Goal: Information Seeking & Learning: Check status

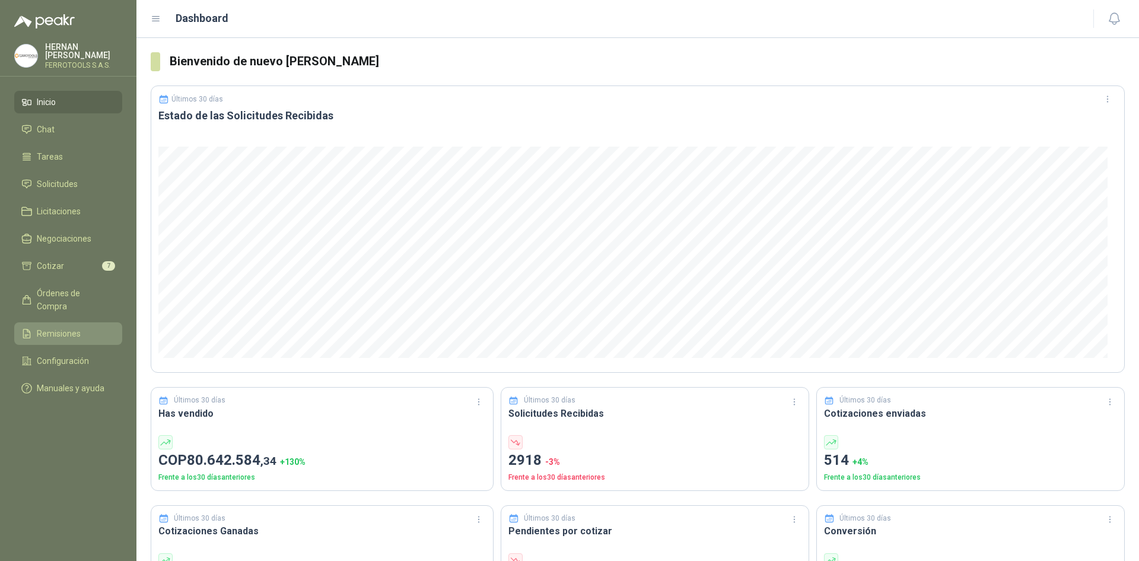
click at [84, 325] on link "Remisiones" at bounding box center [68, 333] width 108 height 23
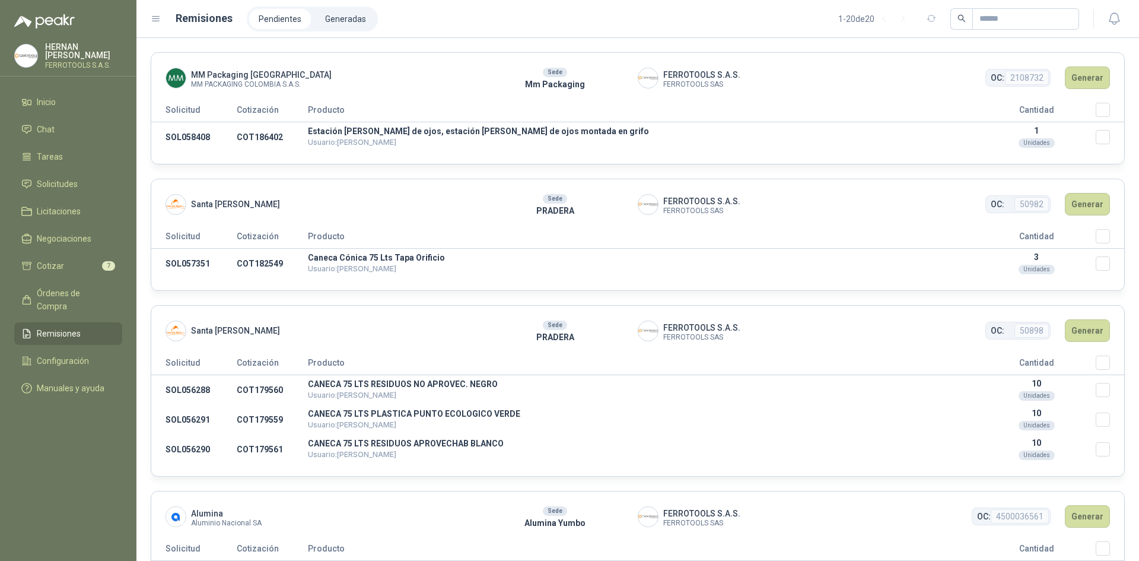
scroll to position [59, 0]
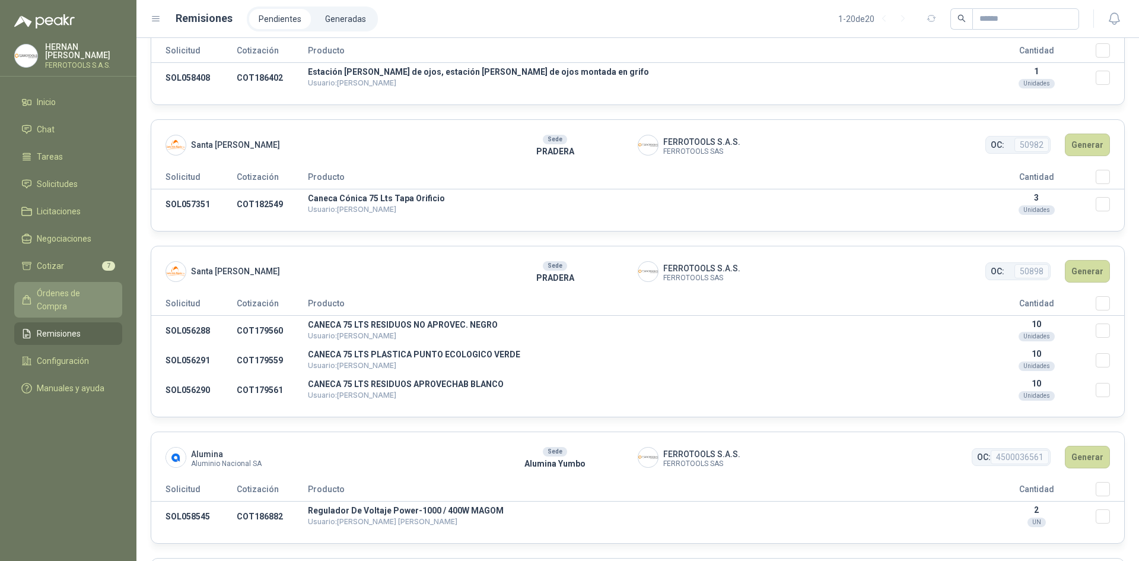
click at [82, 291] on span "Órdenes de Compra" at bounding box center [74, 300] width 74 height 26
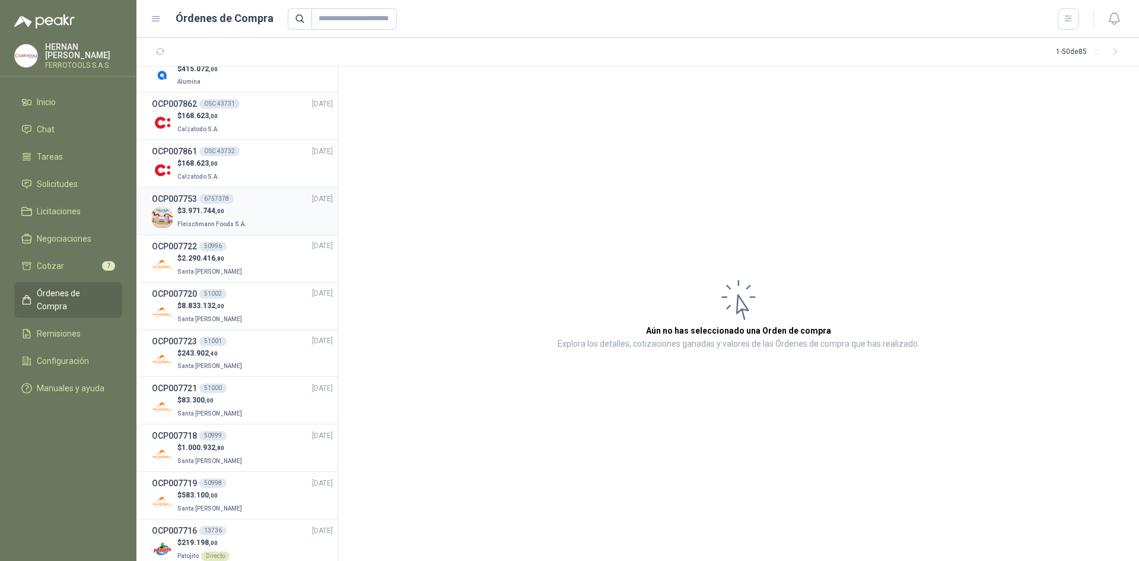
scroll to position [178, 0]
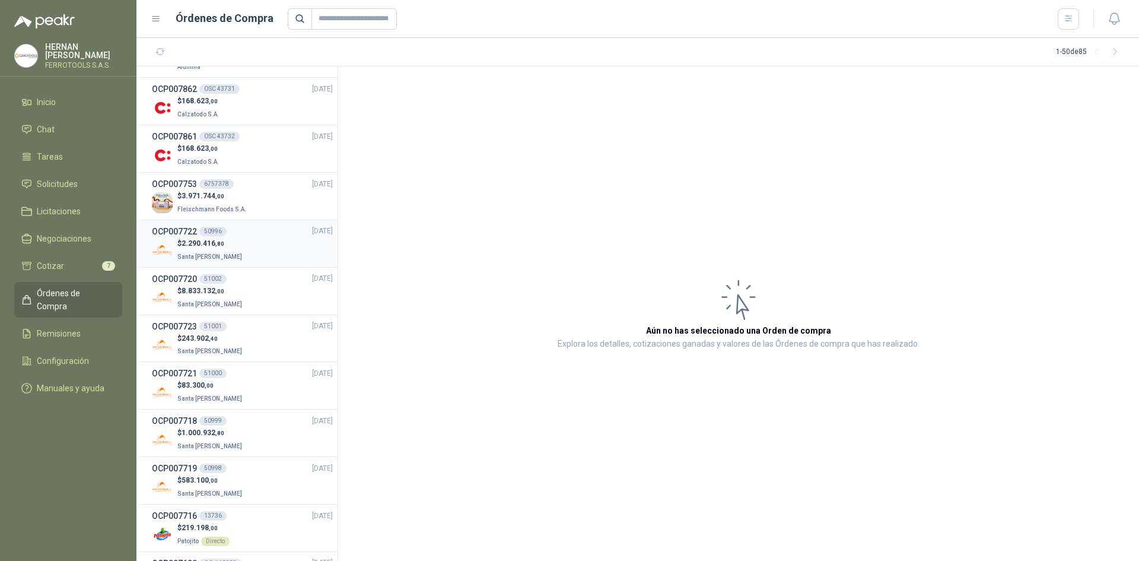
click at [267, 252] on div "$ 2.290.416 ,80 Santa [PERSON_NAME]" at bounding box center [242, 250] width 181 height 24
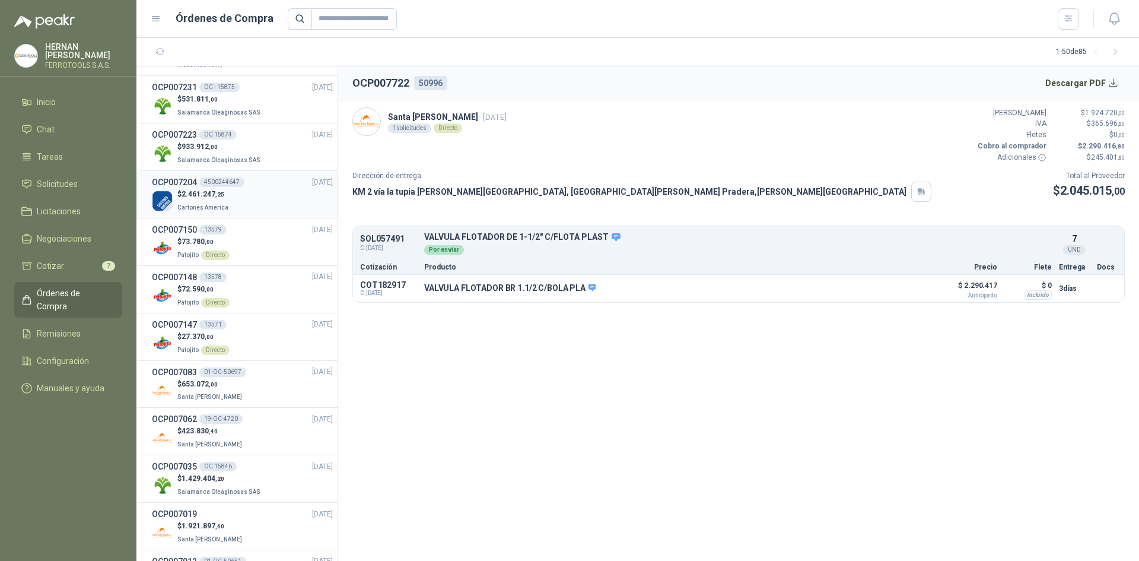
scroll to position [1364, 0]
click at [255, 400] on div "$ 653.072 ,00 Santa [PERSON_NAME]" at bounding box center [242, 390] width 181 height 24
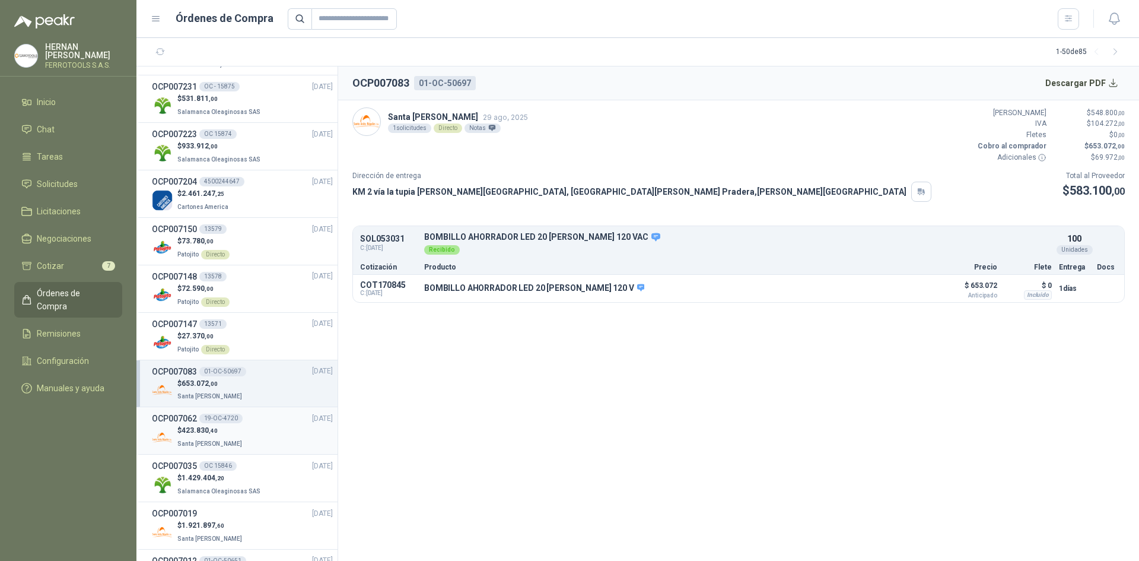
click at [255, 418] on div "OCP007062 19-OC-4720 [DATE]" at bounding box center [242, 418] width 181 height 13
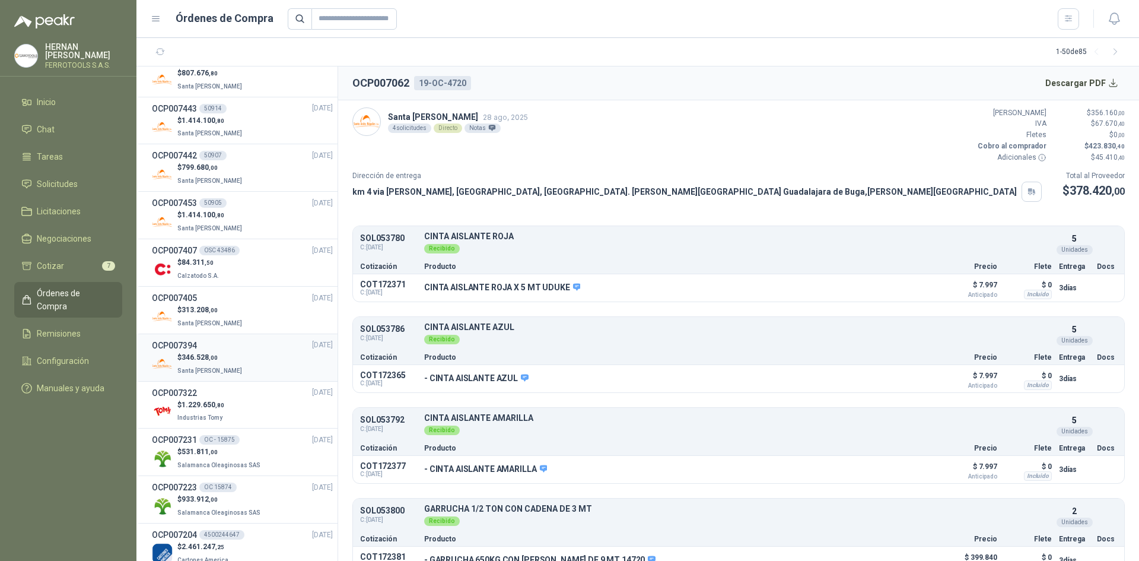
scroll to position [1009, 0]
click at [244, 361] on div "$ 346.528 ,00 Santa [PERSON_NAME]" at bounding box center [242, 367] width 181 height 24
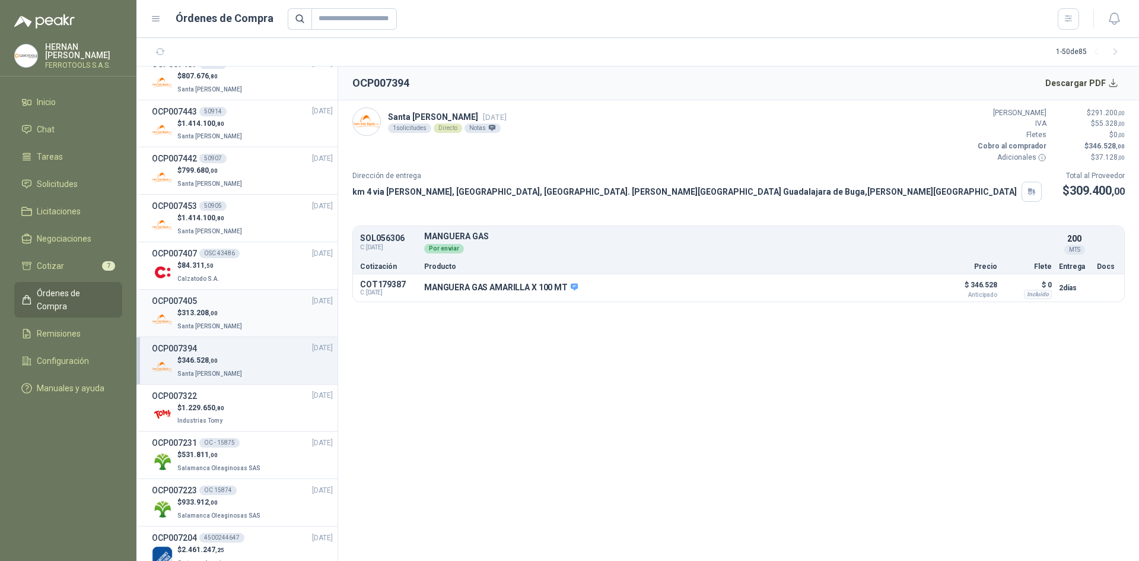
click at [241, 321] on div "$ 313.208 ,00 Santa [PERSON_NAME]" at bounding box center [242, 319] width 181 height 24
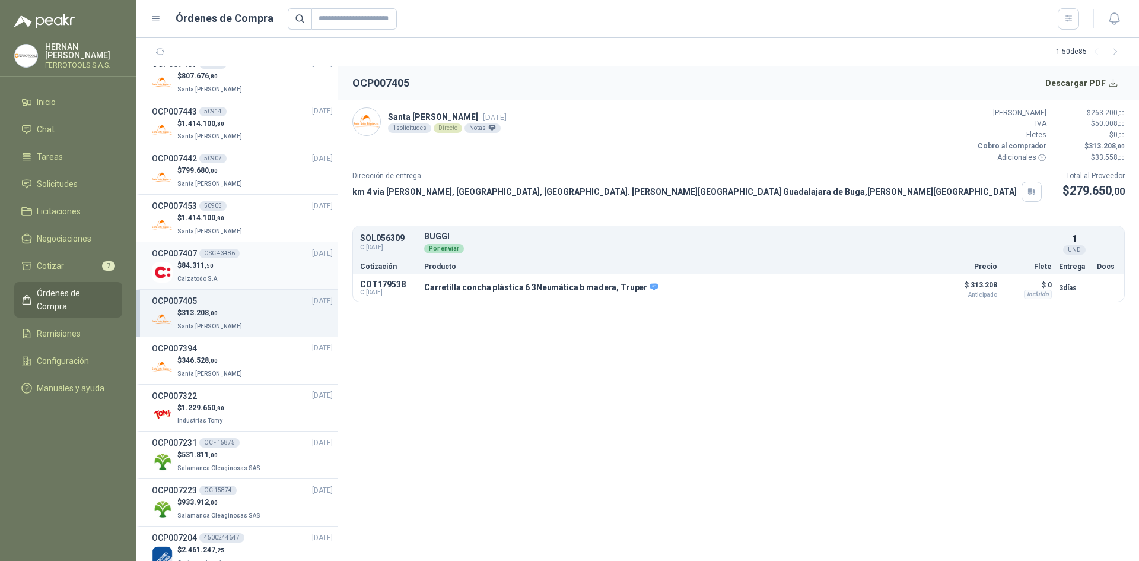
click at [237, 267] on div "$ 84.311 ,50 Calzatodo S.A." at bounding box center [242, 272] width 181 height 24
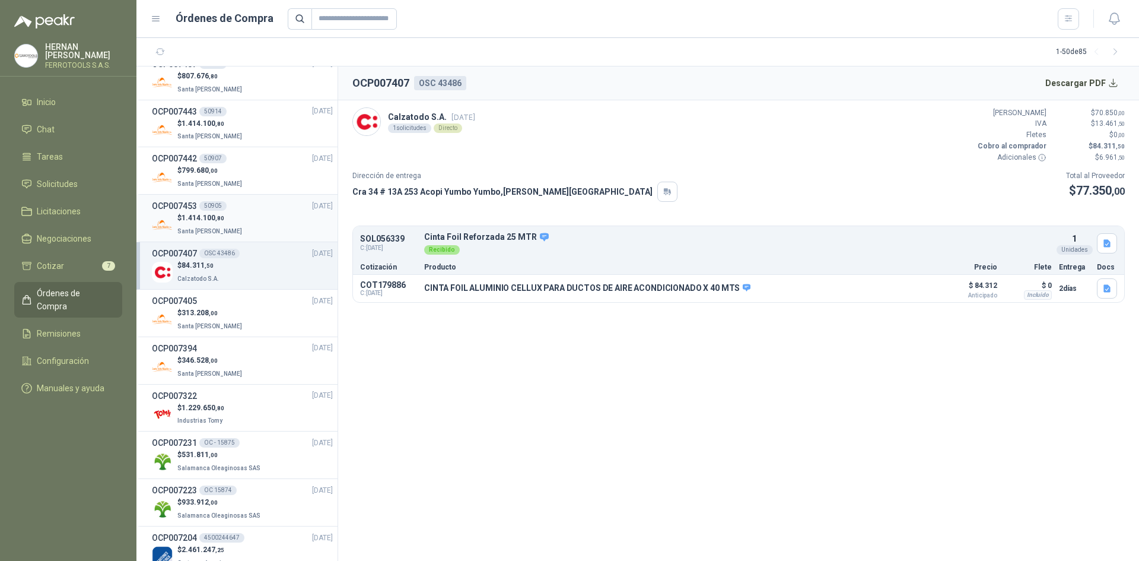
click at [240, 207] on div "OCP007453 50905 [DATE]" at bounding box center [242, 205] width 181 height 13
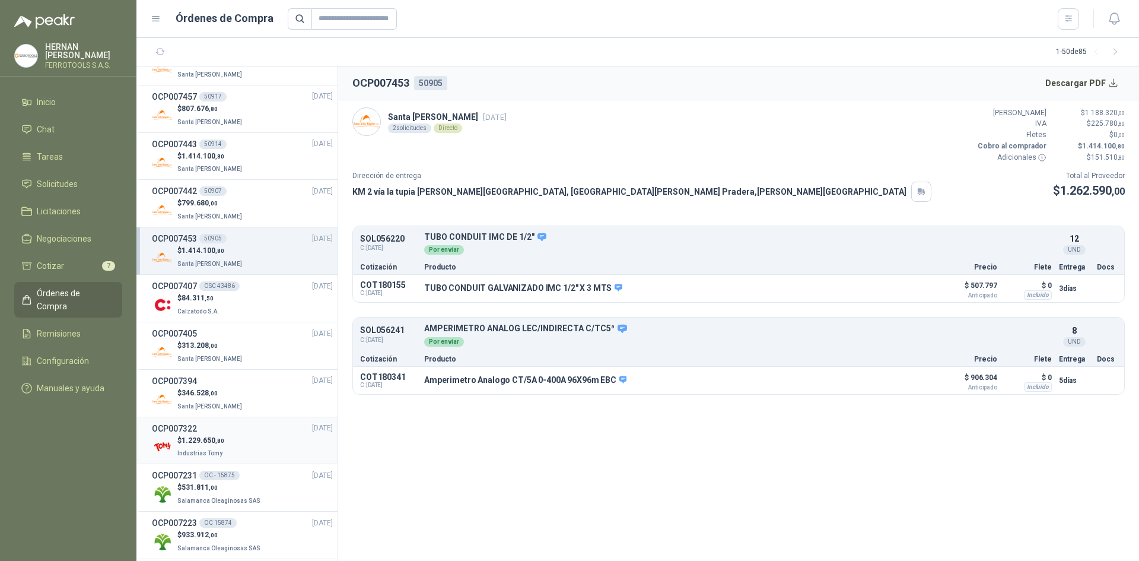
scroll to position [949, 0]
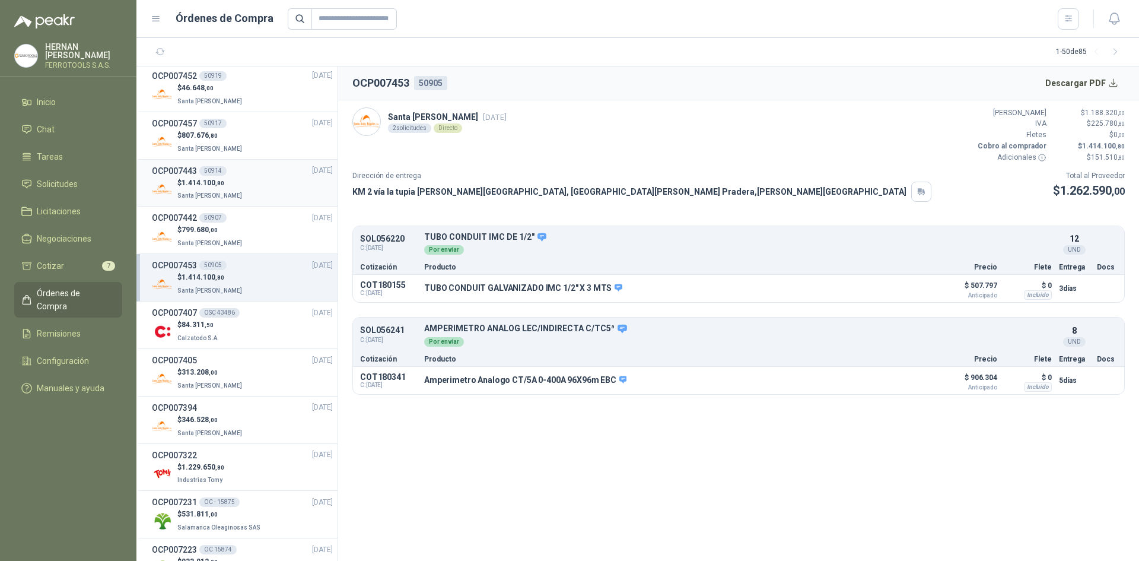
click at [274, 200] on div "$ 1.414.100 ,80 Santa [PERSON_NAME]" at bounding box center [242, 189] width 181 height 24
click at [257, 281] on div "$ 1.414.100 ,80 Santa [PERSON_NAME]" at bounding box center [242, 284] width 181 height 24
click at [265, 233] on div "$ 799.680 ,00 Santa [PERSON_NAME]" at bounding box center [242, 236] width 181 height 24
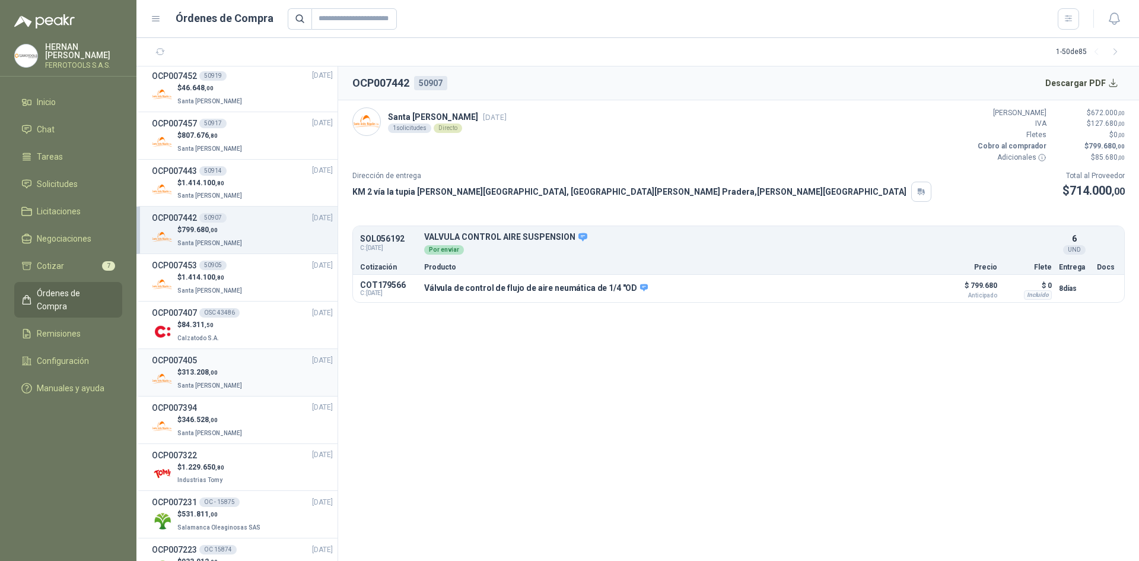
scroll to position [890, 0]
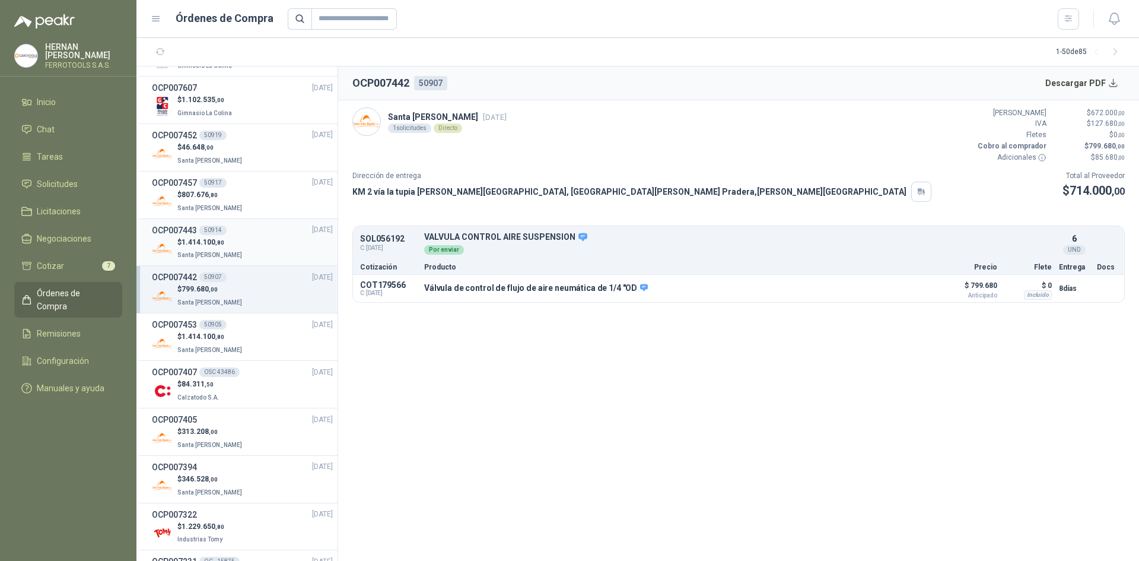
click at [245, 237] on div "$ 1.414.100 ,80 Santa [PERSON_NAME]" at bounding box center [242, 249] width 181 height 24
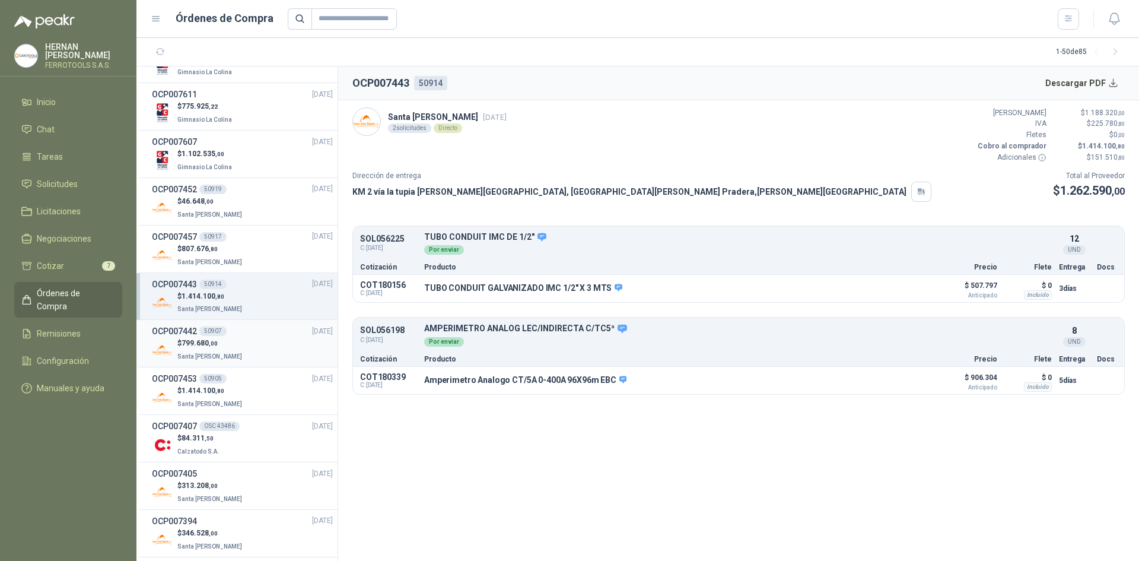
scroll to position [771, 0]
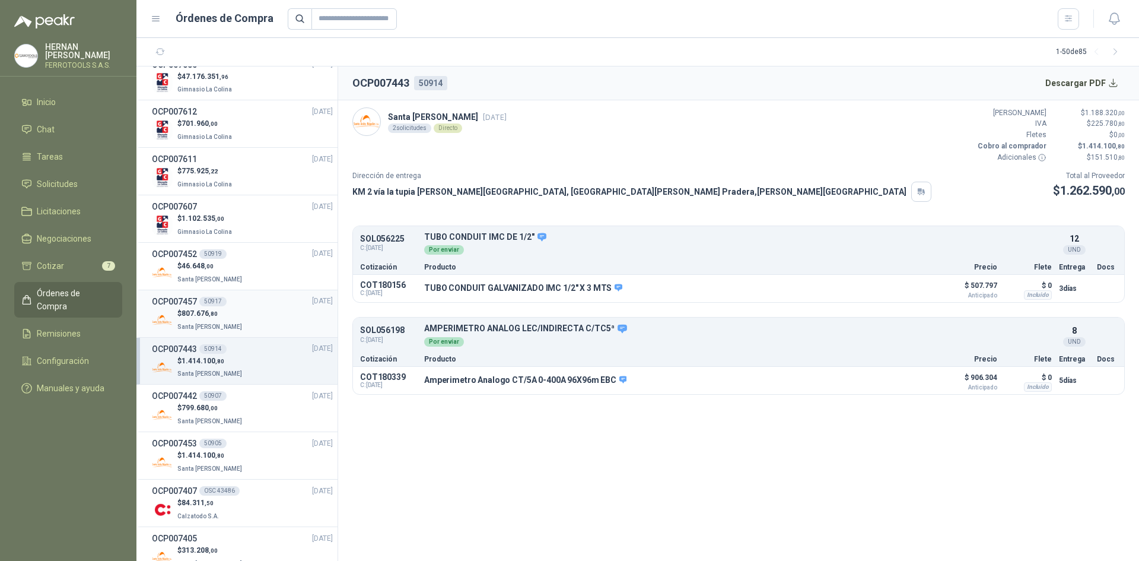
click at [250, 324] on div "$ 807.676 ,80 [GEOGRAPHIC_DATA][PERSON_NAME]" at bounding box center [242, 320] width 181 height 24
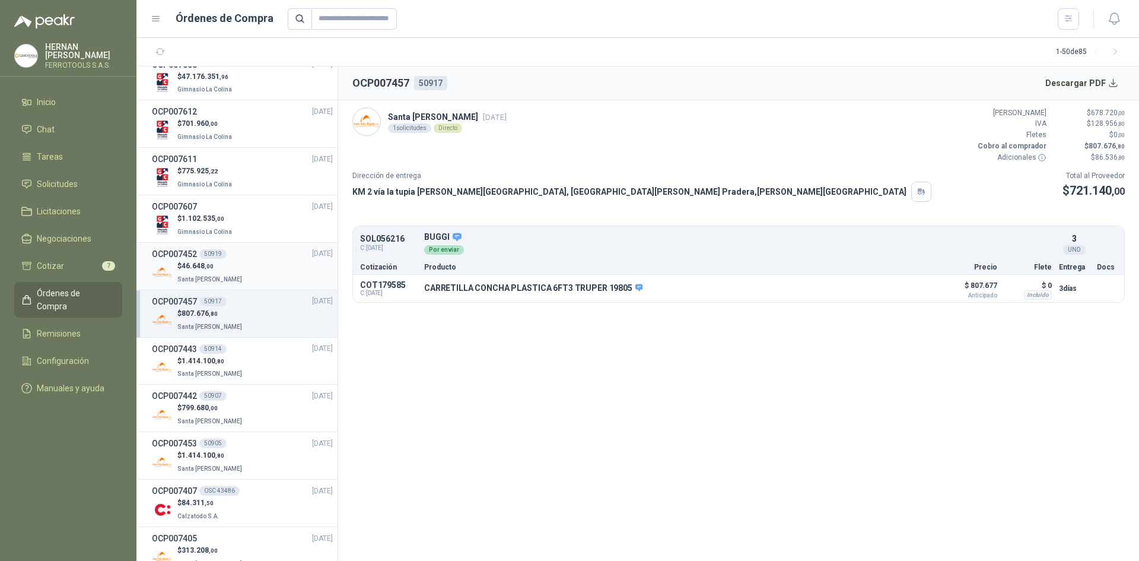
click at [244, 269] on div "$ 46.648 ,00 Santa [PERSON_NAME]" at bounding box center [242, 272] width 181 height 24
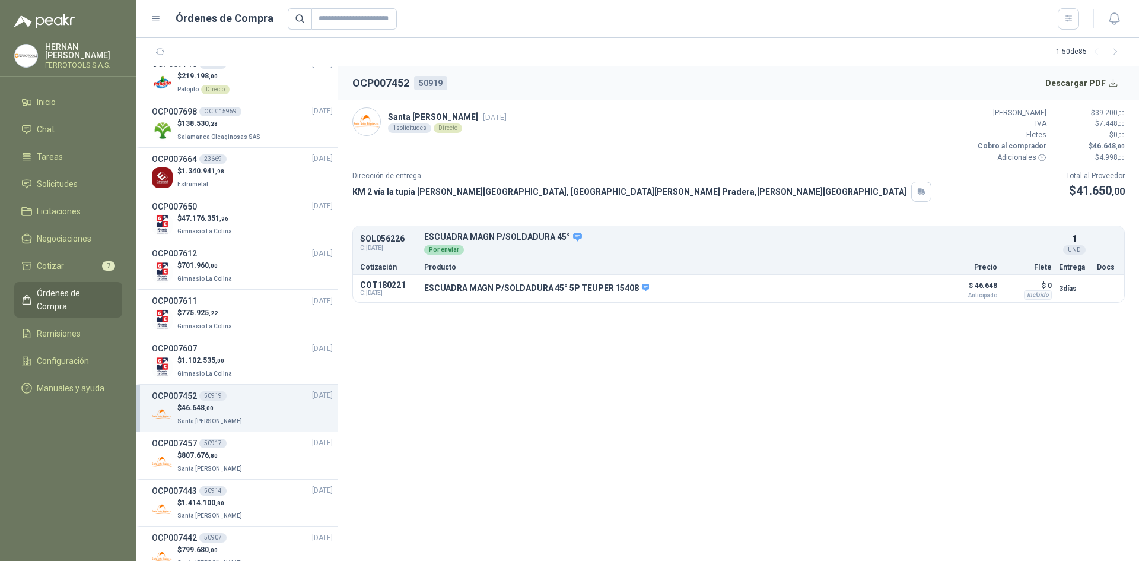
scroll to position [593, 0]
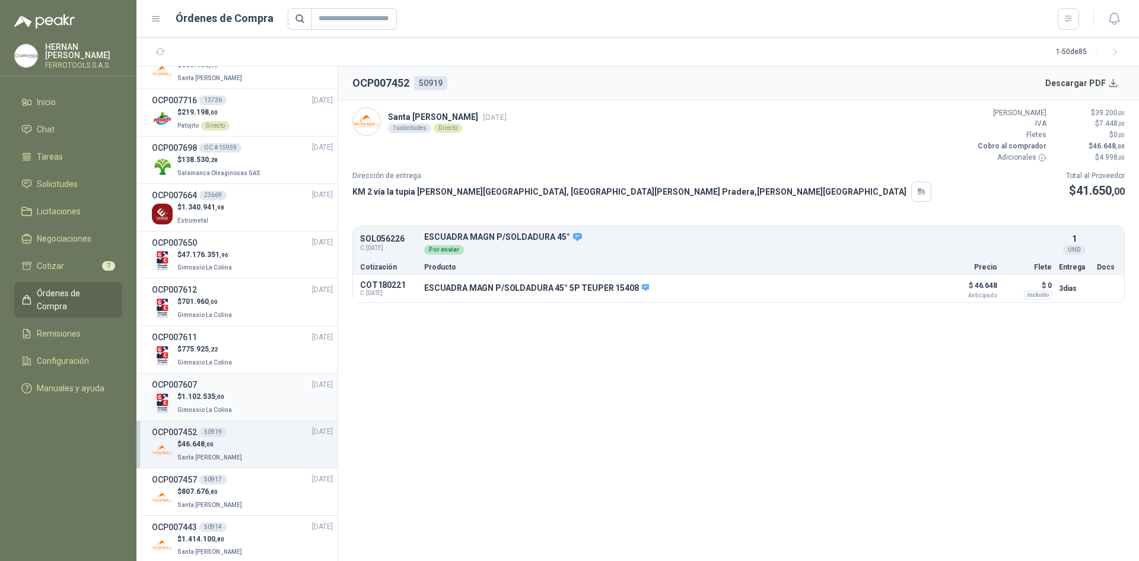
click at [250, 393] on div "$ 1.102.535 ,00 Gimnasio La Colina" at bounding box center [242, 403] width 181 height 24
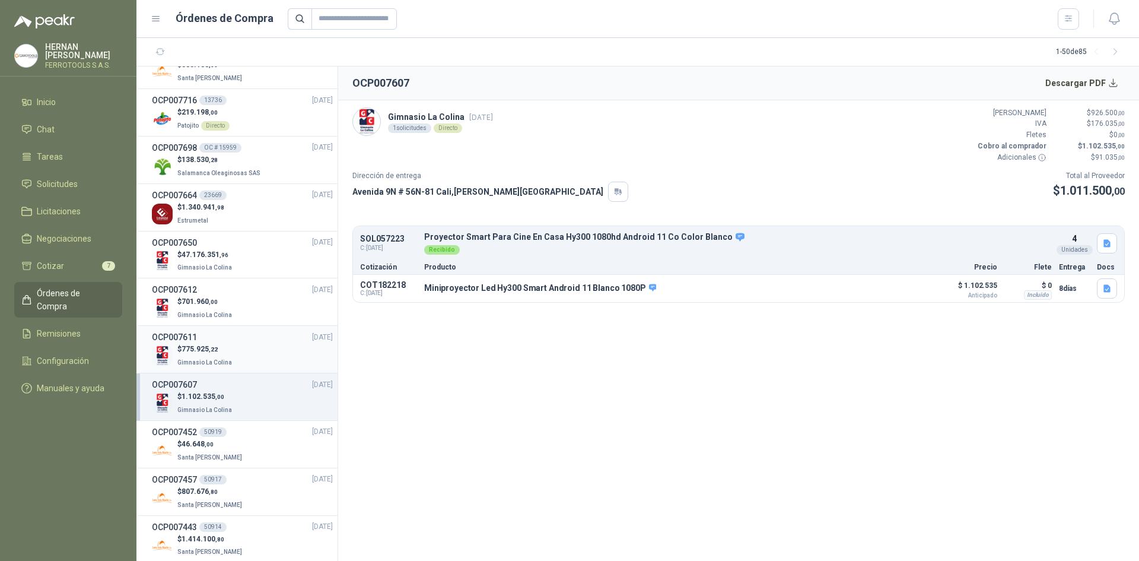
click at [252, 348] on div "$ 775.925 ,22 Gimnasio La Colina" at bounding box center [242, 355] width 181 height 24
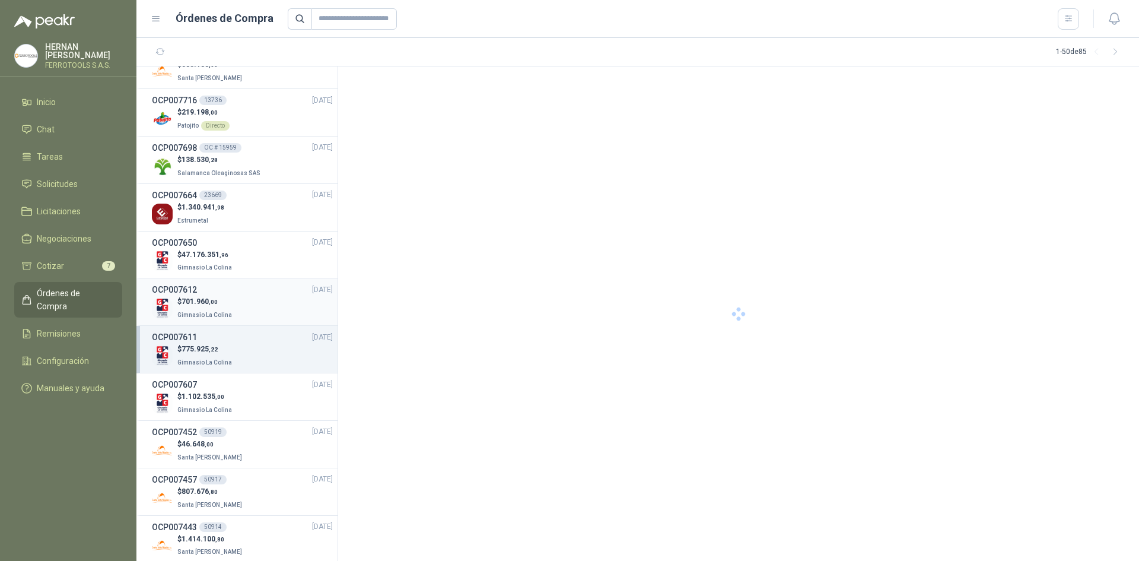
click at [246, 296] on div "$ 701.960 ,00 Gimnasio La Colina" at bounding box center [242, 308] width 181 height 24
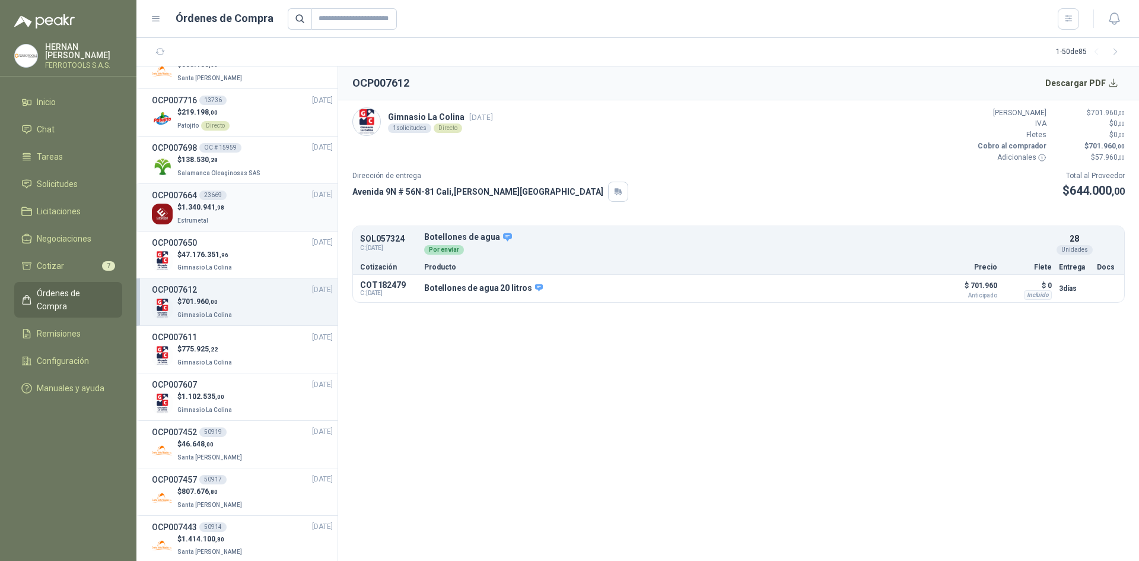
click at [265, 211] on div "$ 1.340.941 ,98 Estrumetal" at bounding box center [242, 214] width 181 height 24
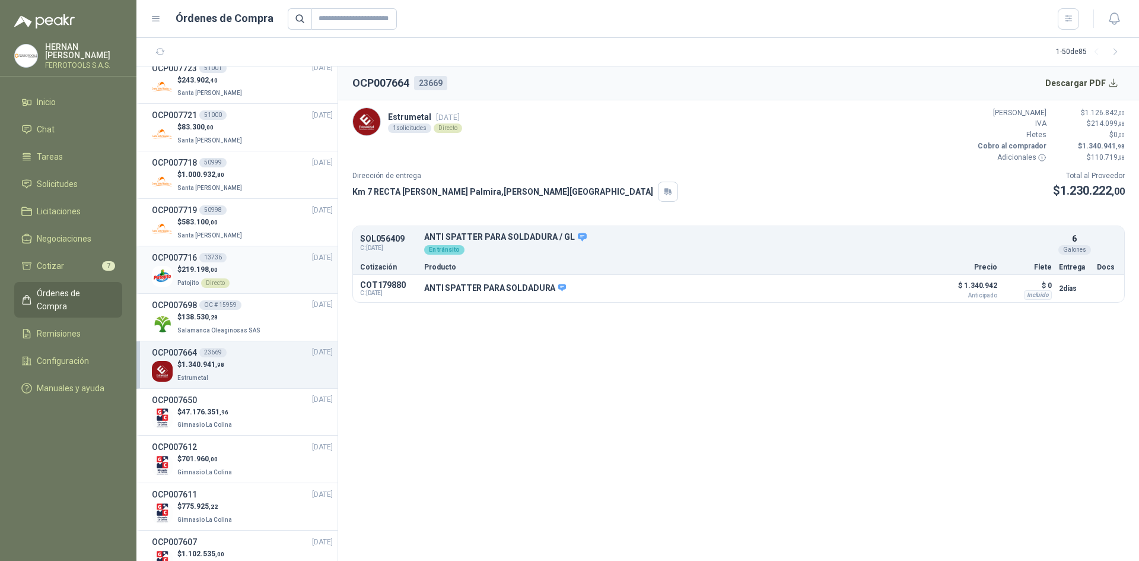
scroll to position [415, 0]
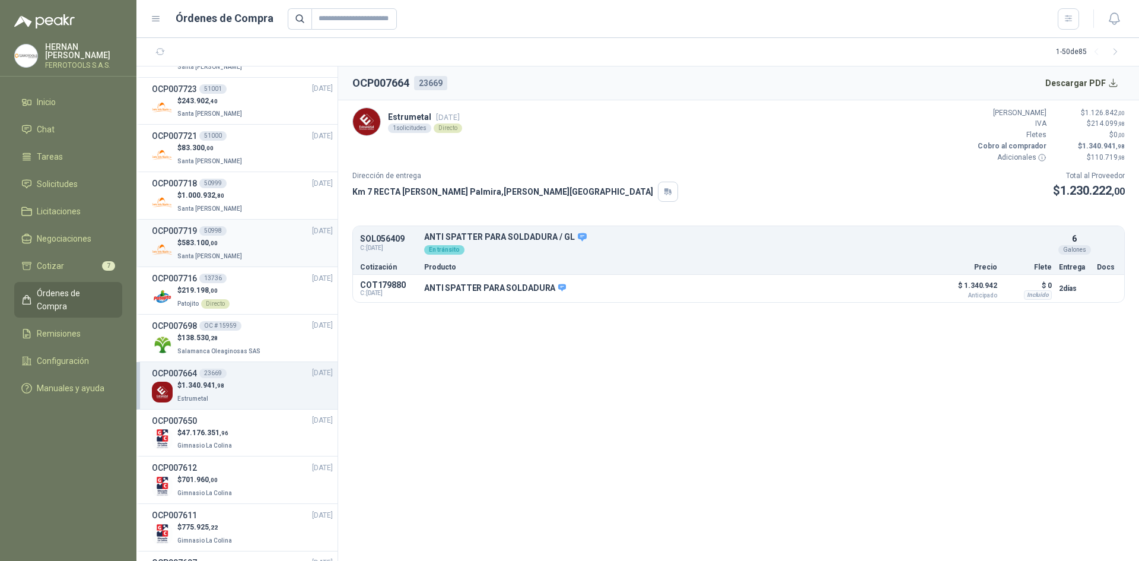
click at [276, 257] on div "$ 583.100 ,00 Santa [PERSON_NAME]" at bounding box center [242, 249] width 181 height 24
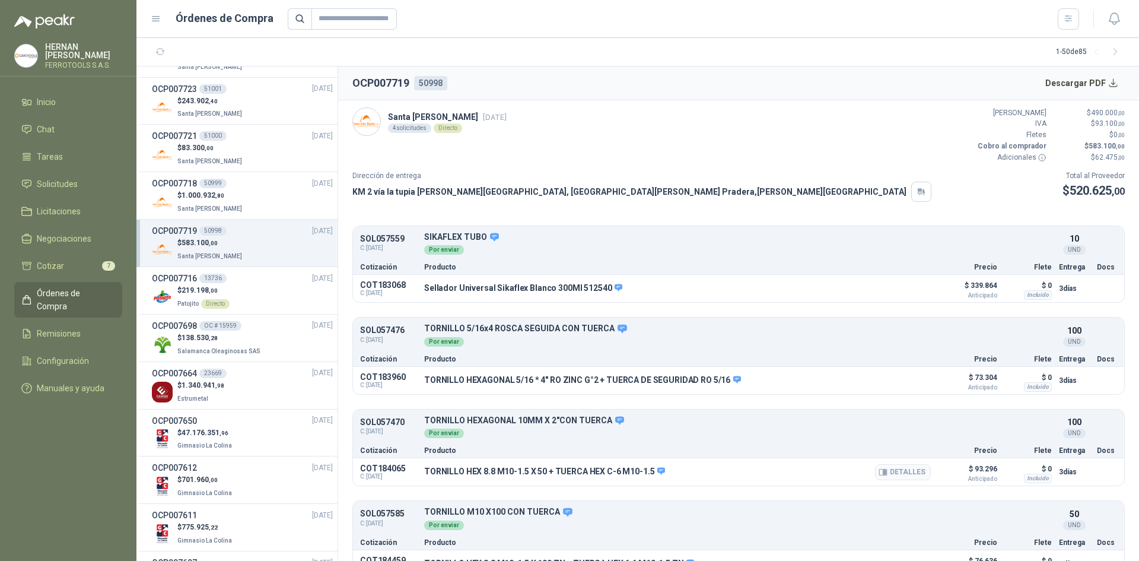
scroll to position [24, 0]
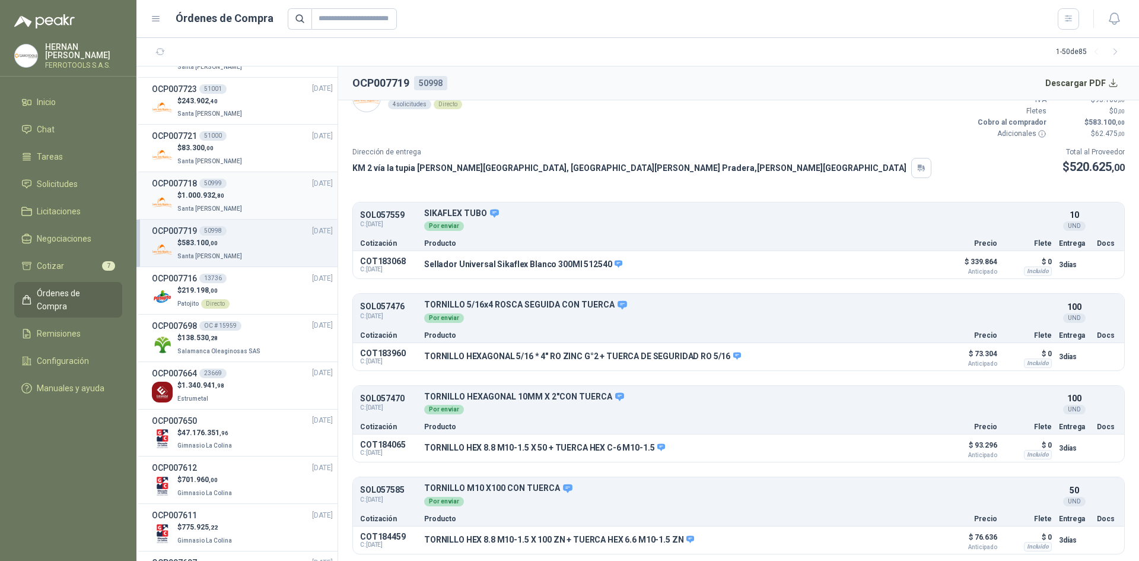
click at [268, 195] on div "$ 1.000.932 ,80 Santa [PERSON_NAME]" at bounding box center [242, 202] width 181 height 24
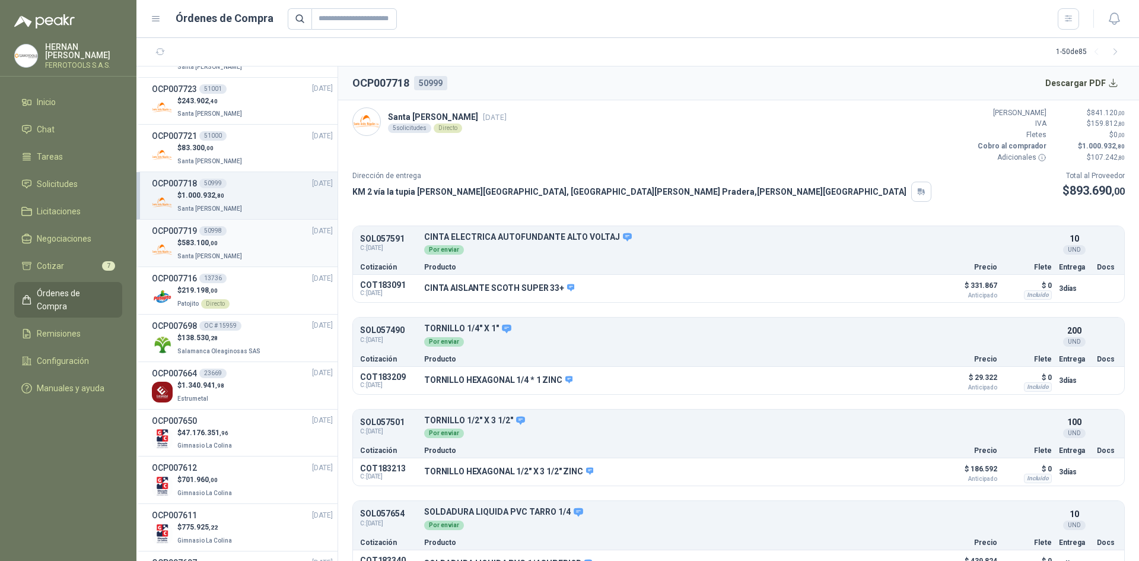
click at [267, 240] on div "$ 583.100 ,00 Santa [PERSON_NAME]" at bounding box center [242, 249] width 181 height 24
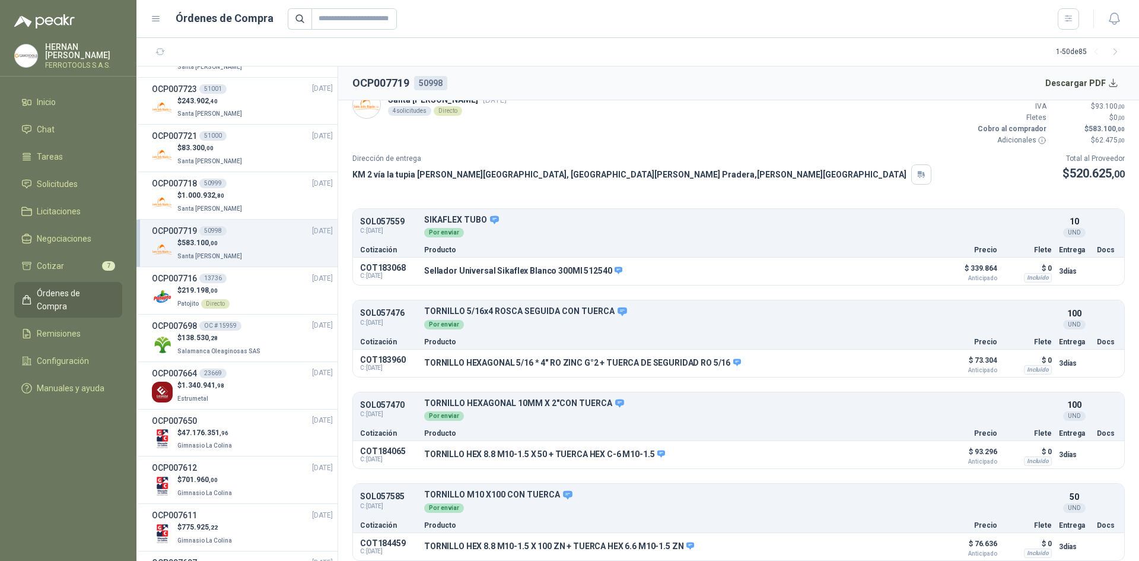
scroll to position [24, 0]
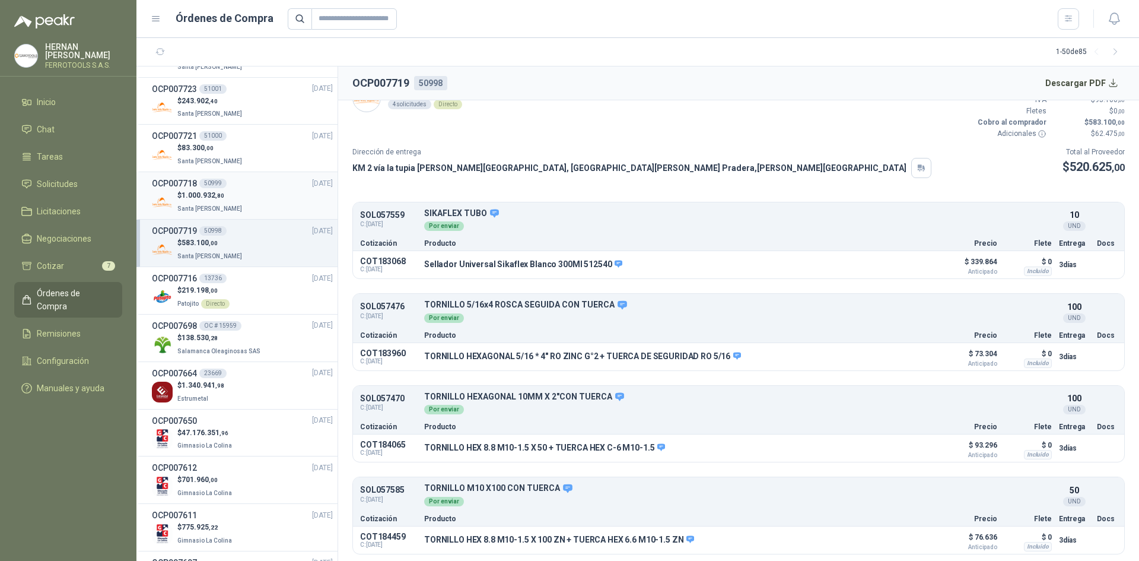
click at [246, 187] on div "OCP007718 50999 [DATE]" at bounding box center [242, 183] width 181 height 13
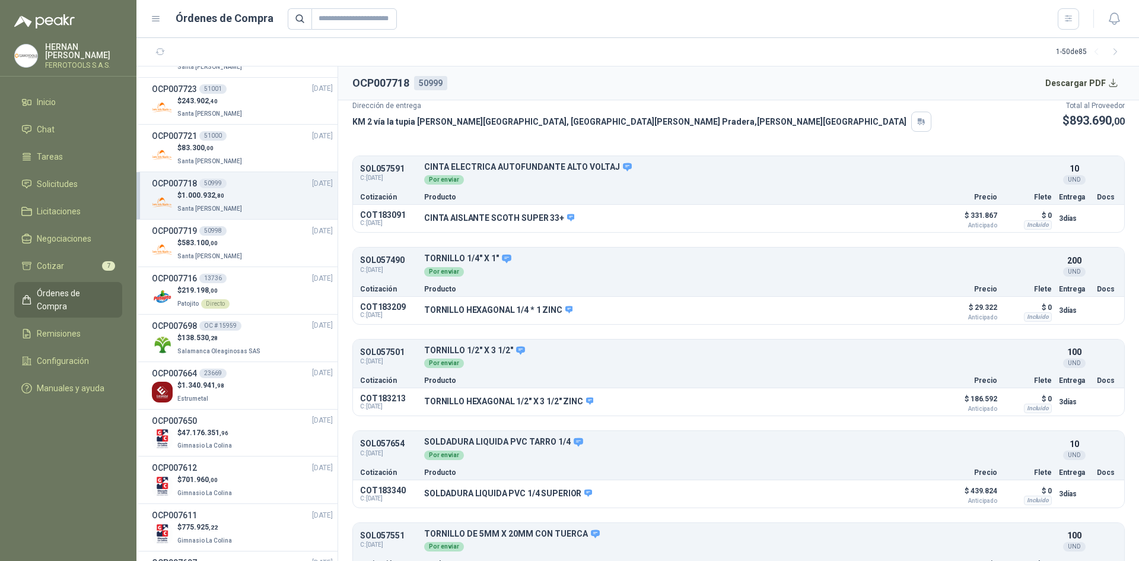
scroll to position [116, 0]
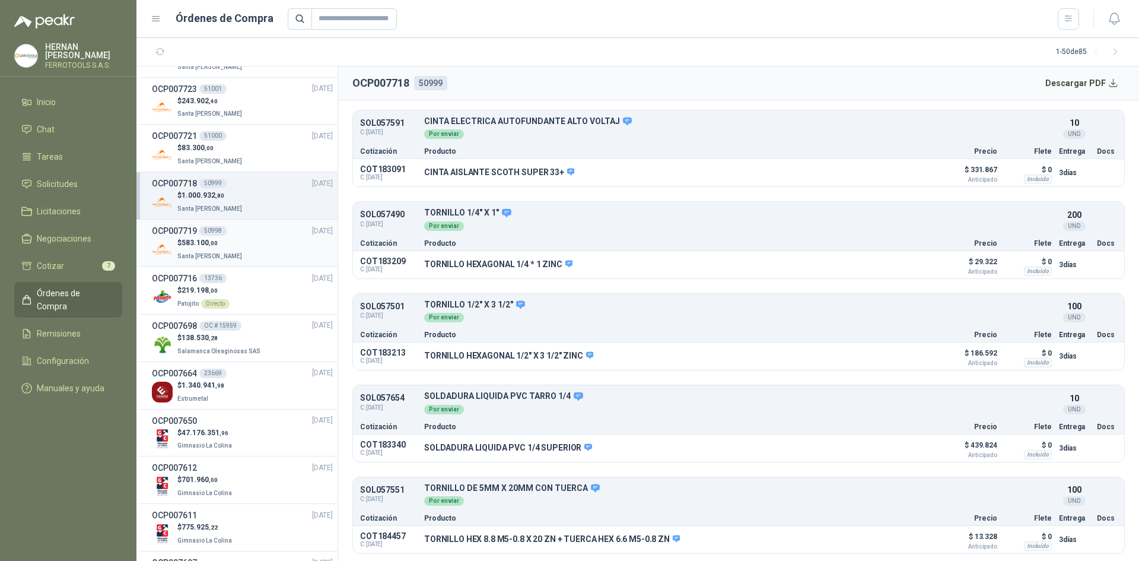
click at [247, 243] on div "$ 583.100 ,00 Santa [PERSON_NAME]" at bounding box center [242, 249] width 181 height 24
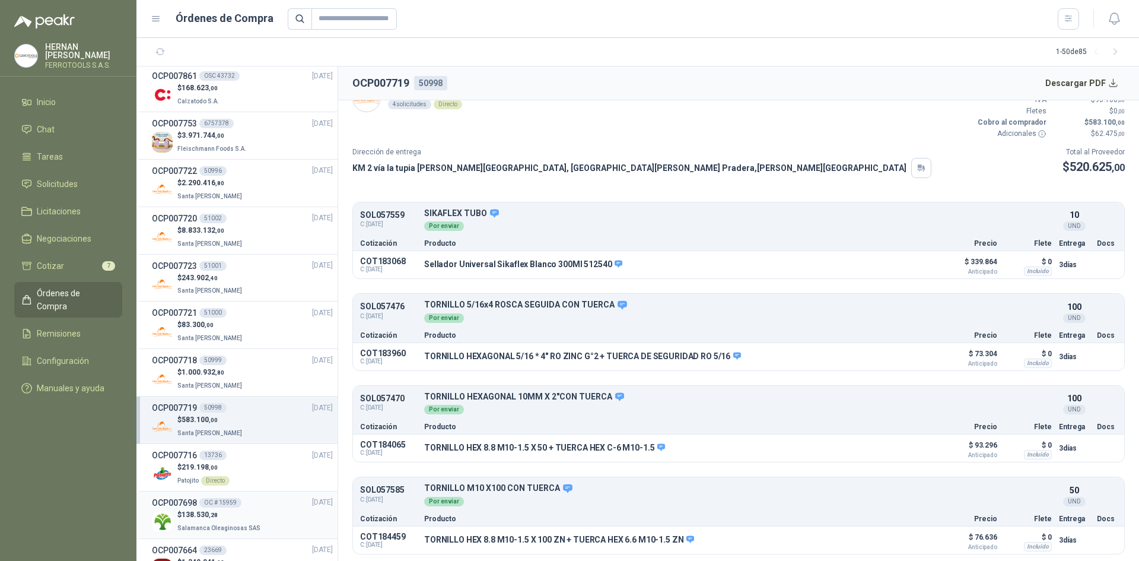
scroll to position [237, 0]
click at [260, 384] on div "$ 1.000.932 ,80 Santa [PERSON_NAME]" at bounding box center [242, 380] width 181 height 24
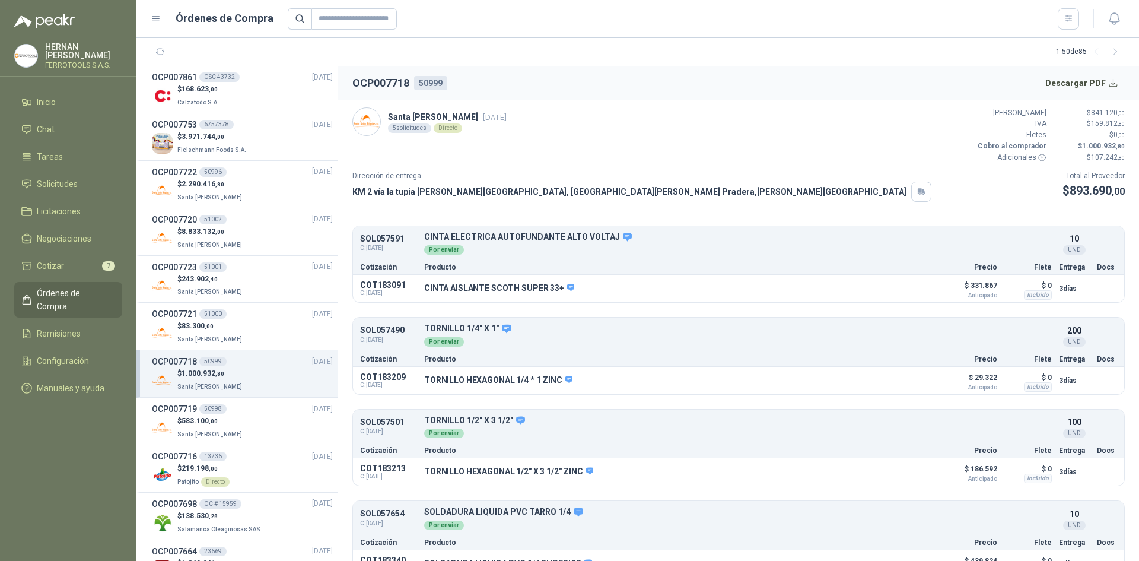
scroll to position [116, 0]
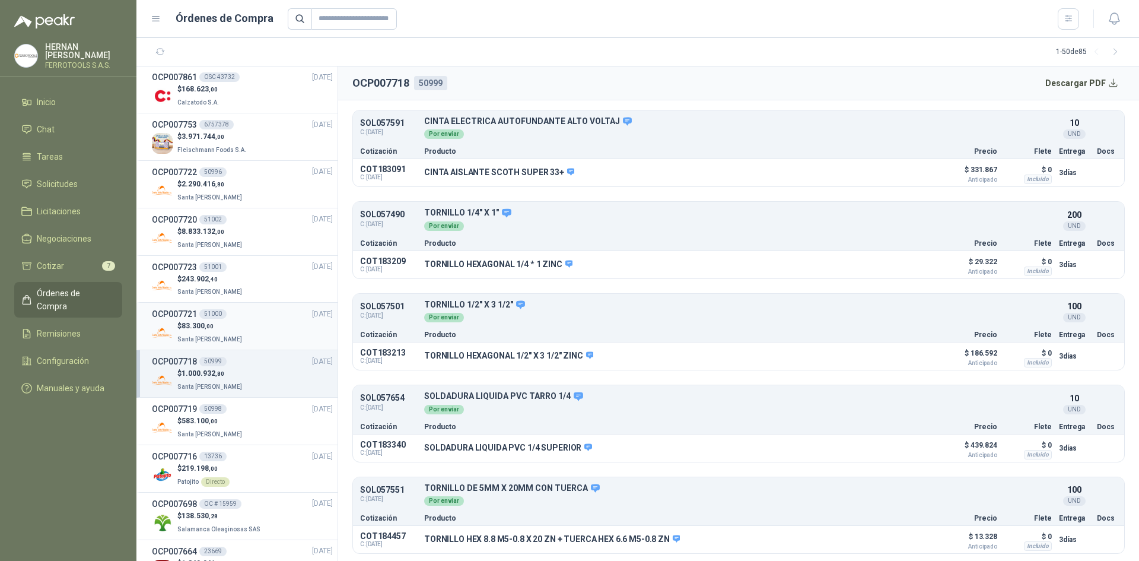
click at [258, 340] on div "$ 83.300 ,00 Santa [PERSON_NAME]" at bounding box center [242, 332] width 181 height 24
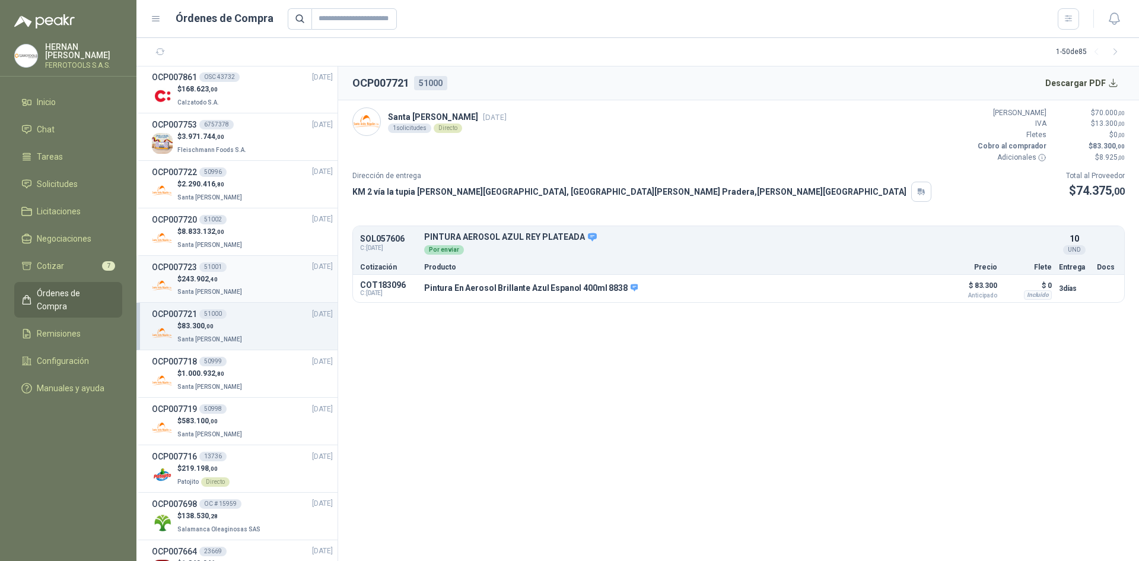
click at [233, 279] on p "$ 243.902 ,40" at bounding box center [210, 278] width 67 height 11
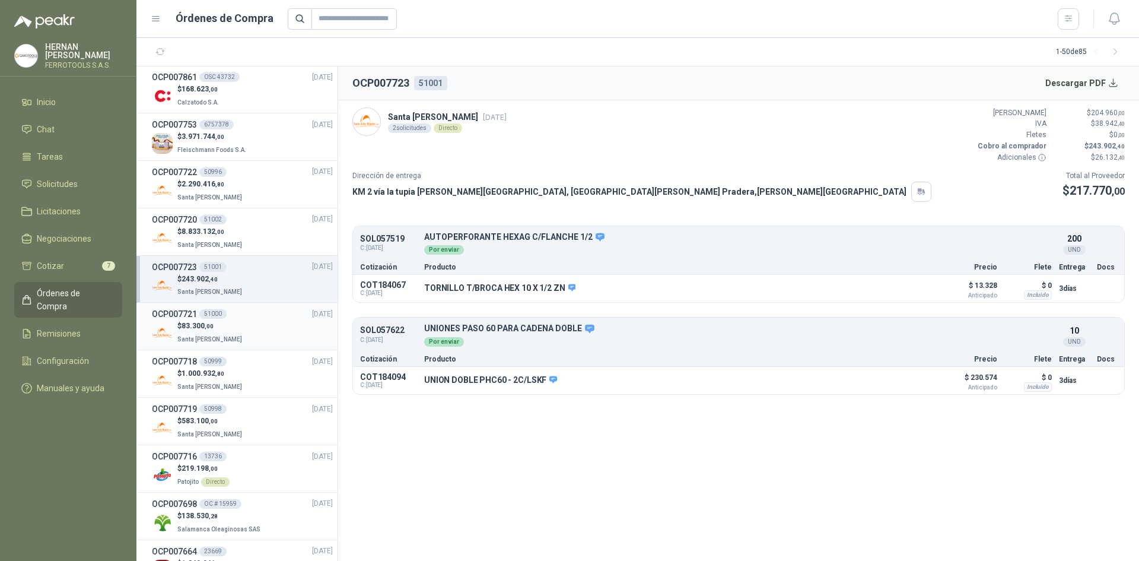
click at [247, 330] on div "$ 83.300 ,00 Santa [PERSON_NAME]" at bounding box center [242, 332] width 181 height 24
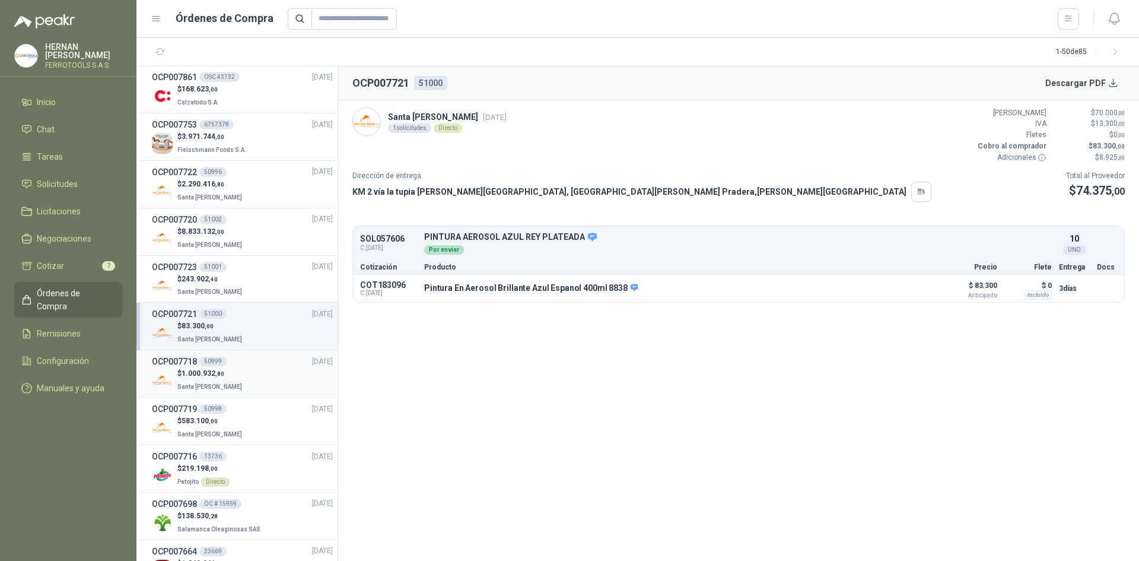
click at [246, 384] on div "$ 1.000.932 ,80 Santa [PERSON_NAME]" at bounding box center [242, 380] width 181 height 24
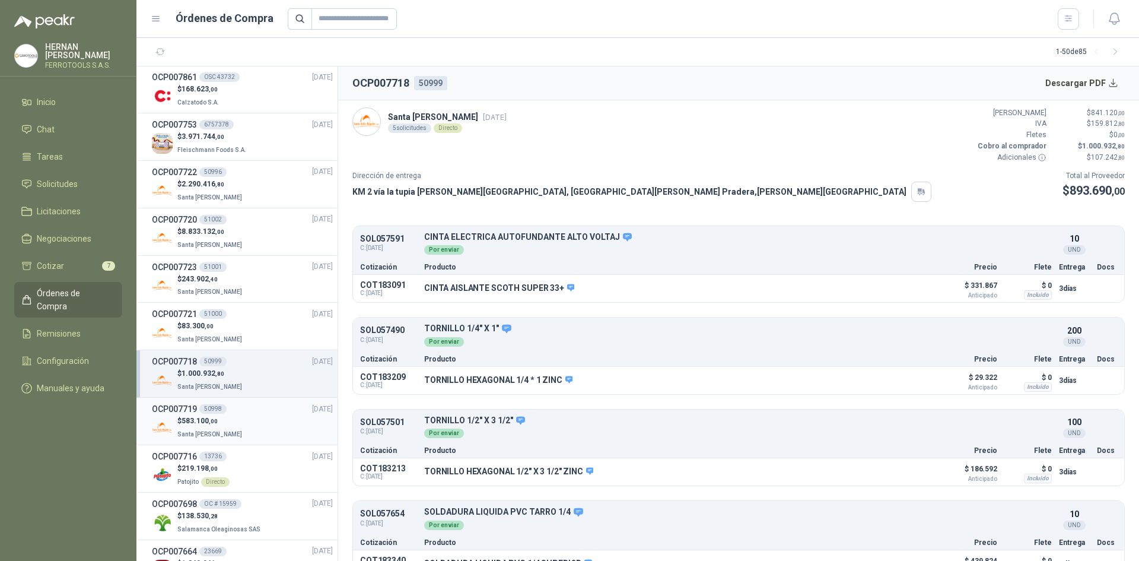
click at [261, 413] on div "OCP007719 50998 [DATE]" at bounding box center [242, 408] width 181 height 13
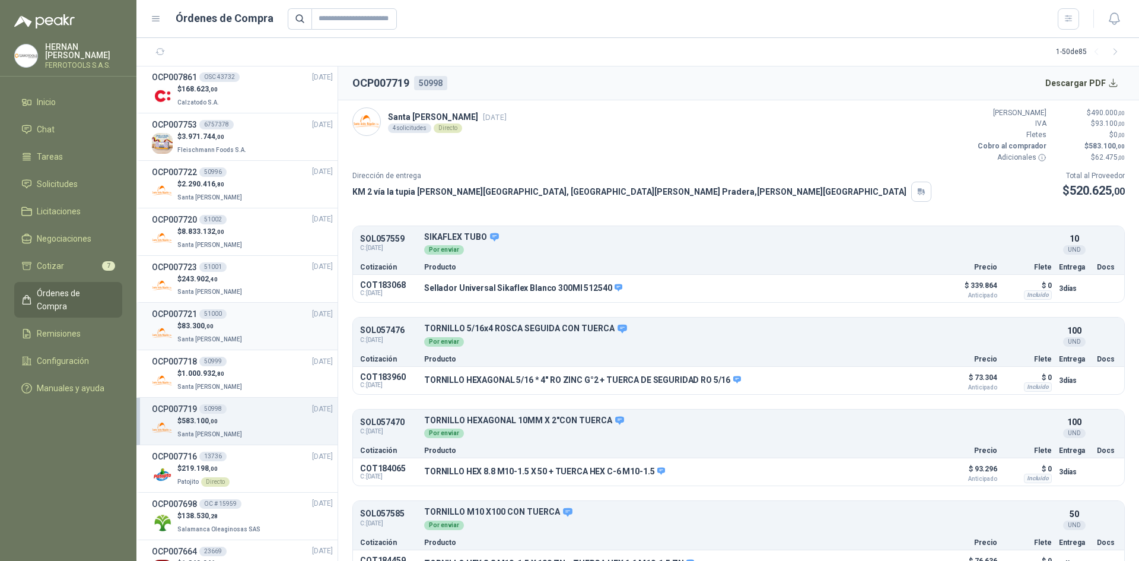
click at [236, 317] on div "OCP007721 51000 [DATE]" at bounding box center [242, 313] width 181 height 13
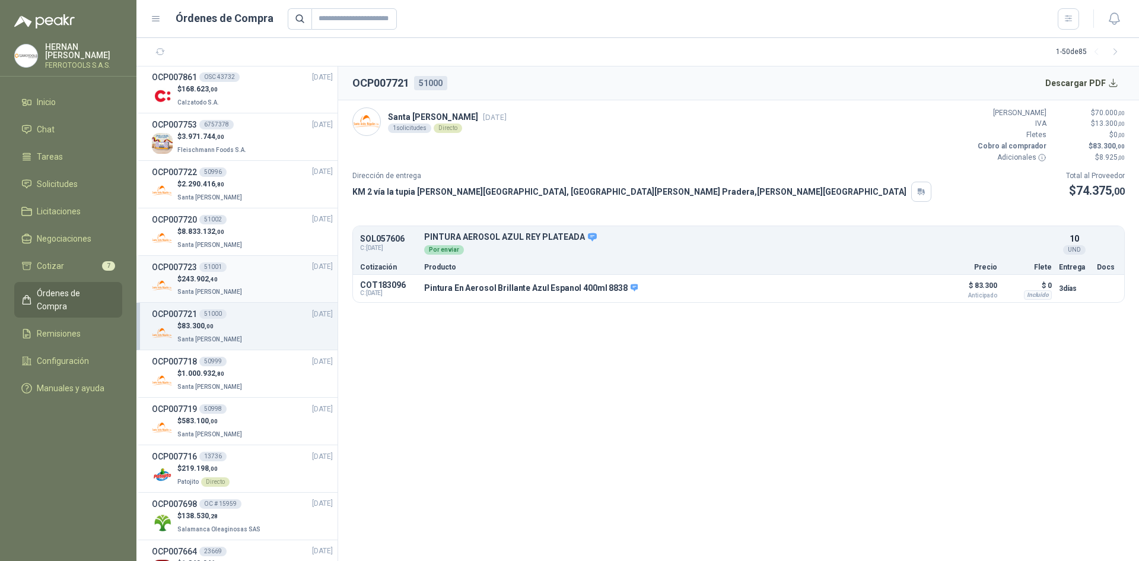
click at [246, 269] on div "OCP007723 51001 [DATE]" at bounding box center [242, 266] width 181 height 13
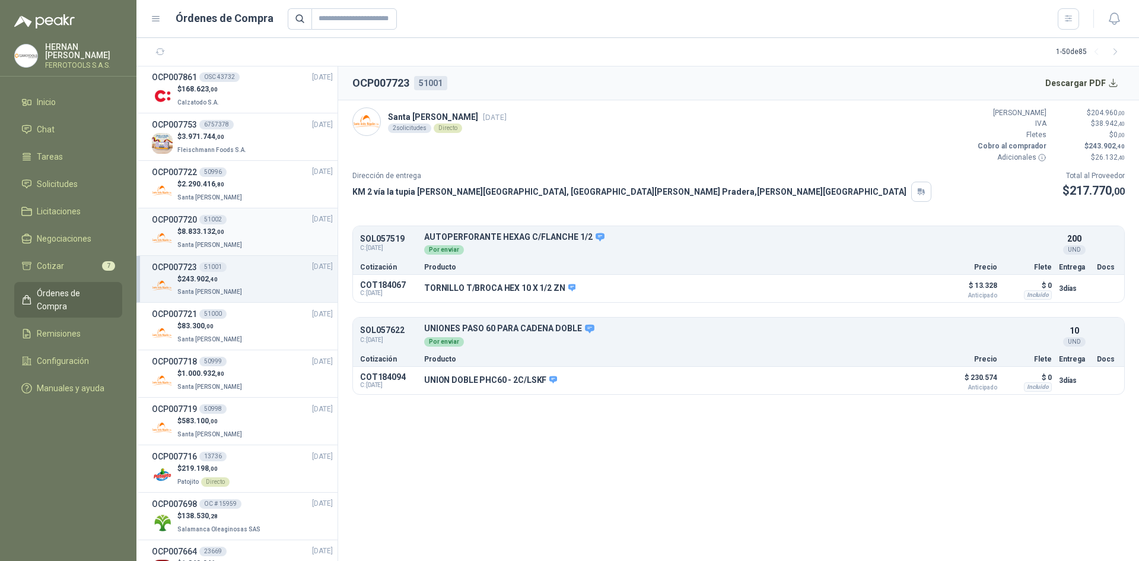
click at [227, 226] on p "$ 8.833.132 ,00" at bounding box center [210, 231] width 67 height 11
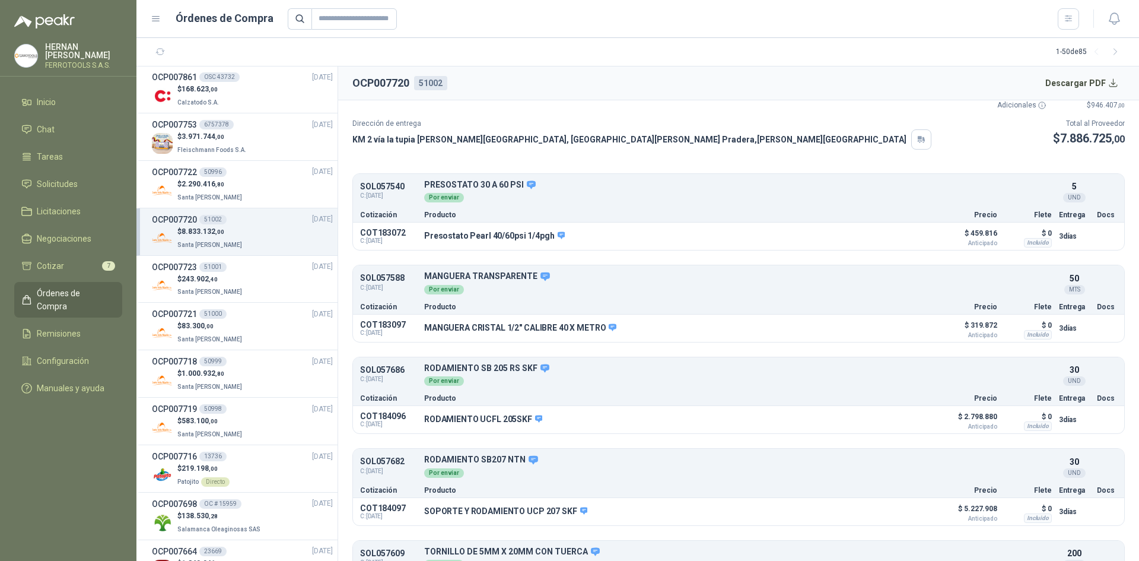
scroll to position [116, 0]
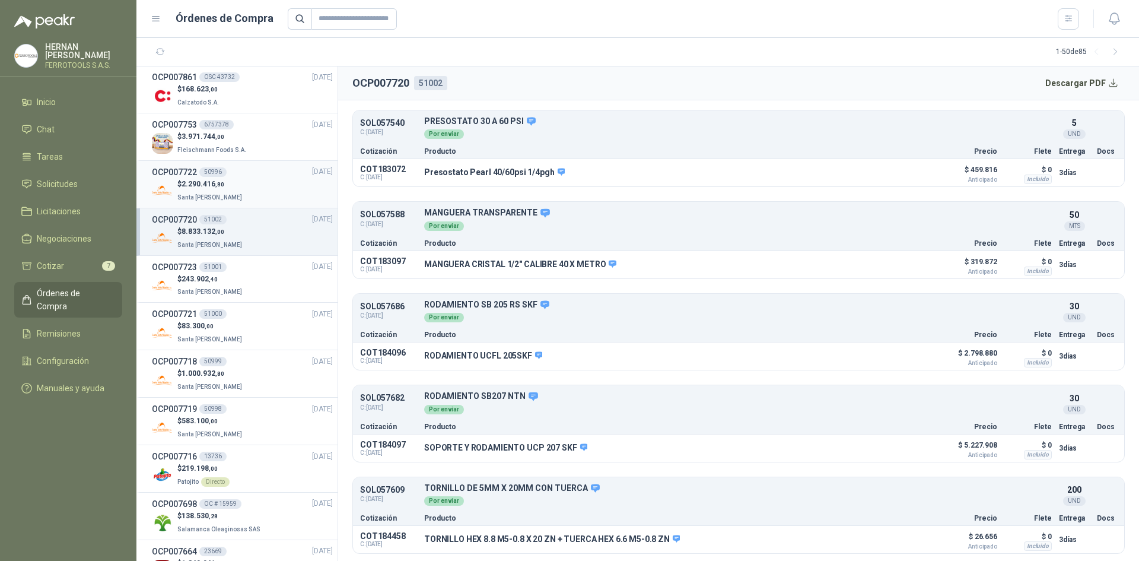
click at [280, 182] on div "$ 2.290.416 ,80 Santa [PERSON_NAME]" at bounding box center [242, 191] width 181 height 24
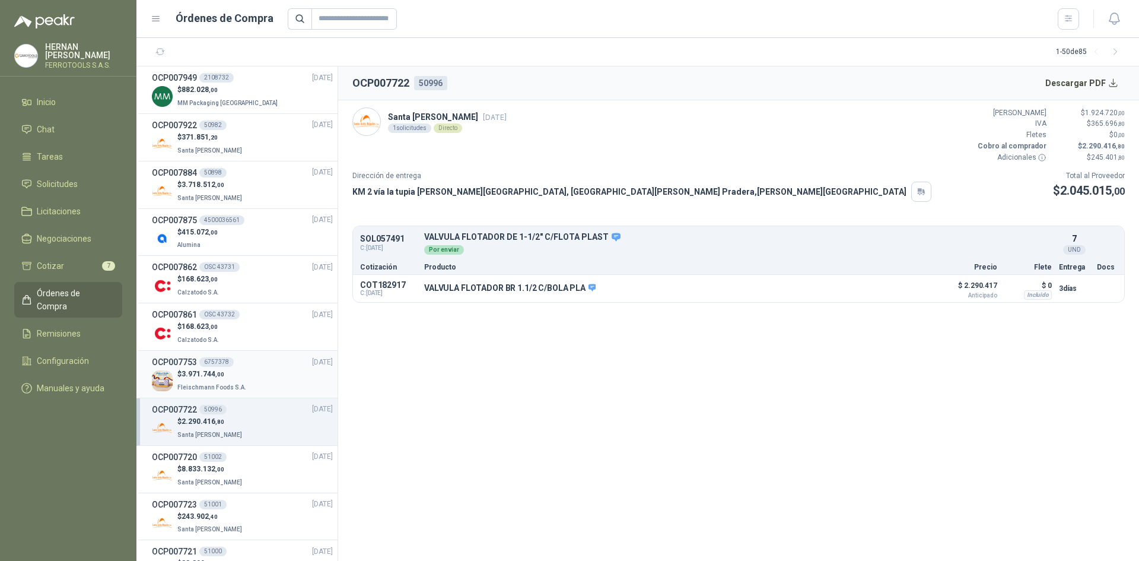
click at [269, 365] on div "OCP007753 6757378 [DATE]" at bounding box center [242, 361] width 181 height 13
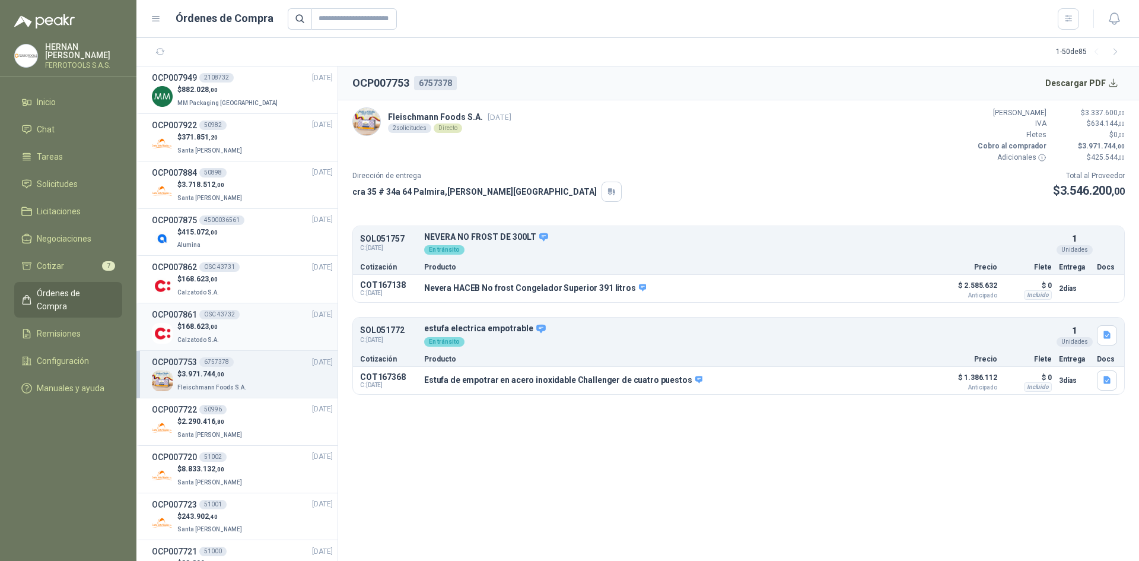
click at [272, 337] on div "$ 168.623 ,00 Calzatodo S.A." at bounding box center [242, 333] width 181 height 24
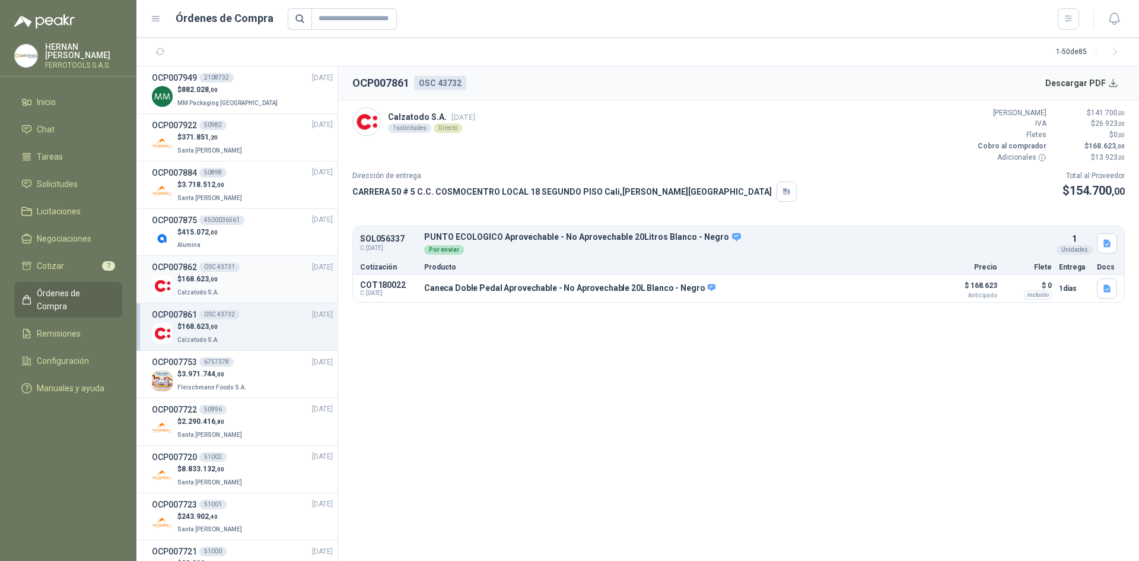
click at [272, 288] on div "$ 168.623 ,00 Calzatodo S.A." at bounding box center [242, 285] width 181 height 24
click at [253, 431] on div "$ 2.290.416 ,80 Santa [PERSON_NAME]" at bounding box center [242, 428] width 181 height 24
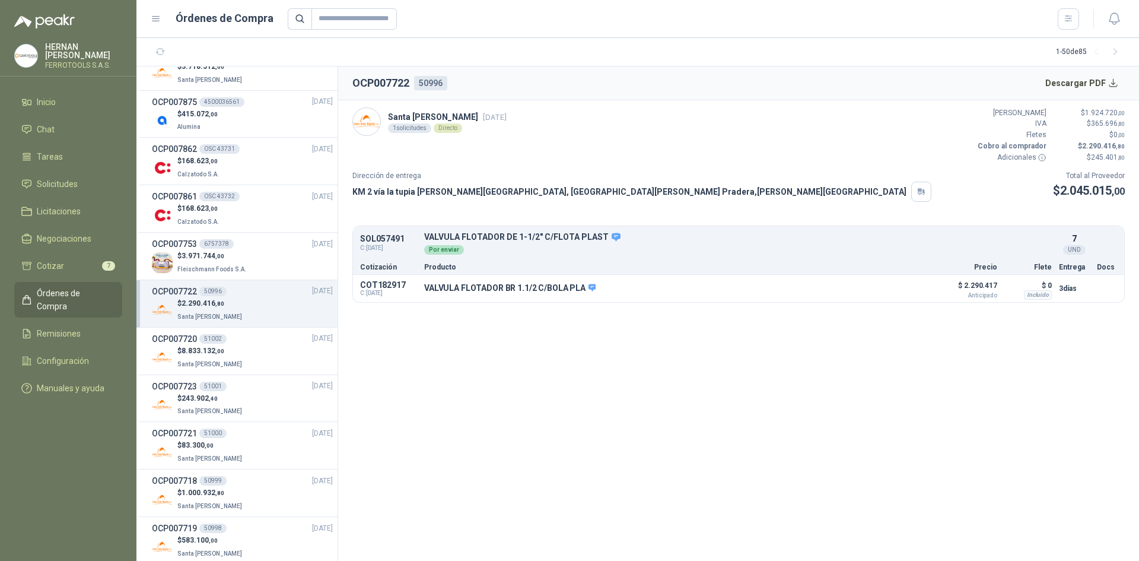
scroll to position [119, 0]
click at [255, 370] on li "OCP007720 51002 [DATE] $ 8.833.132 ,00 Santa [PERSON_NAME]" at bounding box center [236, 350] width 201 height 47
click at [259, 354] on div "$ 8.833.132 ,00 Santa [PERSON_NAME]" at bounding box center [242, 357] width 181 height 24
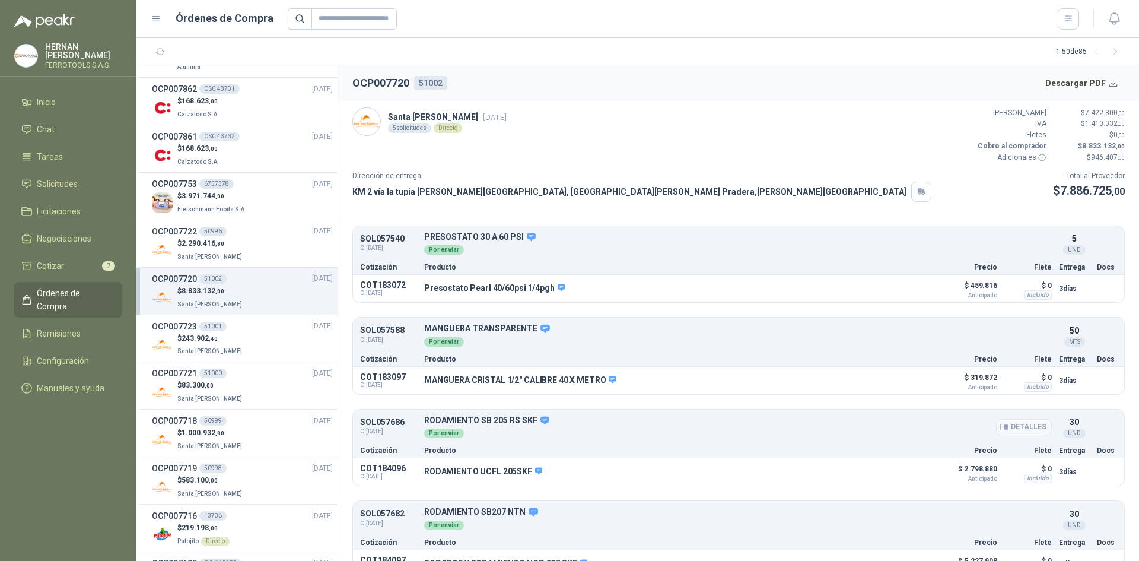
scroll to position [116, 0]
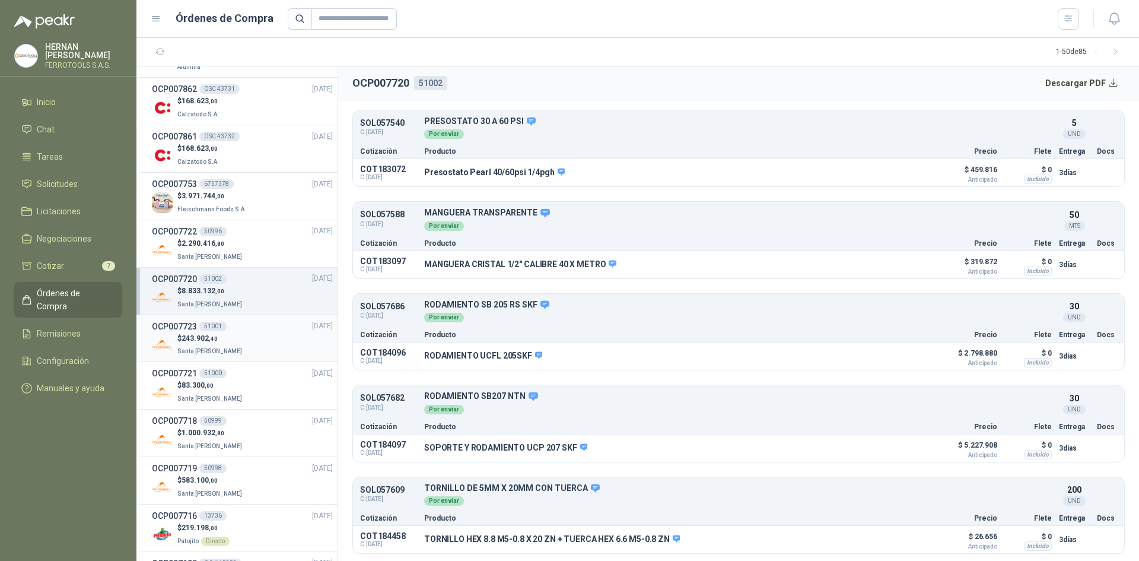
click at [236, 337] on div "$ 243.902 ,40 Santa [PERSON_NAME]" at bounding box center [242, 345] width 181 height 24
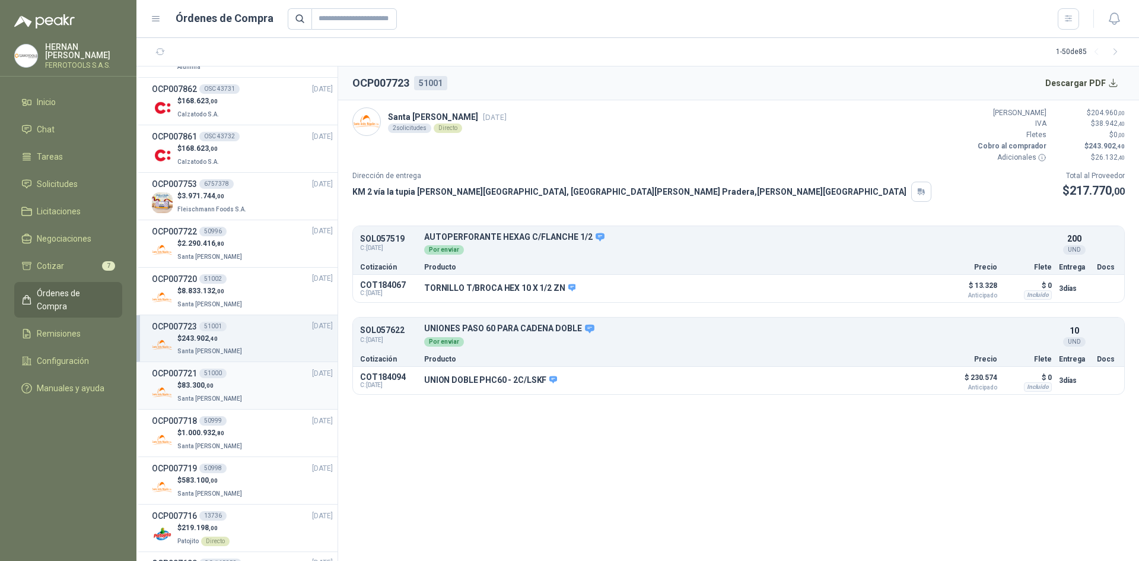
click at [238, 380] on div "$ 83.300 ,00 Santa [PERSON_NAME]" at bounding box center [242, 392] width 181 height 24
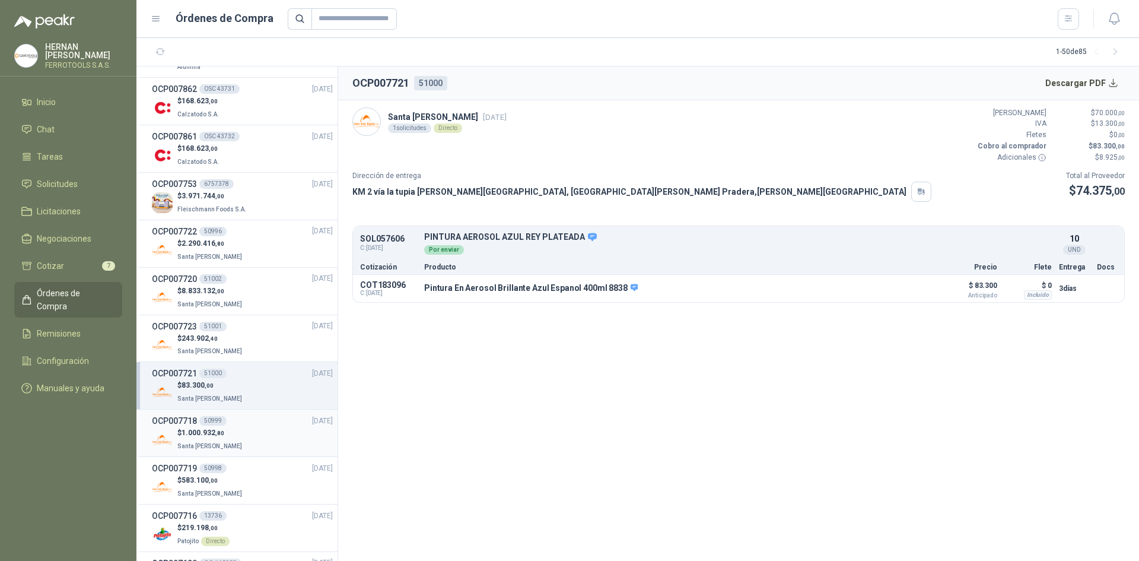
click at [226, 429] on p "$ 1.000.932 ,80" at bounding box center [210, 432] width 67 height 11
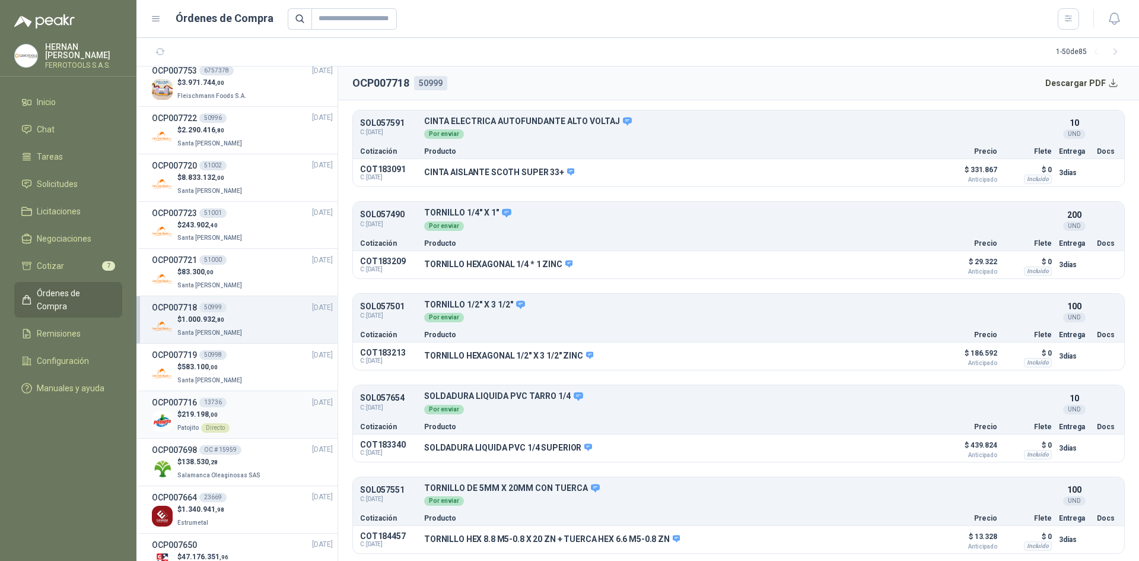
scroll to position [297, 0]
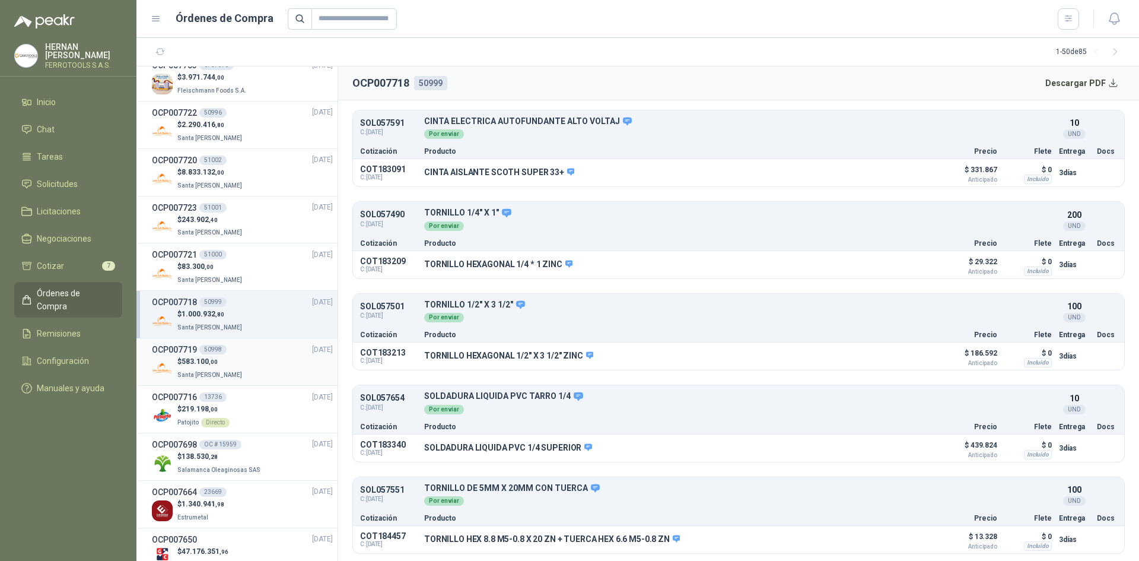
click at [270, 373] on div "$ 583.100 ,00 Santa [PERSON_NAME]" at bounding box center [242, 368] width 181 height 24
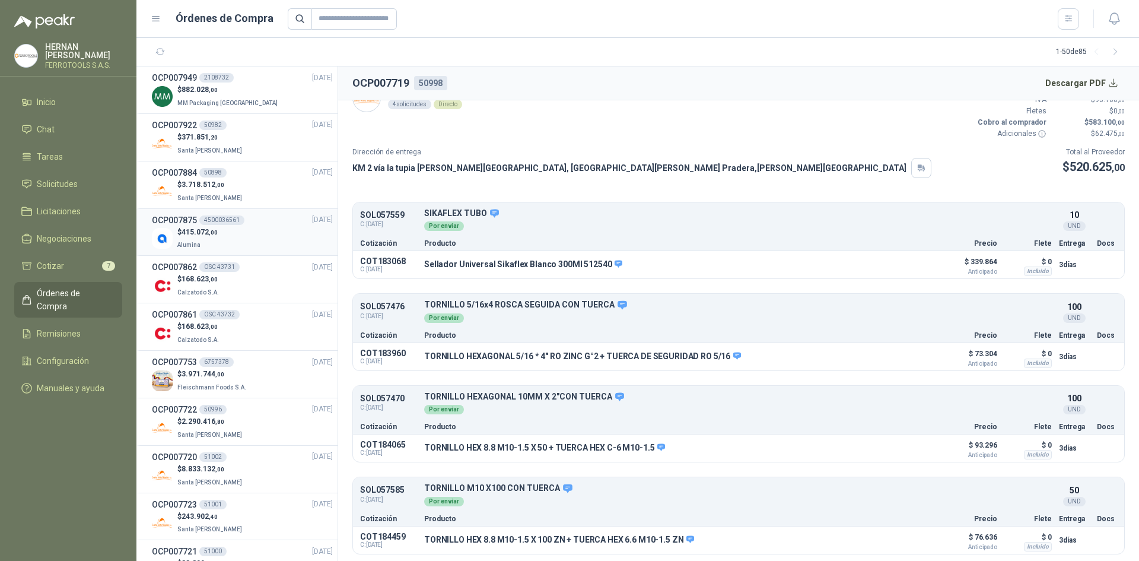
click at [260, 227] on div "$ 415.072 ,00 Alumina" at bounding box center [242, 239] width 181 height 24
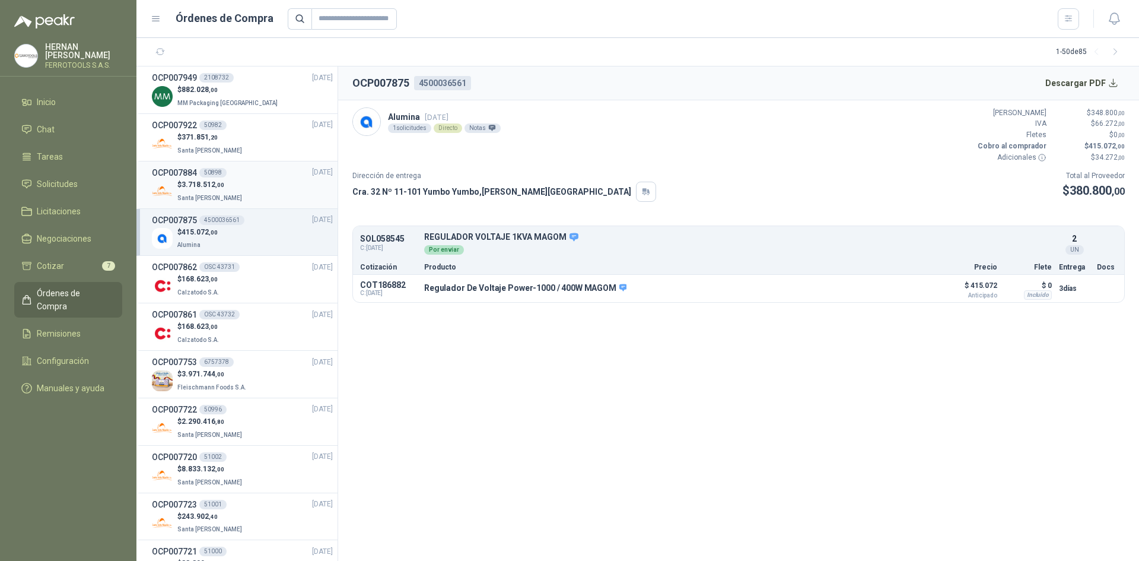
click at [265, 180] on div "$ 3.718.512 ,00 Santa [PERSON_NAME]" at bounding box center [242, 191] width 181 height 24
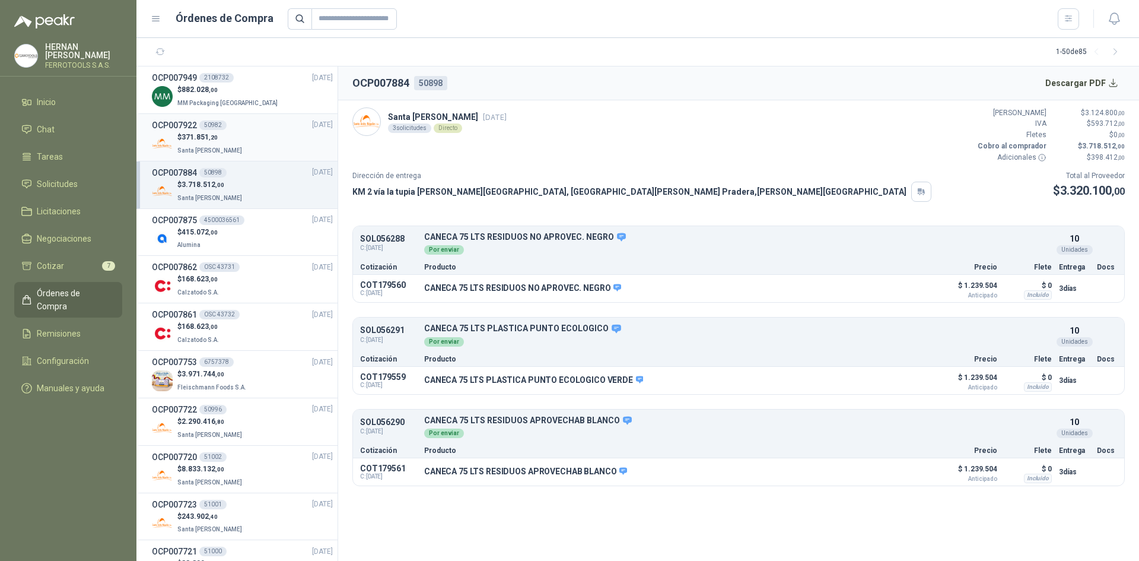
click at [275, 144] on div "$ 371.851 ,20 Santa [PERSON_NAME]" at bounding box center [242, 144] width 181 height 24
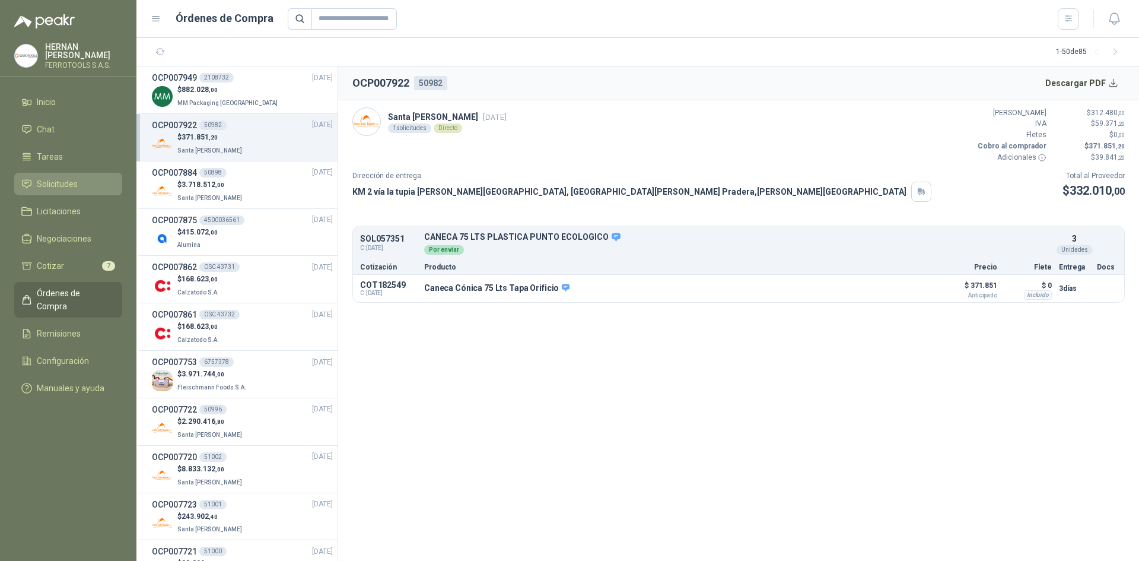
click at [97, 183] on li "Solicitudes" at bounding box center [68, 183] width 94 height 13
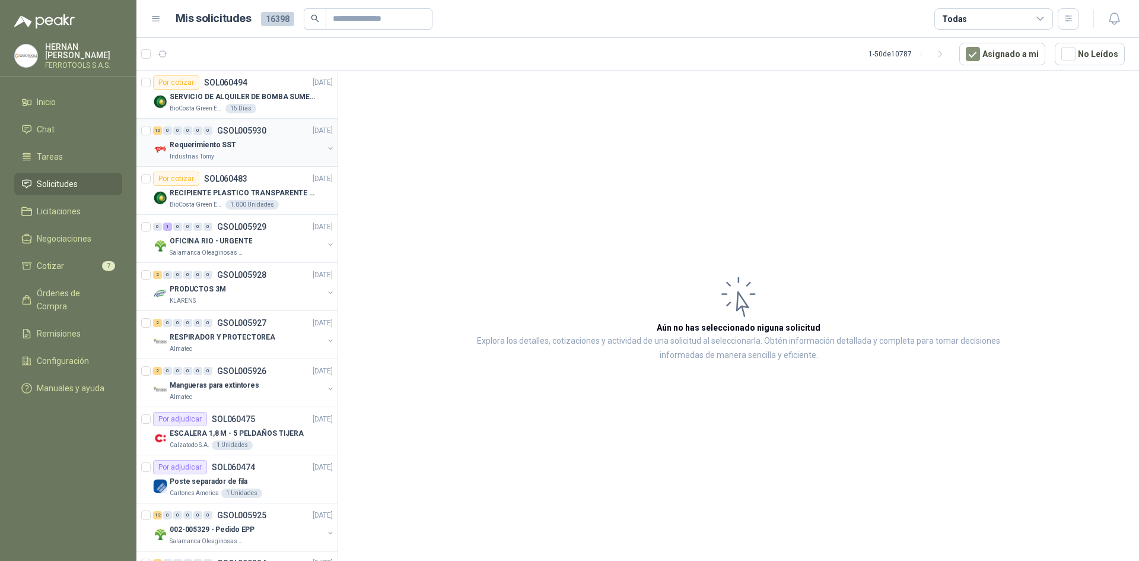
click at [288, 148] on div "Requerimiento SST" at bounding box center [247, 145] width 154 height 14
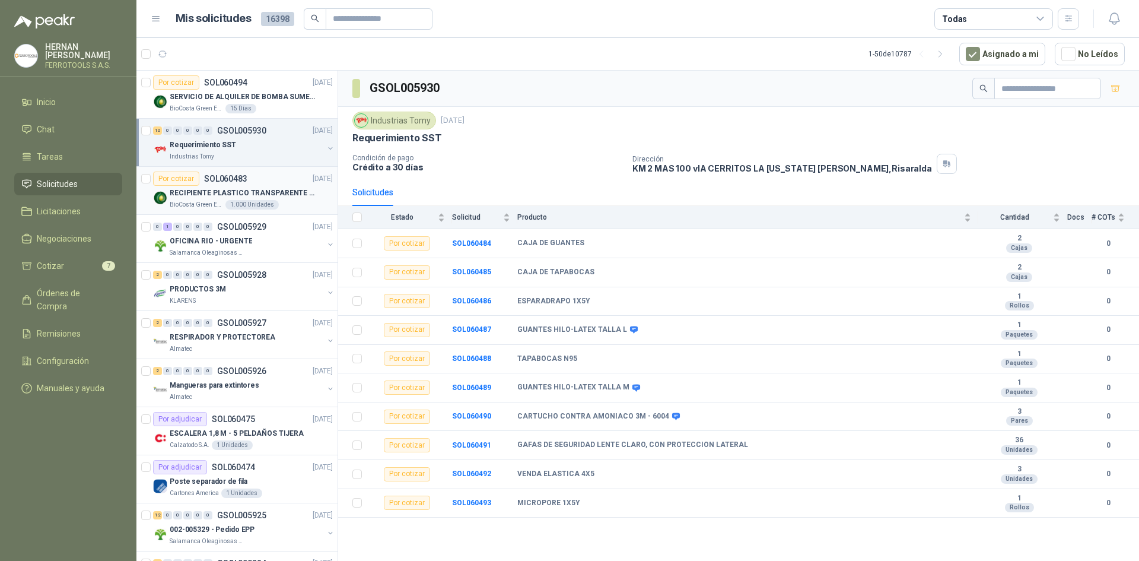
click at [282, 183] on div "Por cotizar SOL060483 [DATE]" at bounding box center [243, 178] width 180 height 14
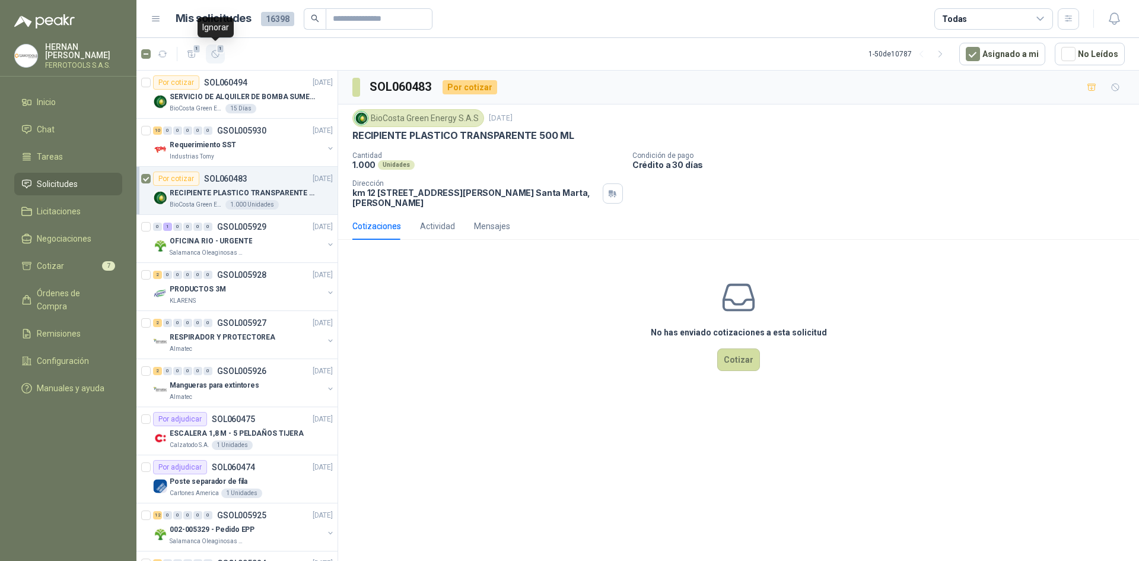
click at [214, 59] on button "1" at bounding box center [215, 53] width 19 height 19
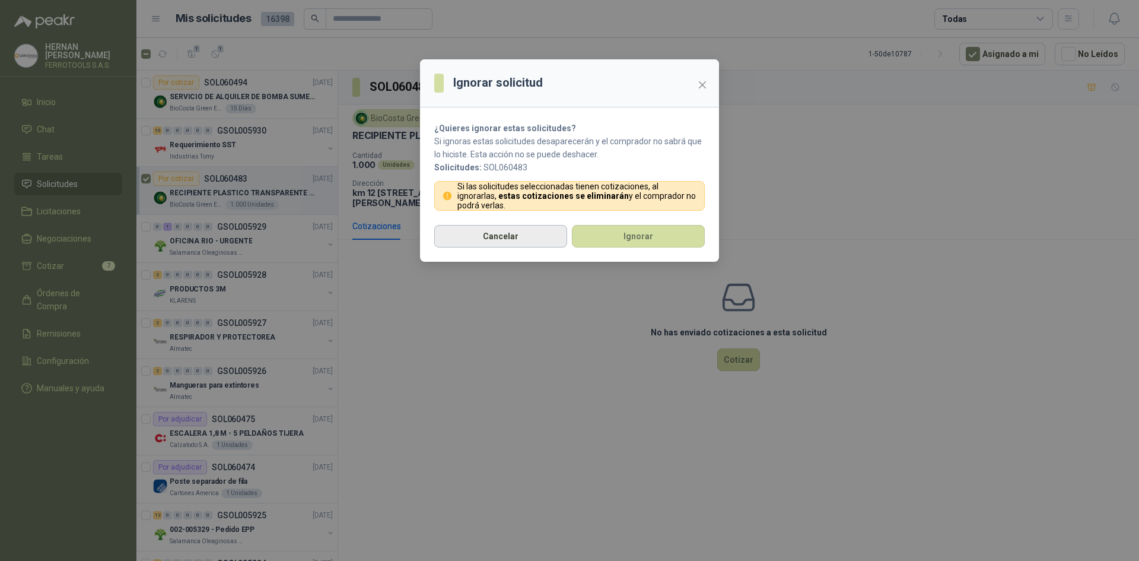
click at [501, 227] on button "Cancelar" at bounding box center [500, 236] width 133 height 23
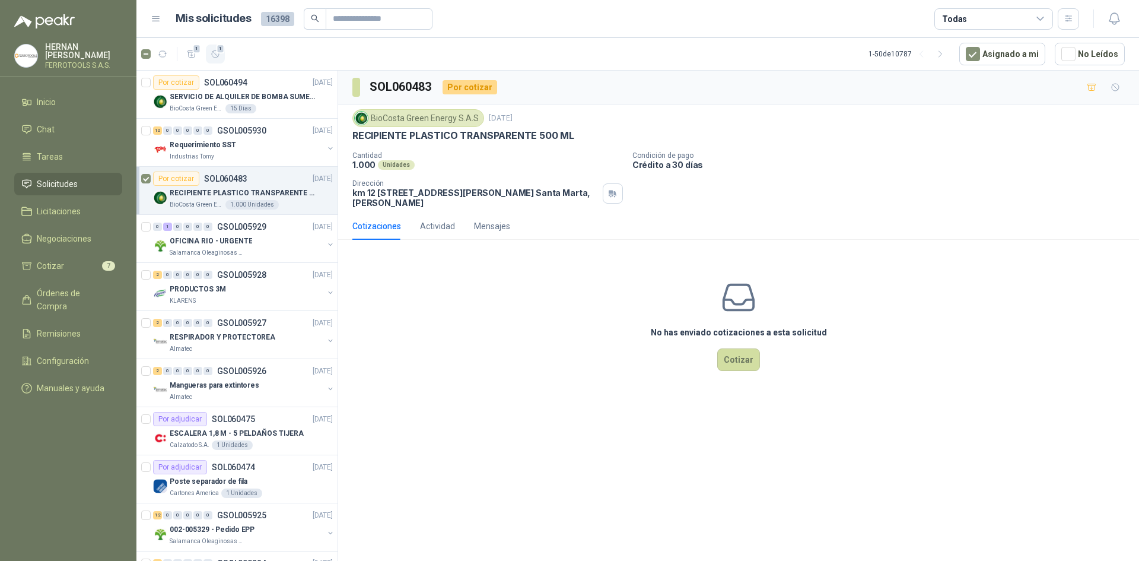
click at [218, 58] on icon "button" at bounding box center [216, 54] width 10 height 10
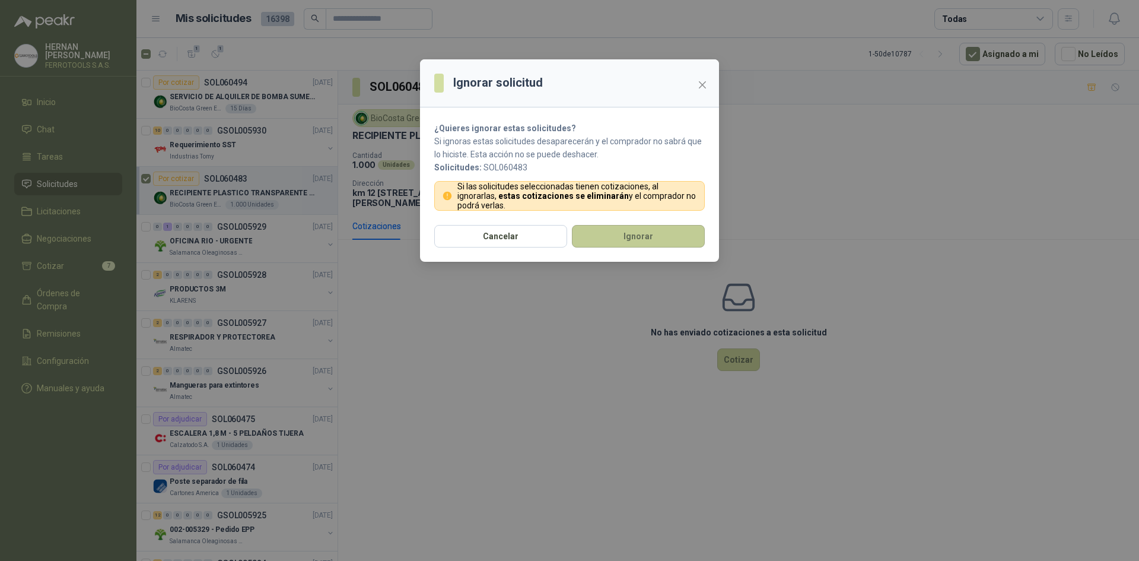
click at [632, 233] on button "Ignorar" at bounding box center [638, 236] width 133 height 23
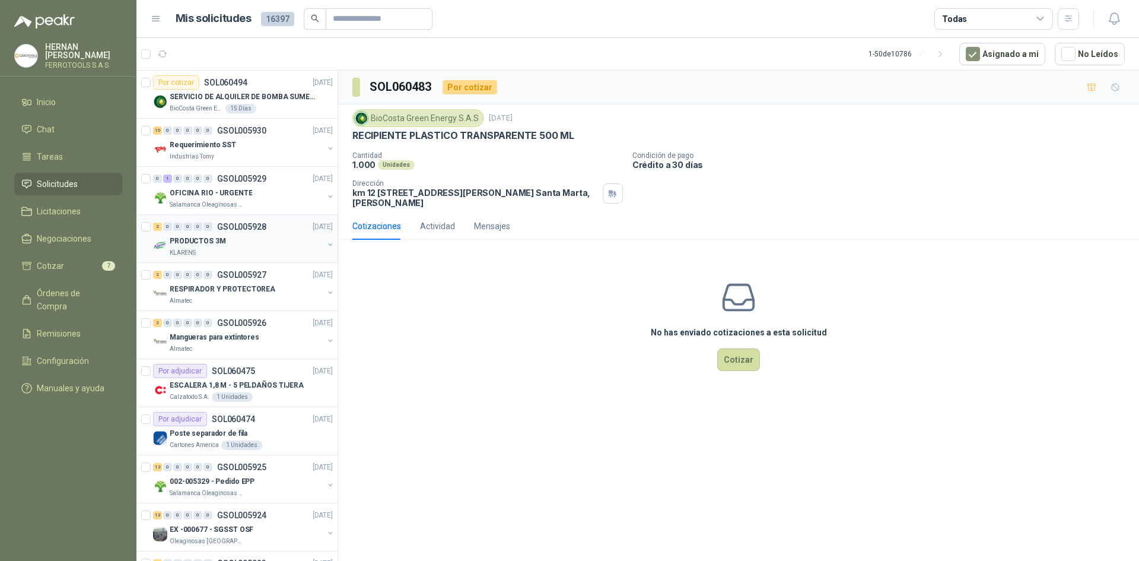
click at [262, 249] on div "KLARENS" at bounding box center [247, 252] width 154 height 9
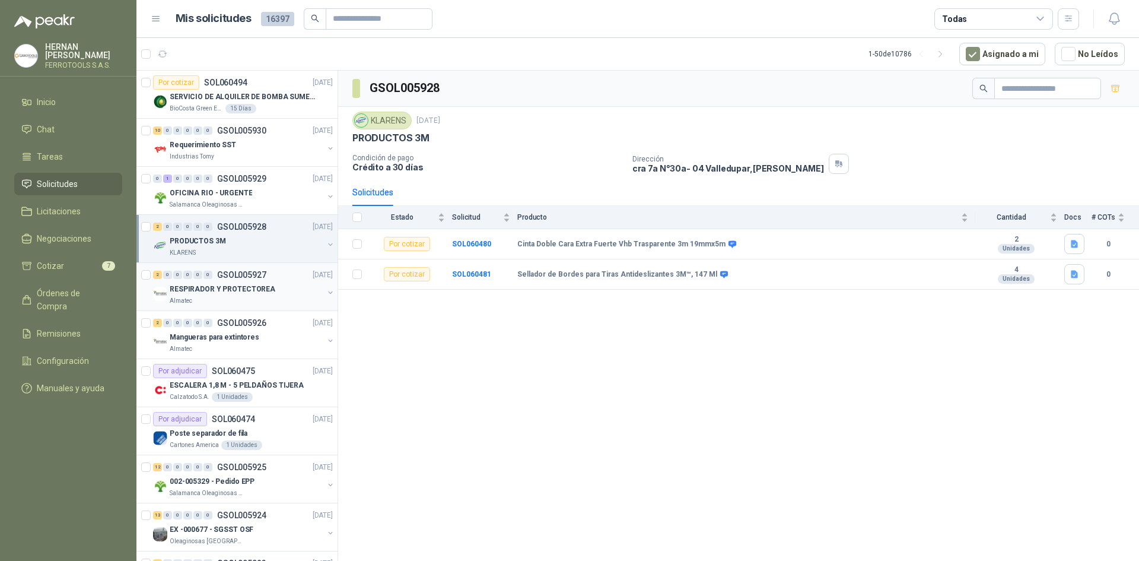
click at [263, 288] on p "RESPIRADOR Y PROTECTOREA" at bounding box center [223, 289] width 106 height 11
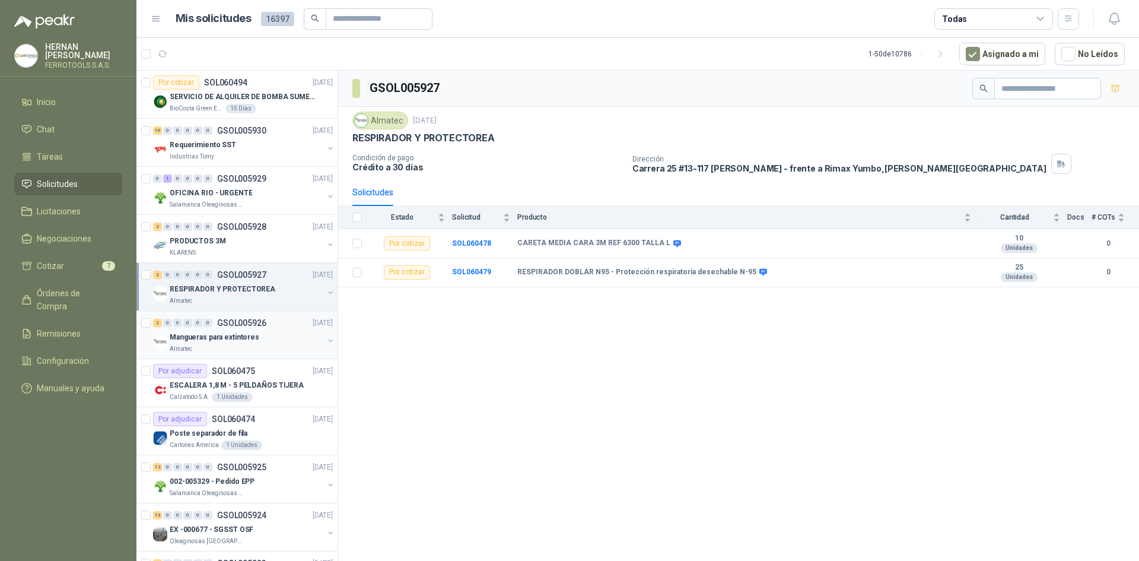
click at [274, 341] on div "Mangueras para extintores" at bounding box center [247, 337] width 154 height 14
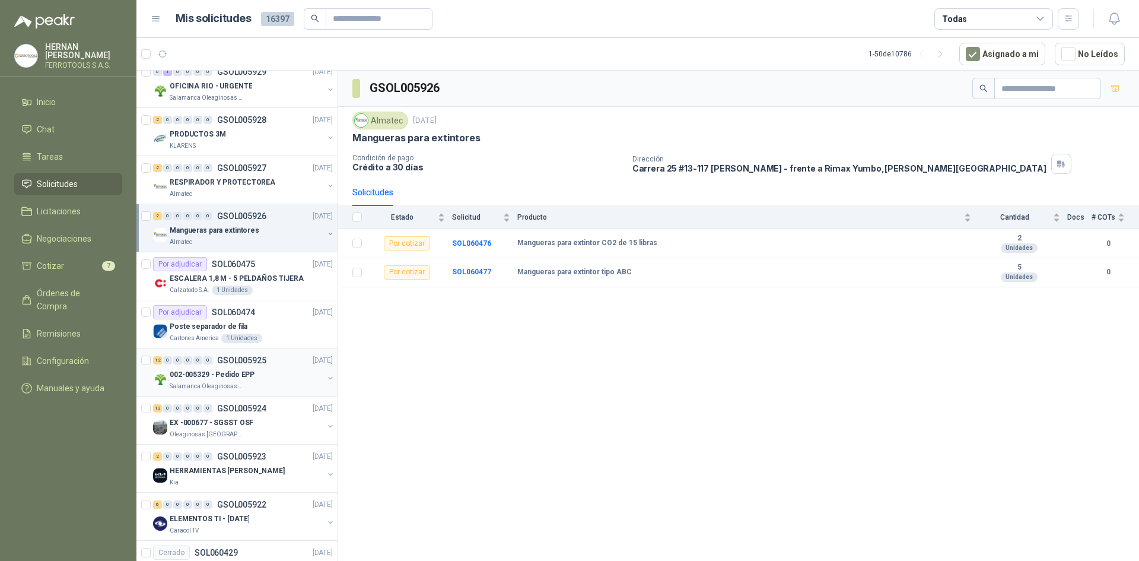
scroll to position [119, 0]
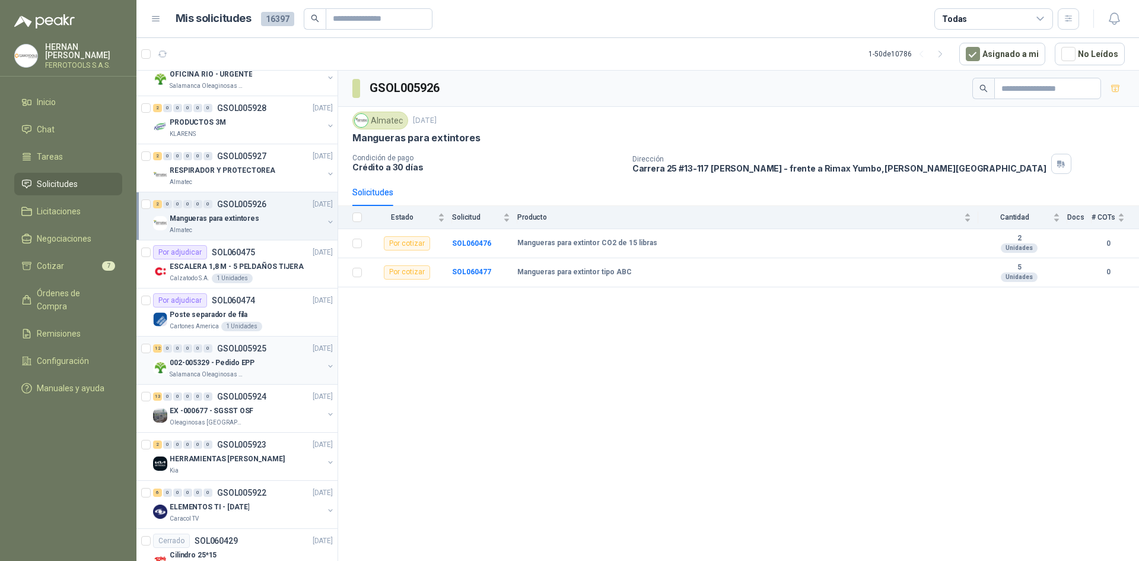
click at [282, 353] on div "12 0 0 0 0 0 GSOL005925 [DATE]" at bounding box center [244, 348] width 182 height 14
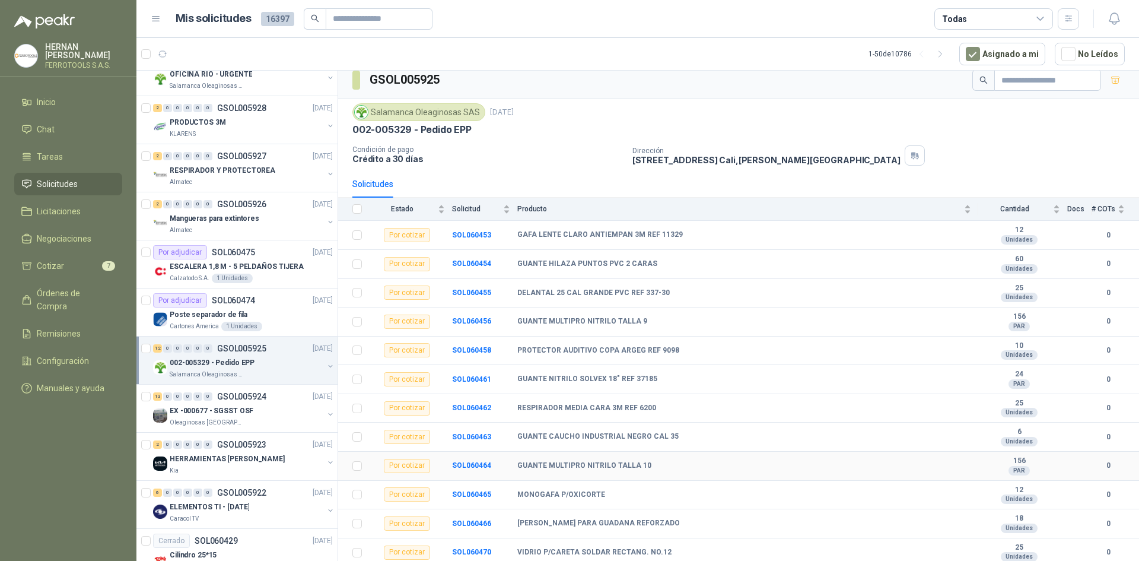
scroll to position [10, 0]
click at [235, 415] on p "EX -000677 - SGSST OSF" at bounding box center [212, 410] width 84 height 11
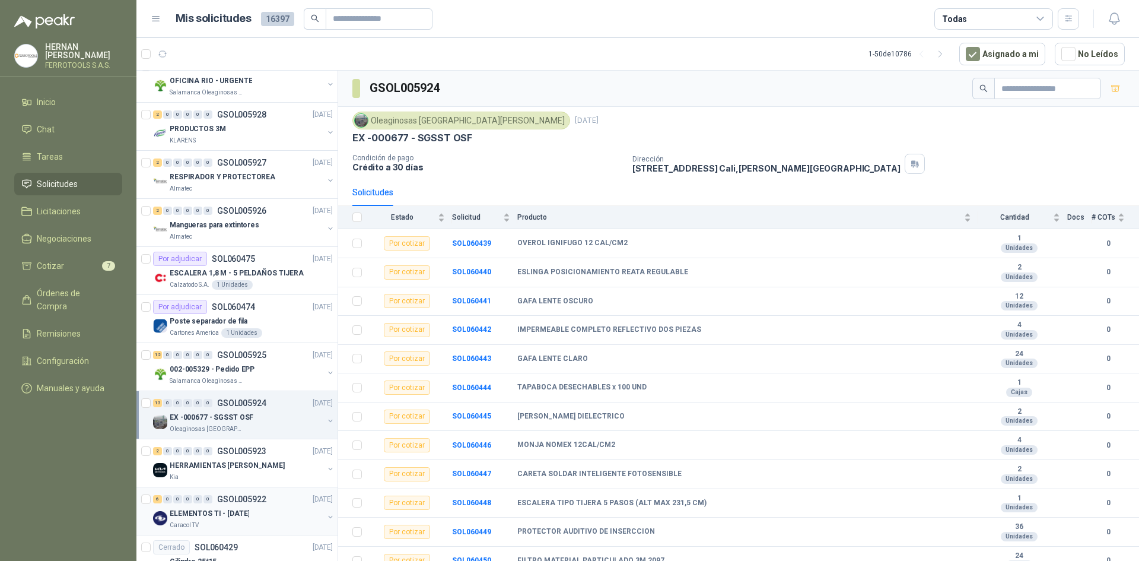
scroll to position [237, 0]
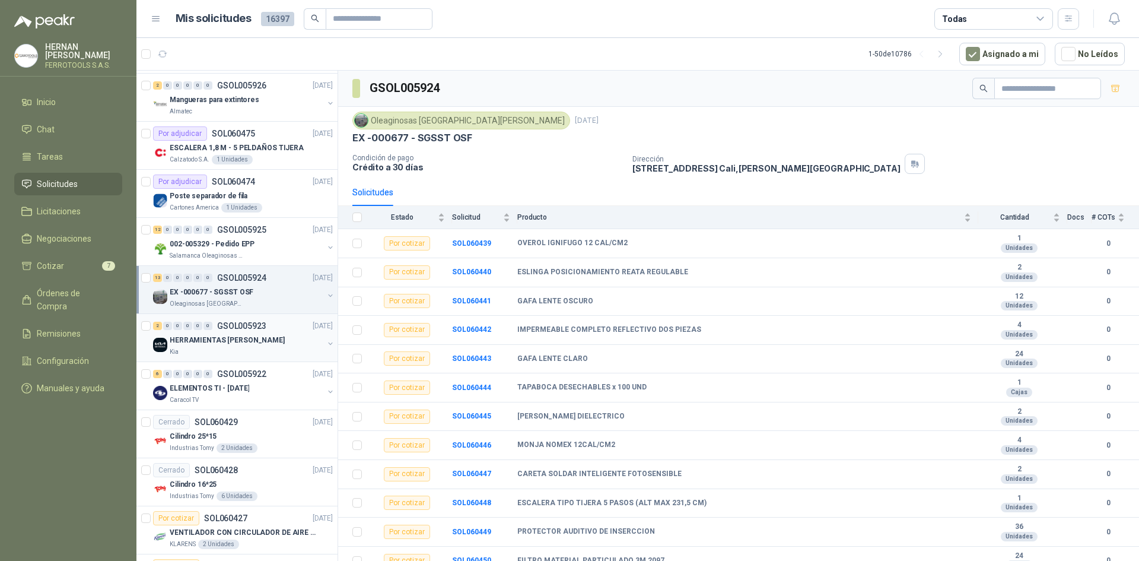
click at [195, 349] on div "Kia" at bounding box center [247, 351] width 154 height 9
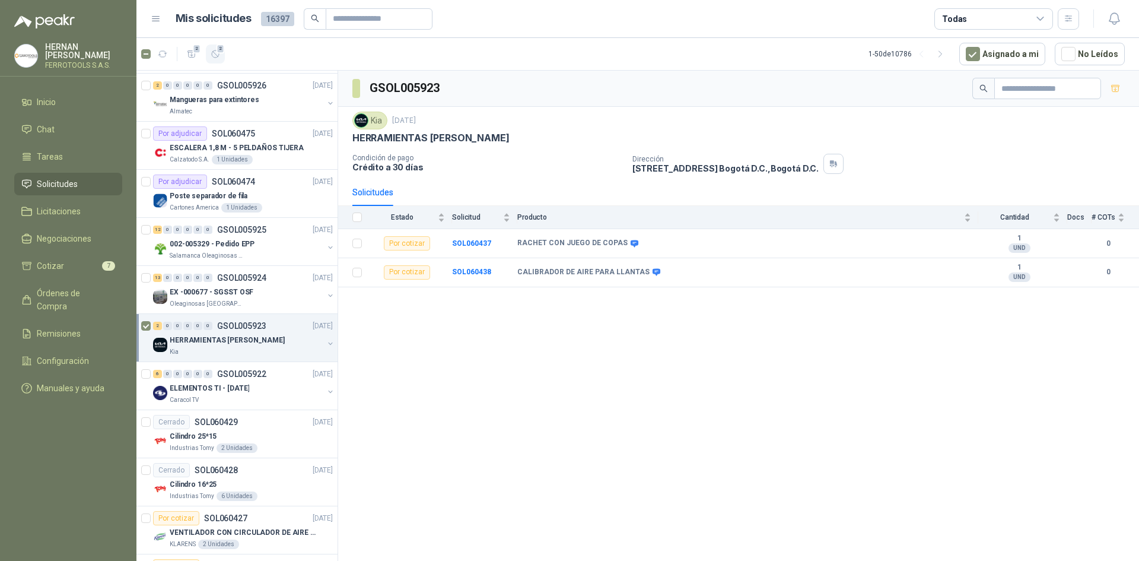
click at [224, 59] on button "2" at bounding box center [215, 53] width 19 height 19
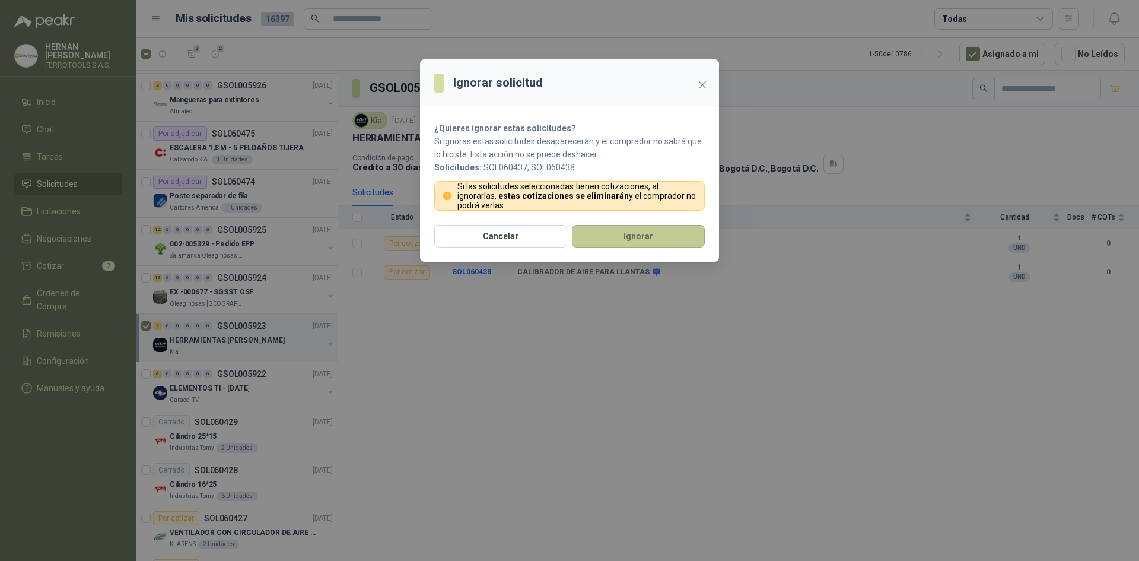
click at [659, 231] on button "Ignorar" at bounding box center [638, 236] width 133 height 23
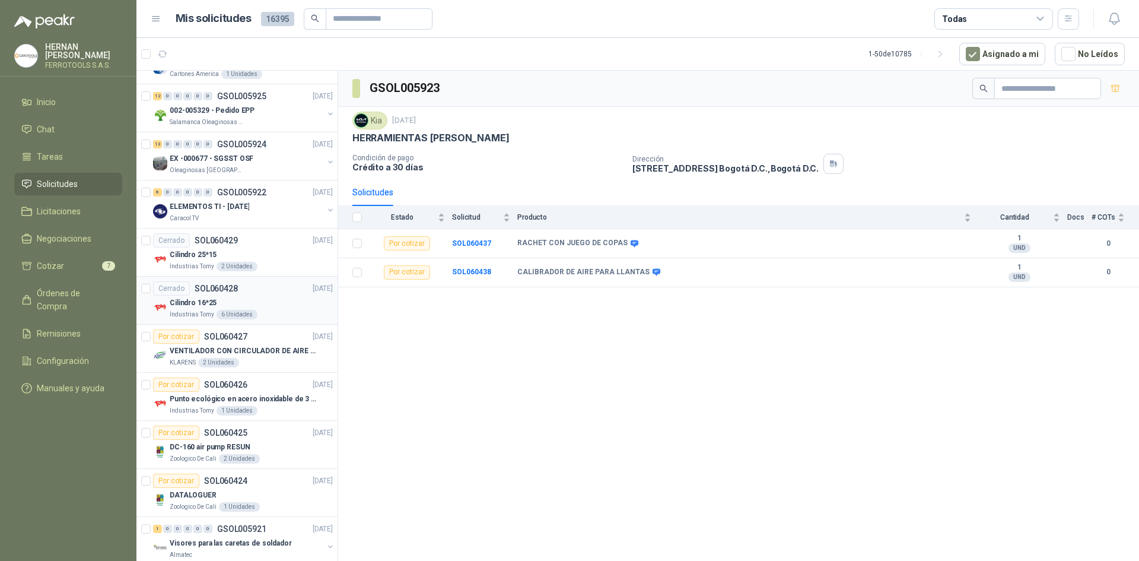
scroll to position [475, 0]
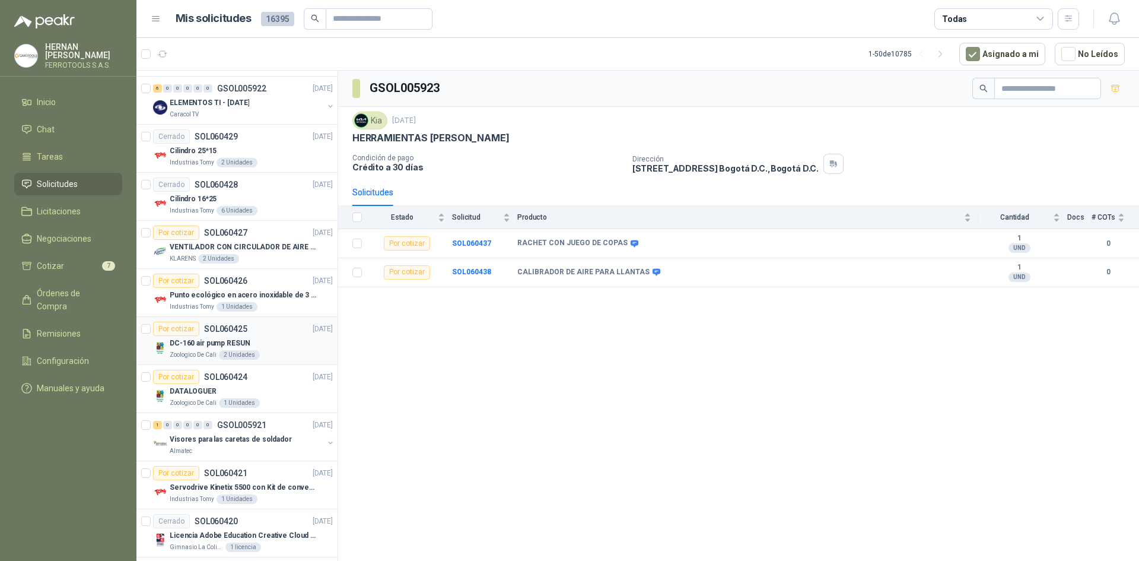
click at [281, 345] on div "DC-160 air pump RESUN" at bounding box center [251, 343] width 163 height 14
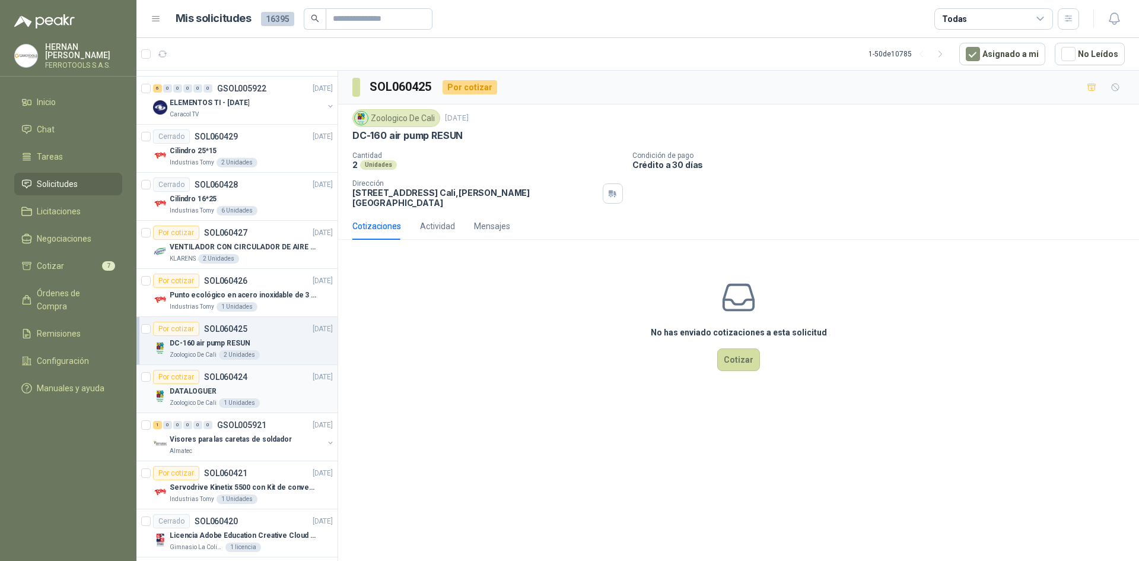
click at [278, 399] on div "Zoologico De Cali 1 Unidades" at bounding box center [251, 402] width 163 height 9
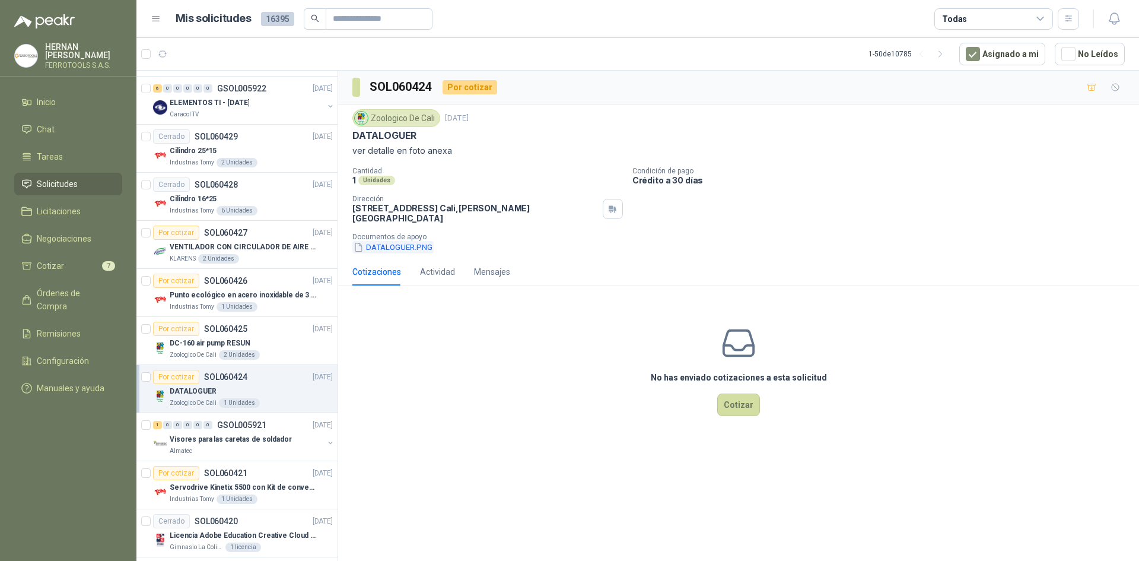
click at [383, 241] on button "DATALOGUER.PNG" at bounding box center [392, 247] width 81 height 12
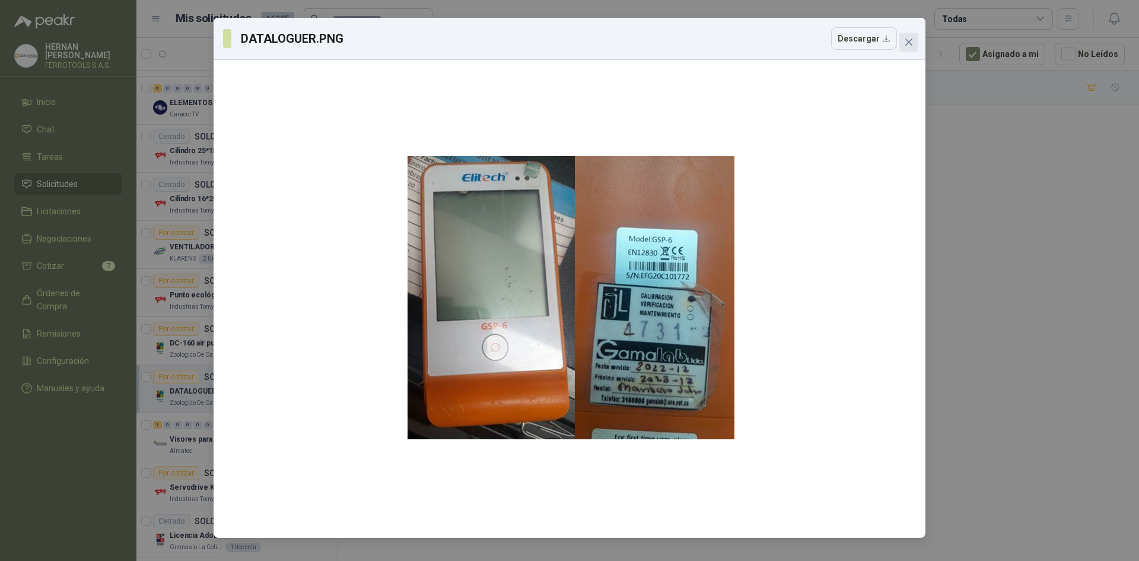
click at [914, 44] on span "Close" at bounding box center [908, 41] width 19 height 9
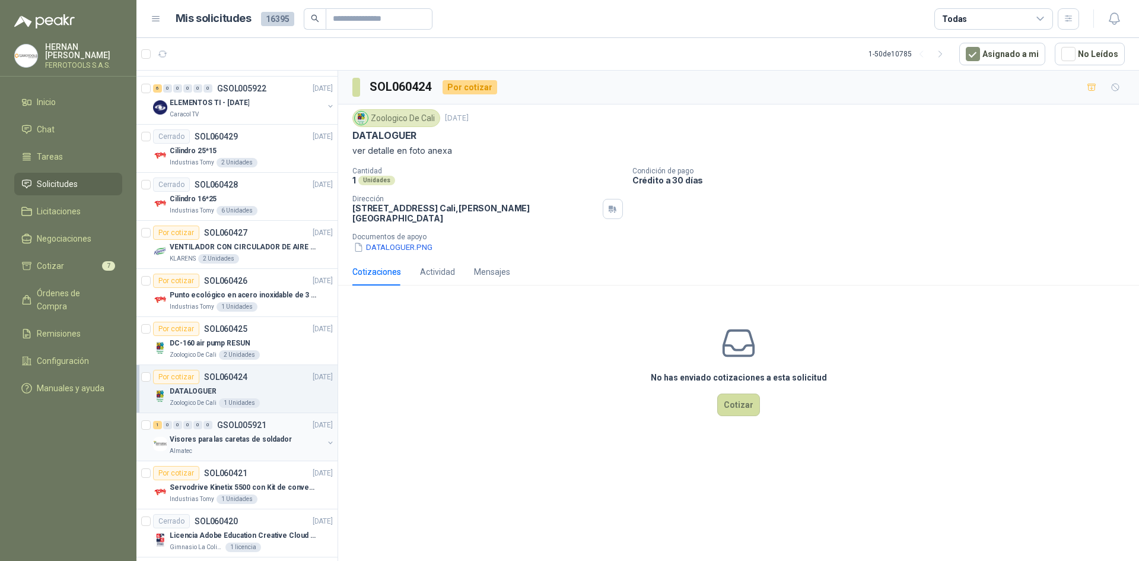
click at [284, 455] on div "Almatec" at bounding box center [247, 450] width 154 height 9
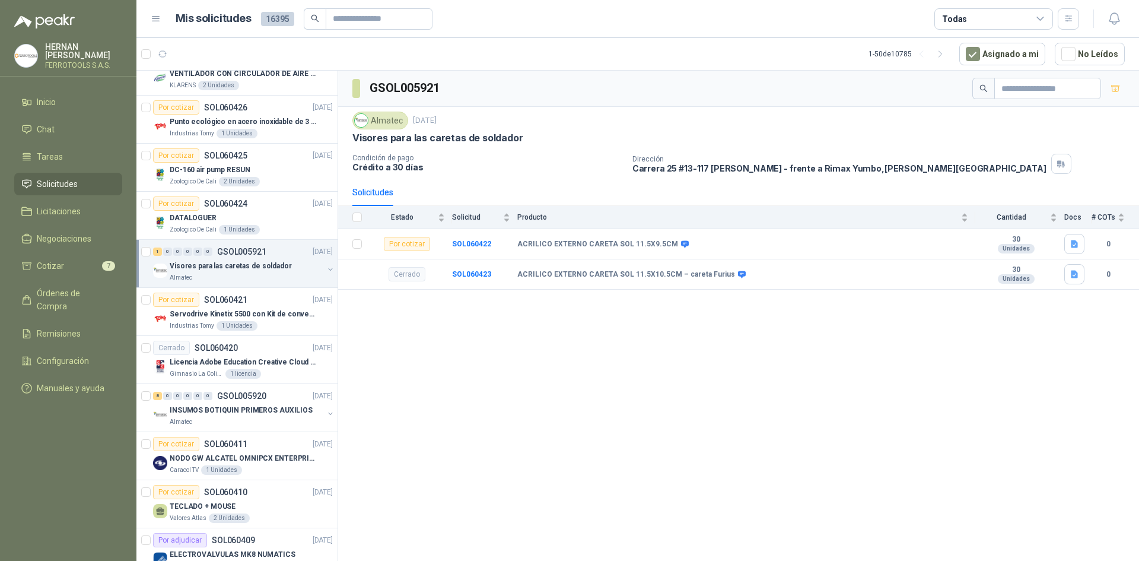
scroll to position [653, 0]
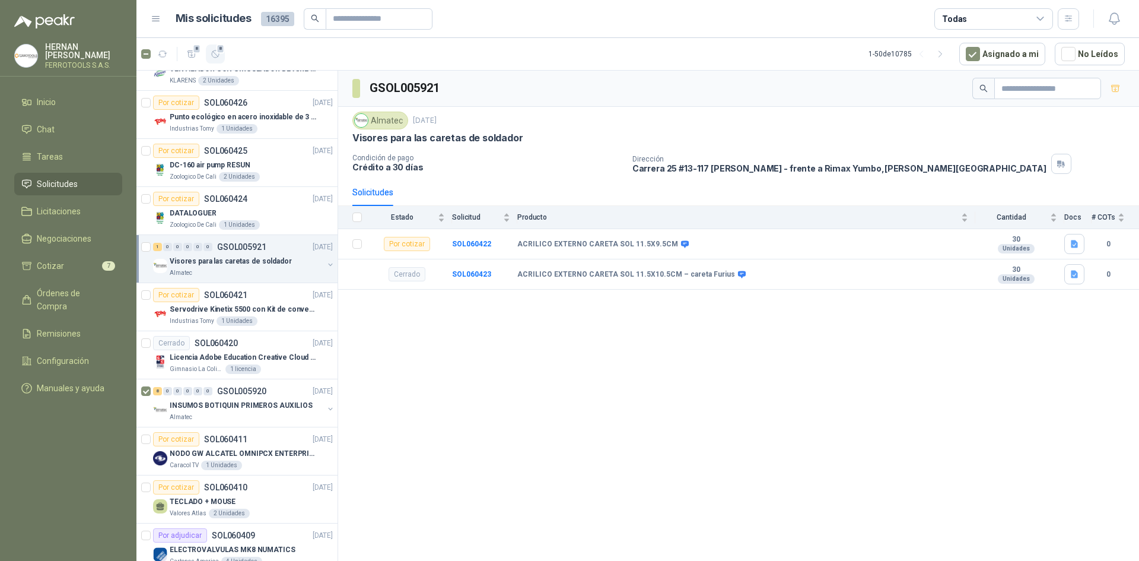
click at [218, 61] on button "8" at bounding box center [215, 53] width 19 height 19
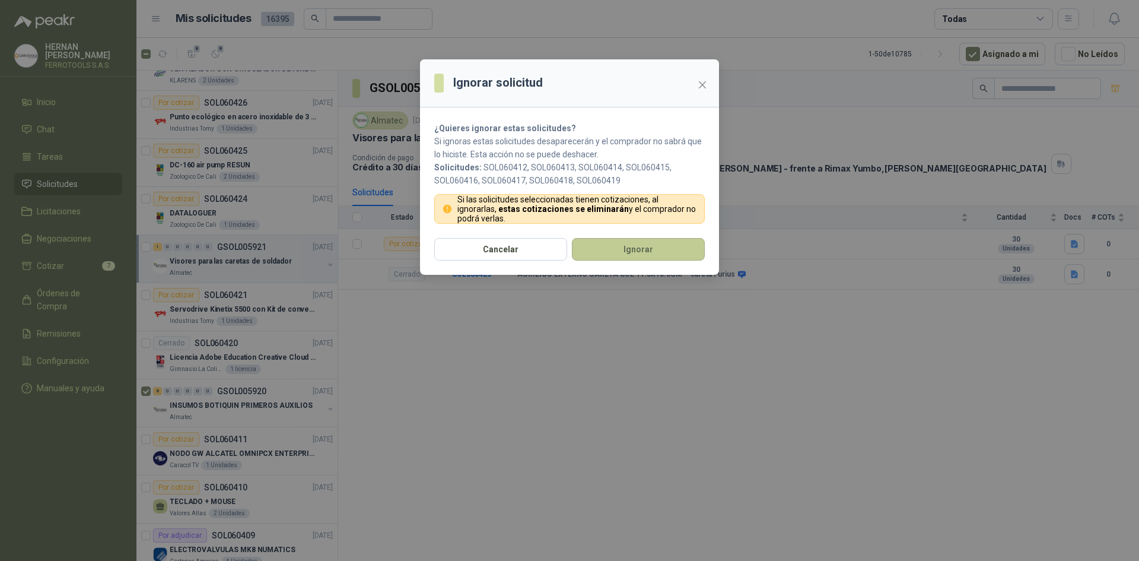
click at [593, 255] on button "Ignorar" at bounding box center [638, 249] width 133 height 23
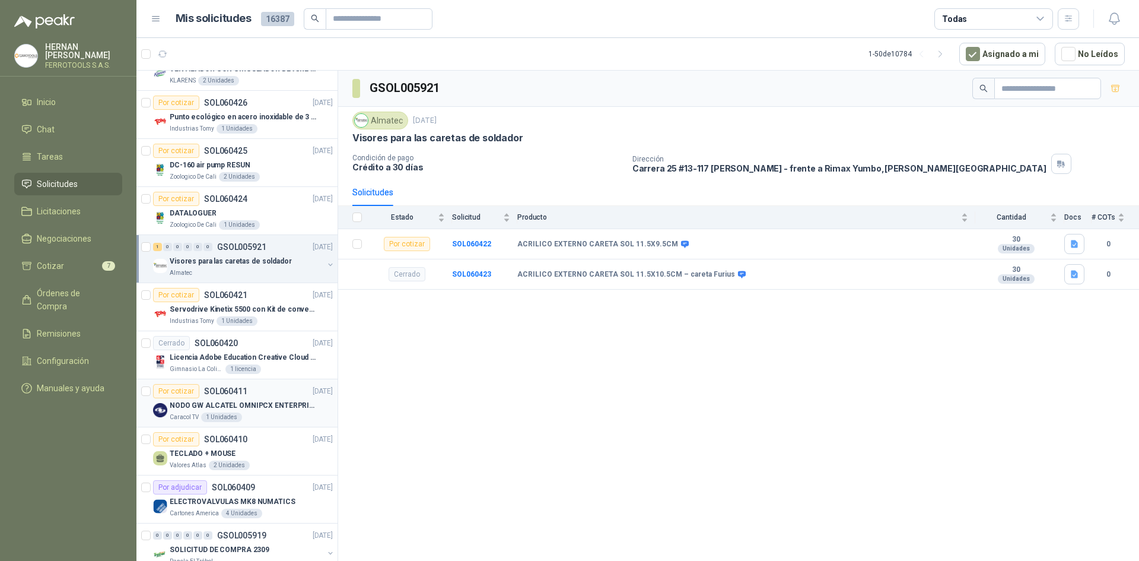
click at [138, 393] on article "Por cotizar SOL060411 [DATE] NODO GW ALCATEL OMNIPCX ENTERPRISE SIP Caracol TV …" at bounding box center [236, 403] width 201 height 48
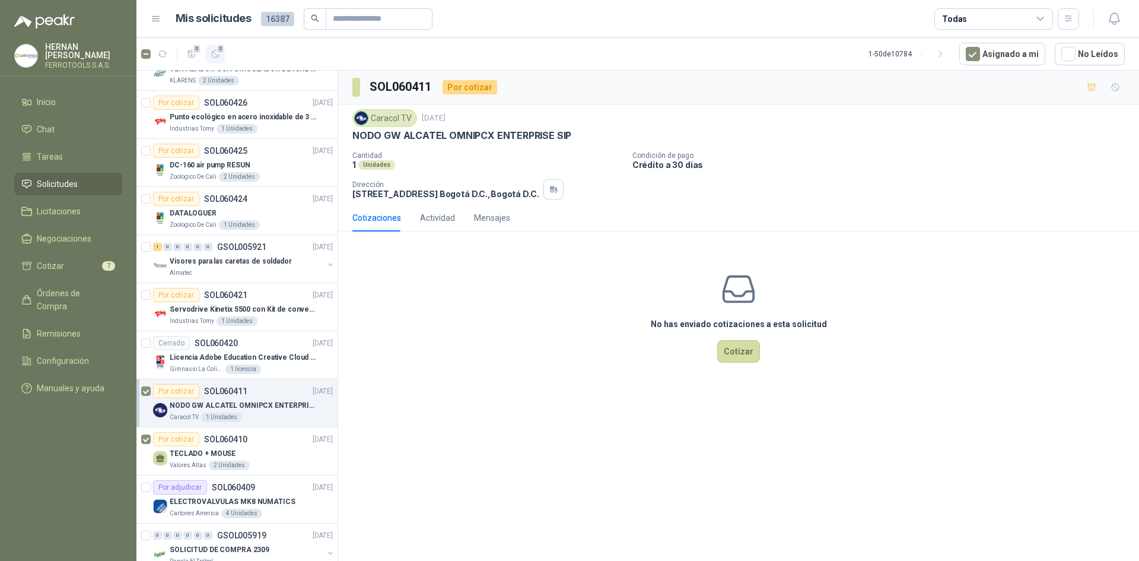
click at [222, 58] on button "2" at bounding box center [215, 53] width 19 height 19
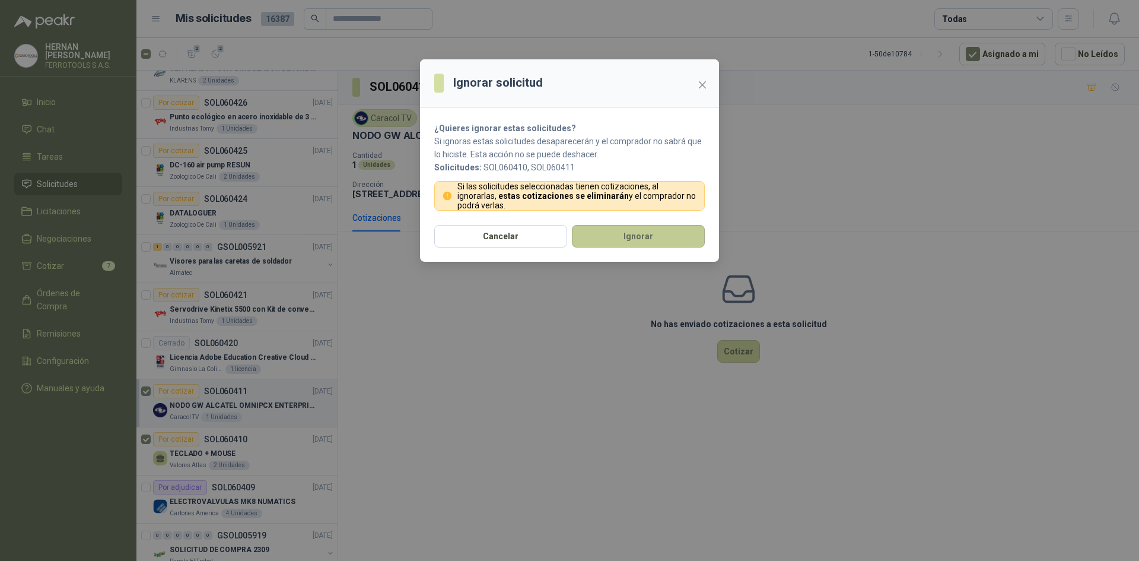
click at [621, 236] on button "Ignorar" at bounding box center [638, 236] width 133 height 23
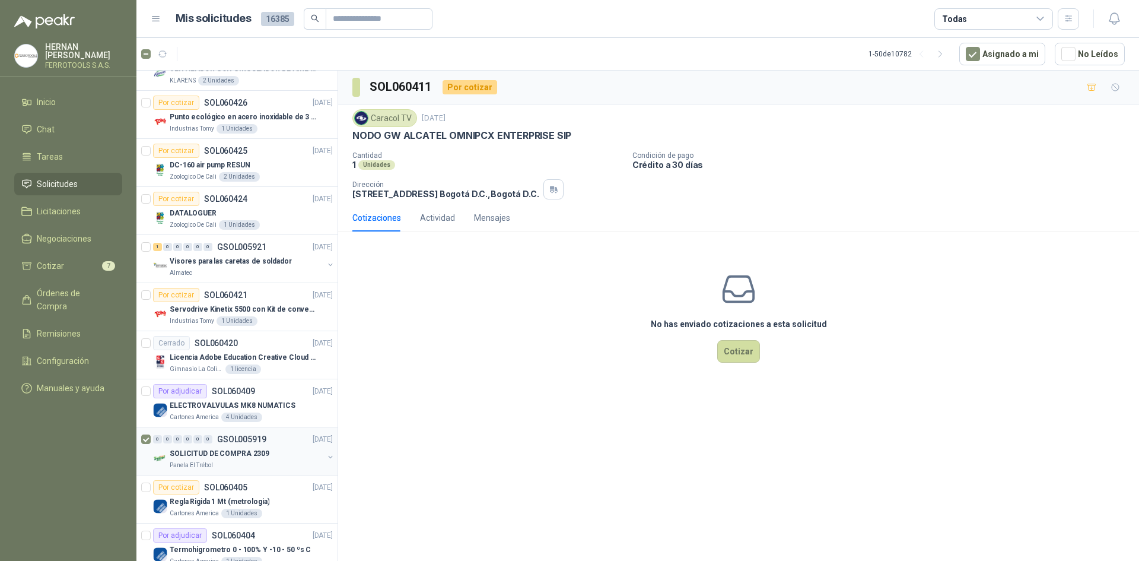
click at [246, 457] on p "SOLICITUD DE COMPRA 2309" at bounding box center [220, 453] width 100 height 11
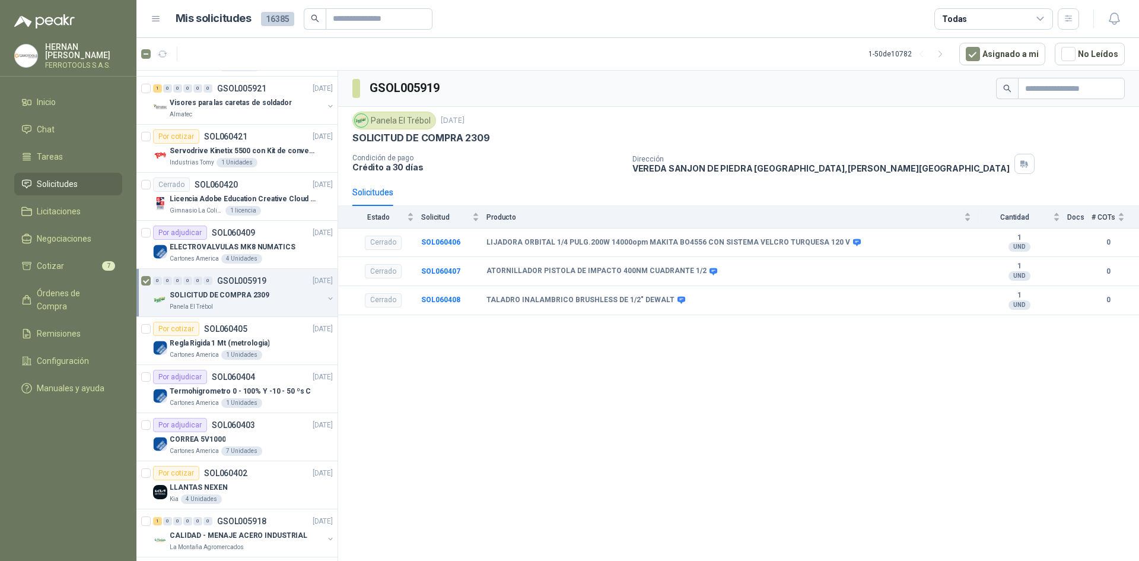
scroll to position [831, 0]
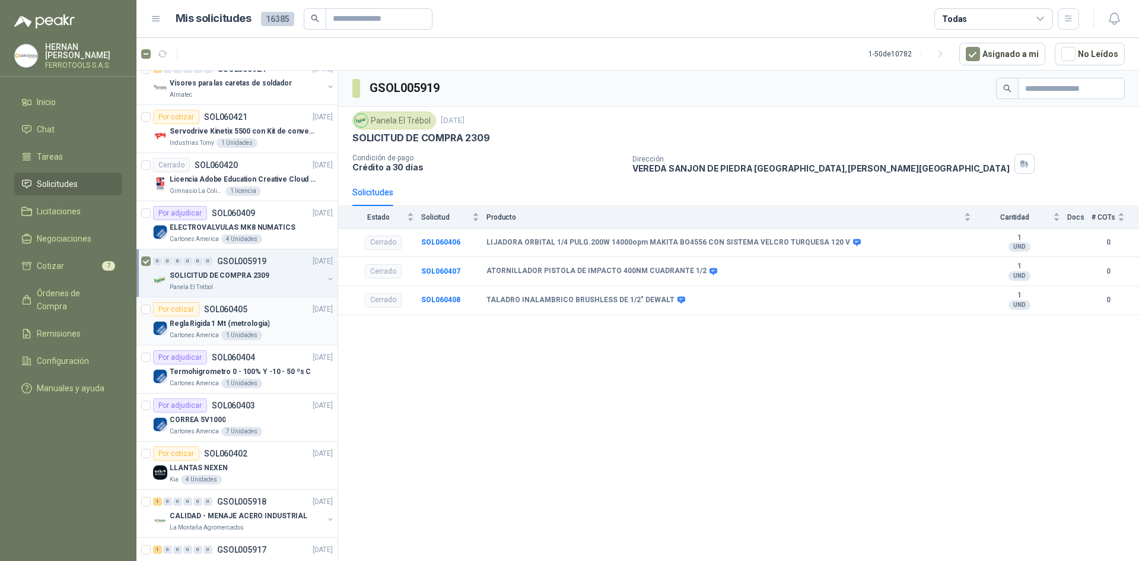
click at [196, 333] on p "Cartones America" at bounding box center [194, 334] width 49 height 9
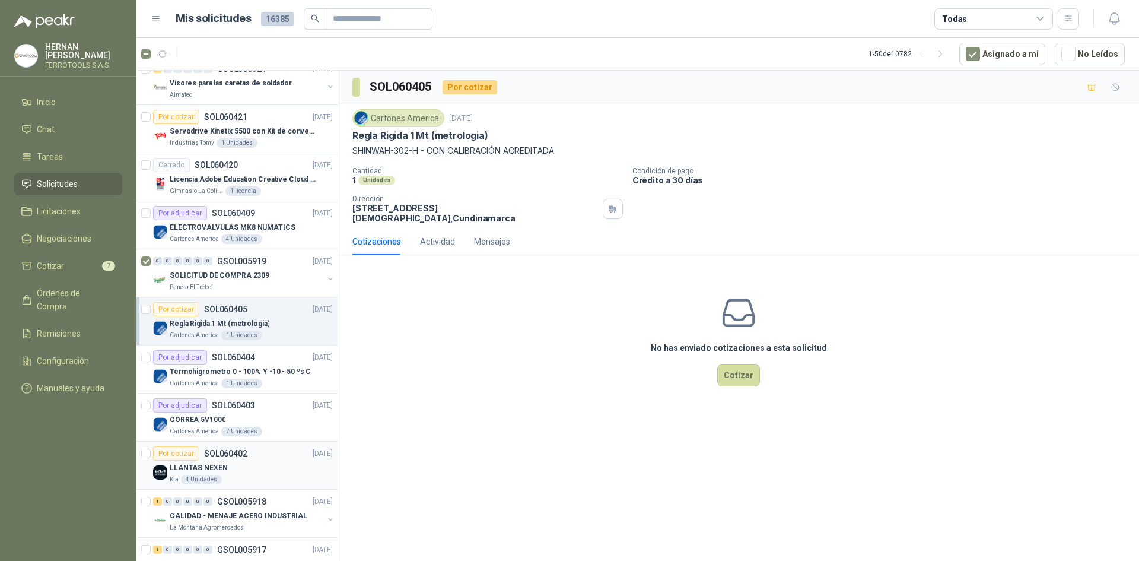
scroll to position [890, 0]
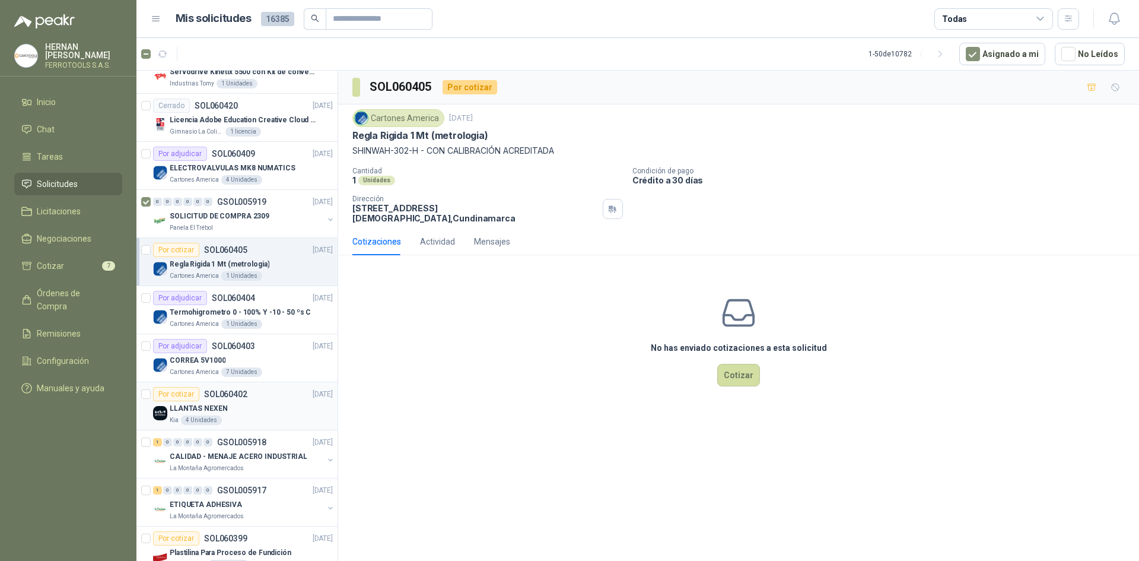
click at [140, 397] on article "Por cotizar SOL060402 [DATE] LLANTAS NEXEN Kia 4 Unidades" at bounding box center [236, 406] width 201 height 48
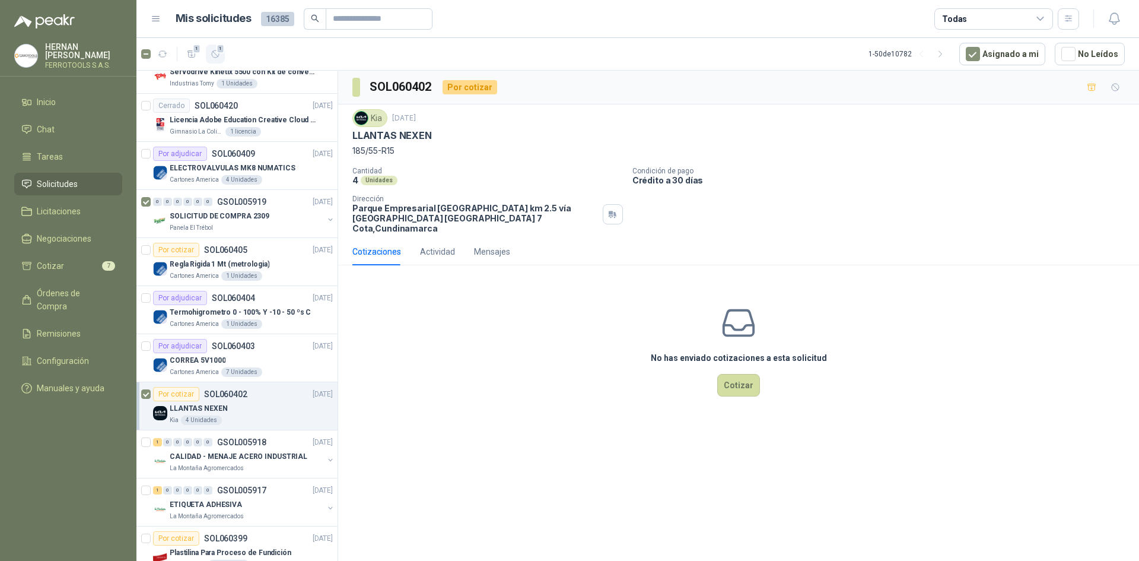
click at [218, 56] on icon "button" at bounding box center [216, 54] width 10 height 10
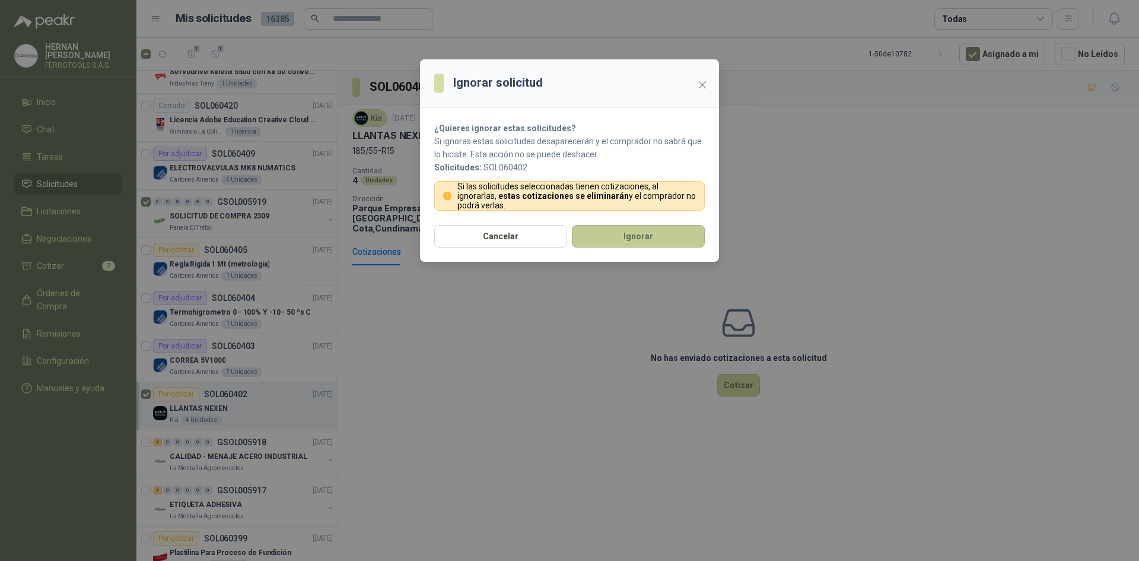
click at [622, 242] on button "Ignorar" at bounding box center [638, 236] width 133 height 23
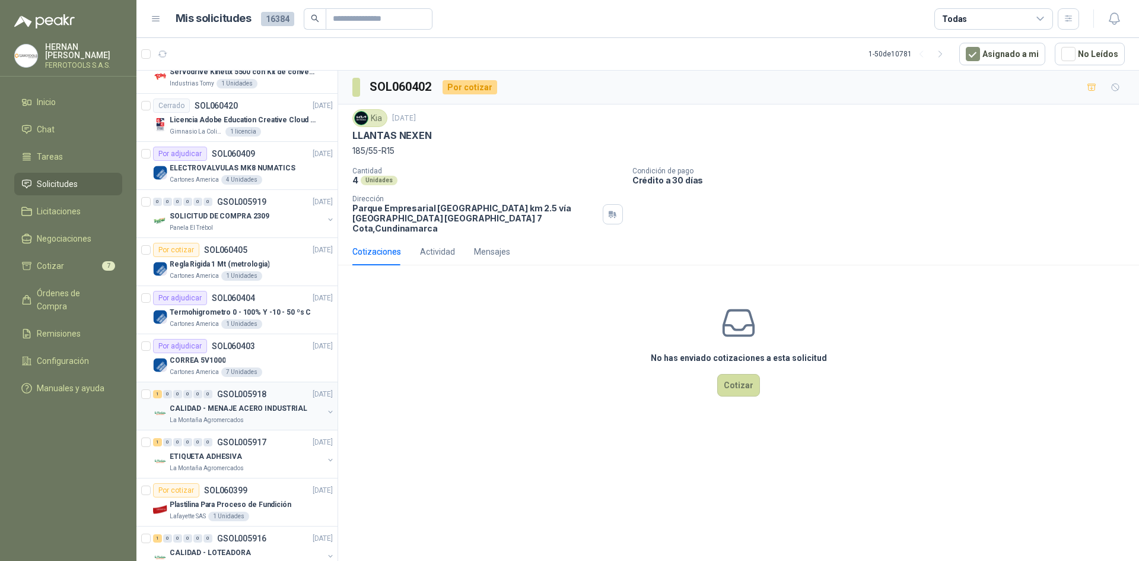
click at [266, 415] on div "CALIDAD - MENAJE ACERO INDUSTRIAL" at bounding box center [247, 408] width 154 height 14
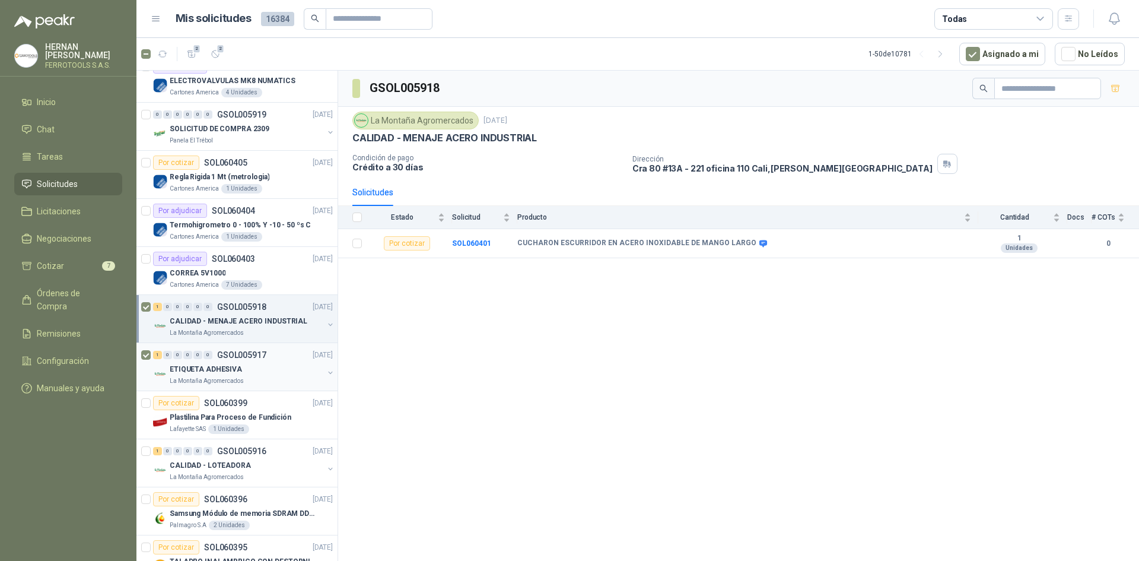
scroll to position [1009, 0]
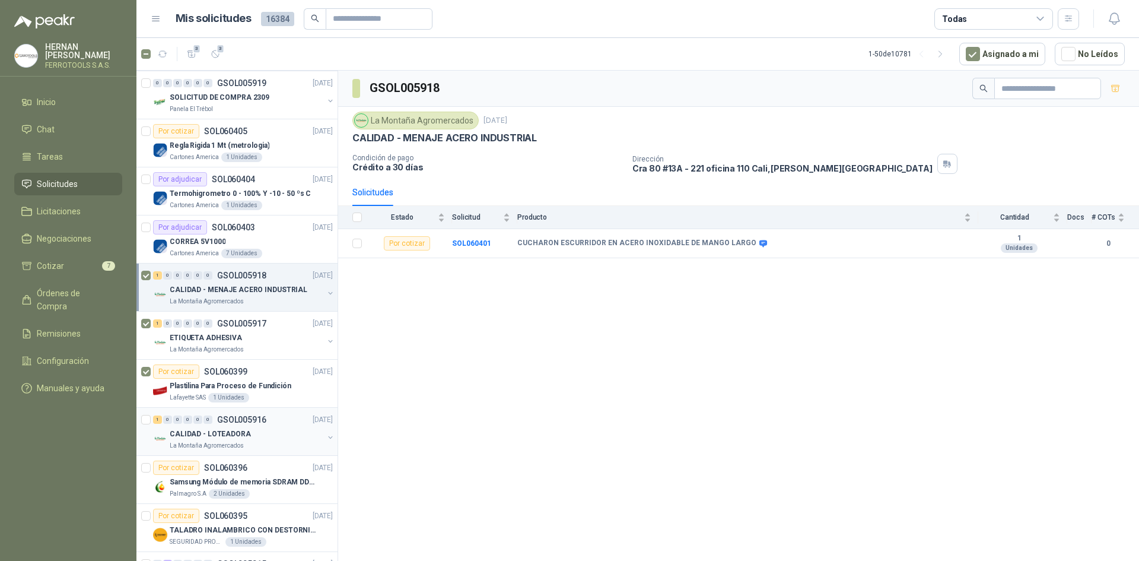
click at [151, 422] on div at bounding box center [147, 431] width 12 height 38
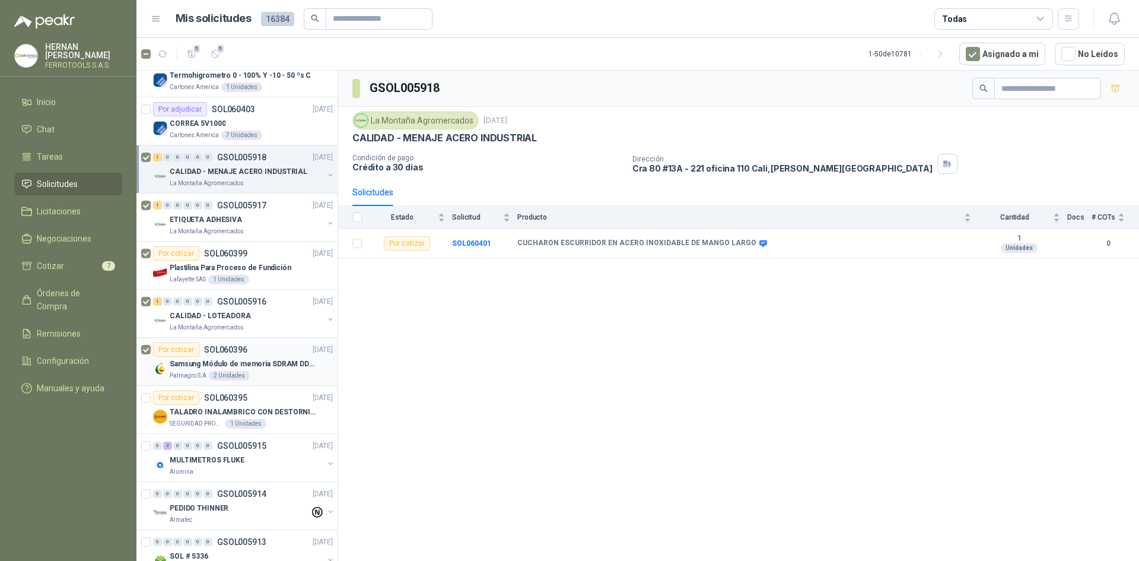
scroll to position [1127, 0]
click at [218, 59] on icon "button" at bounding box center [216, 54] width 10 height 10
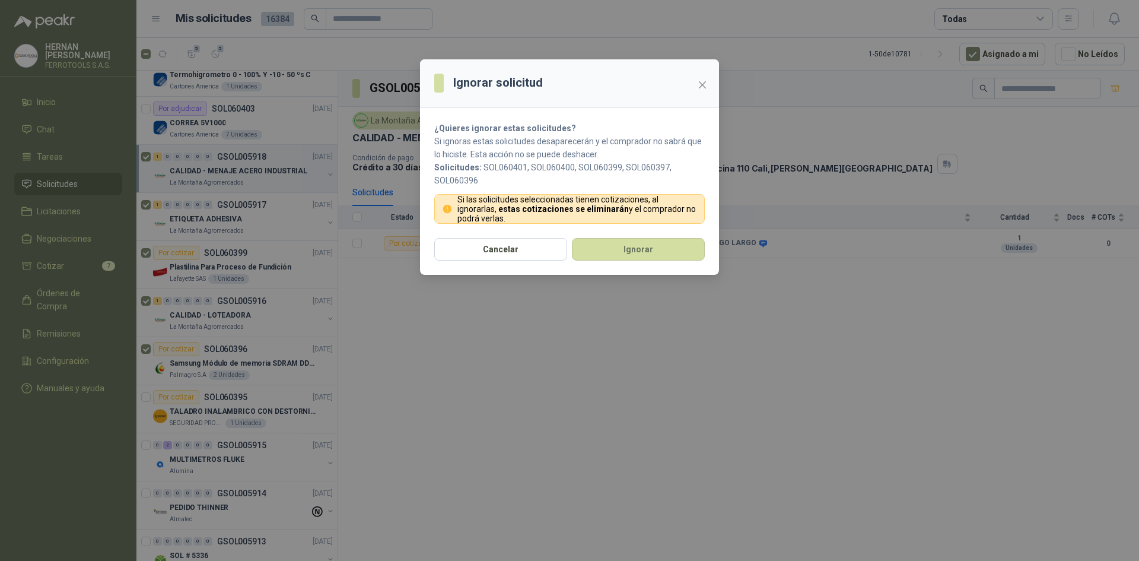
click at [655, 263] on div "Cancelar Ignorar" at bounding box center [569, 256] width 299 height 37
click at [653, 258] on button "Ignorar" at bounding box center [638, 249] width 133 height 23
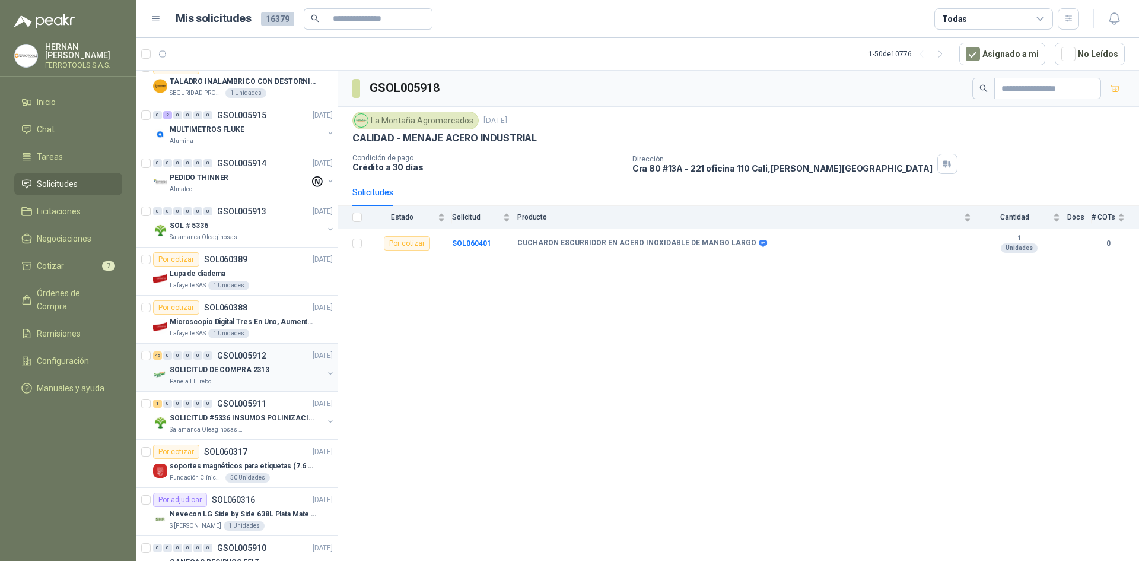
scroll to position [1246, 0]
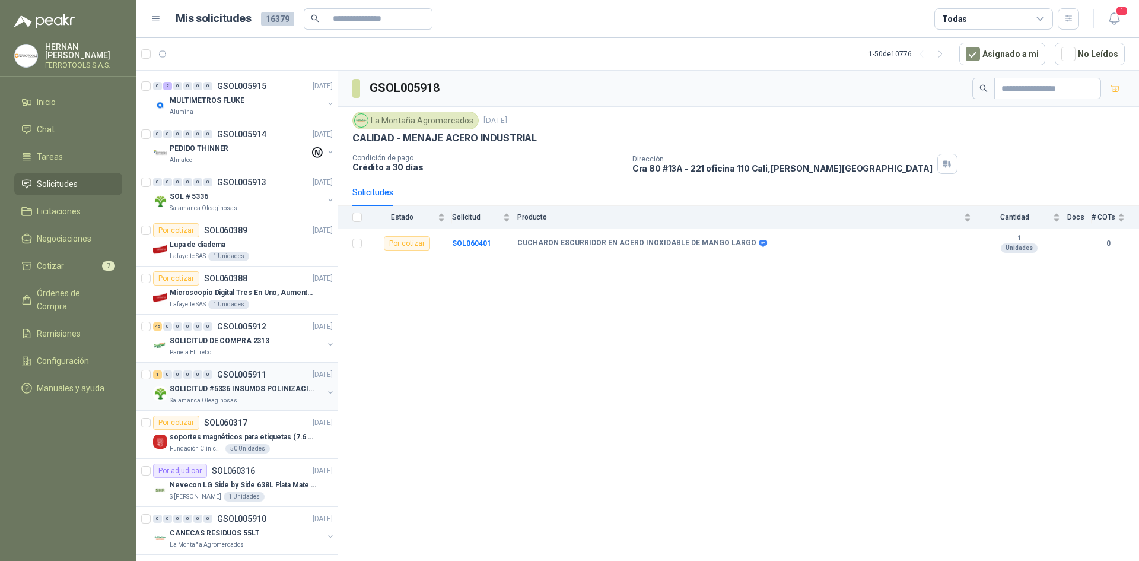
click at [257, 399] on div "Salamanca Oleaginosas SAS" at bounding box center [247, 400] width 154 height 9
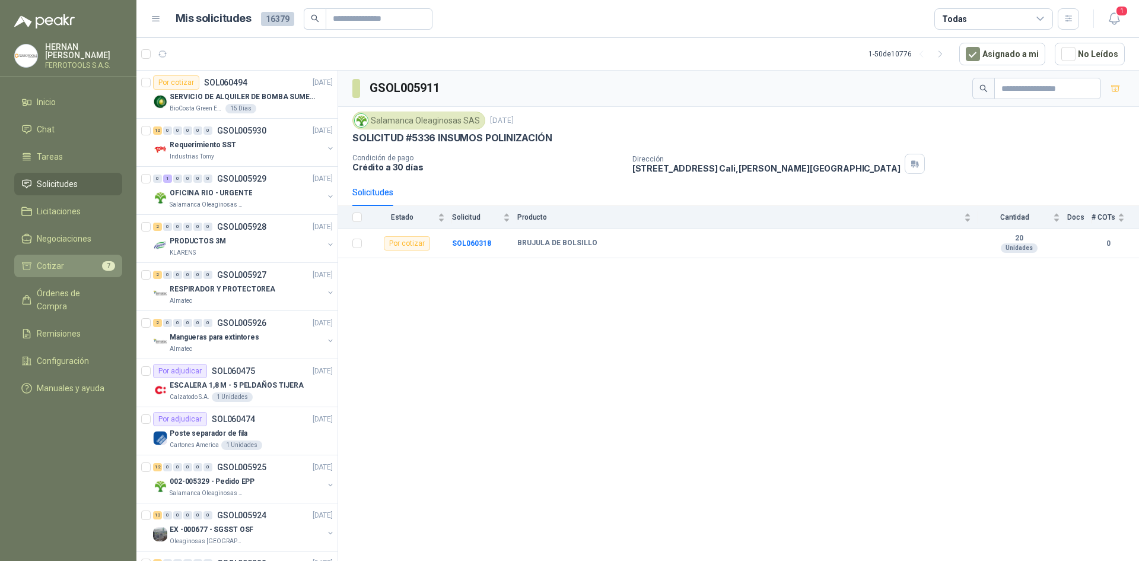
click at [88, 255] on link "Cotizar 7" at bounding box center [68, 266] width 108 height 23
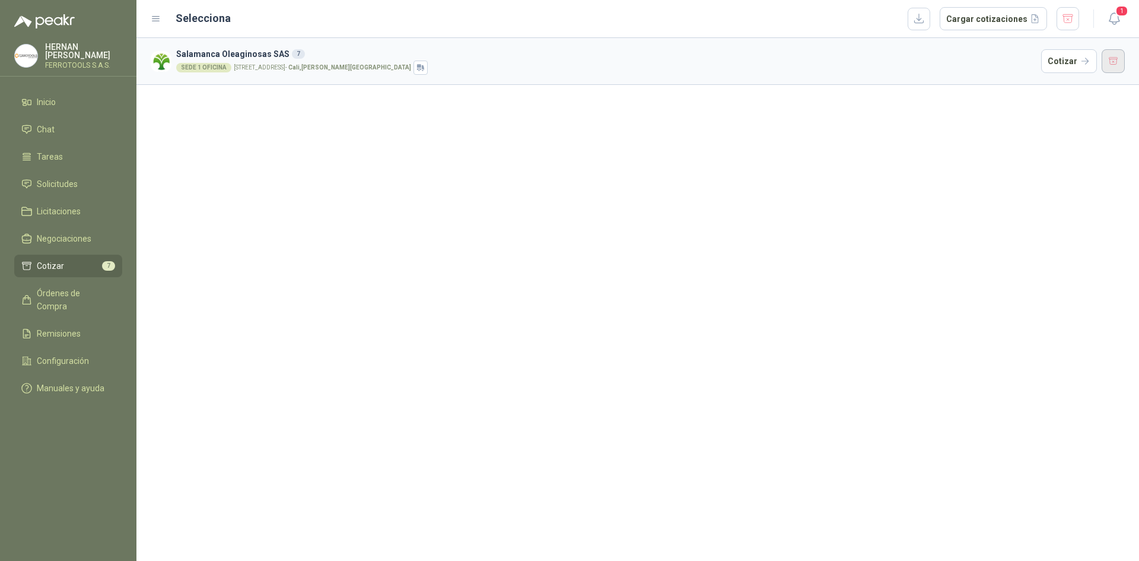
click at [1108, 60] on button "button" at bounding box center [1114, 61] width 24 height 24
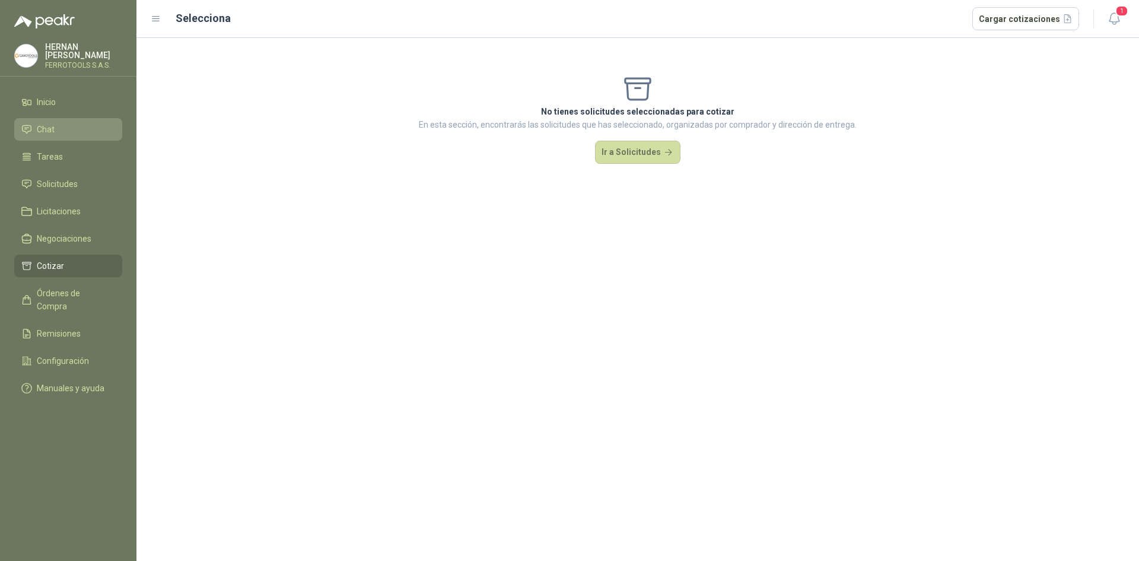
click at [116, 135] on link "Chat" at bounding box center [68, 129] width 108 height 23
